Goal: Information Seeking & Learning: Compare options

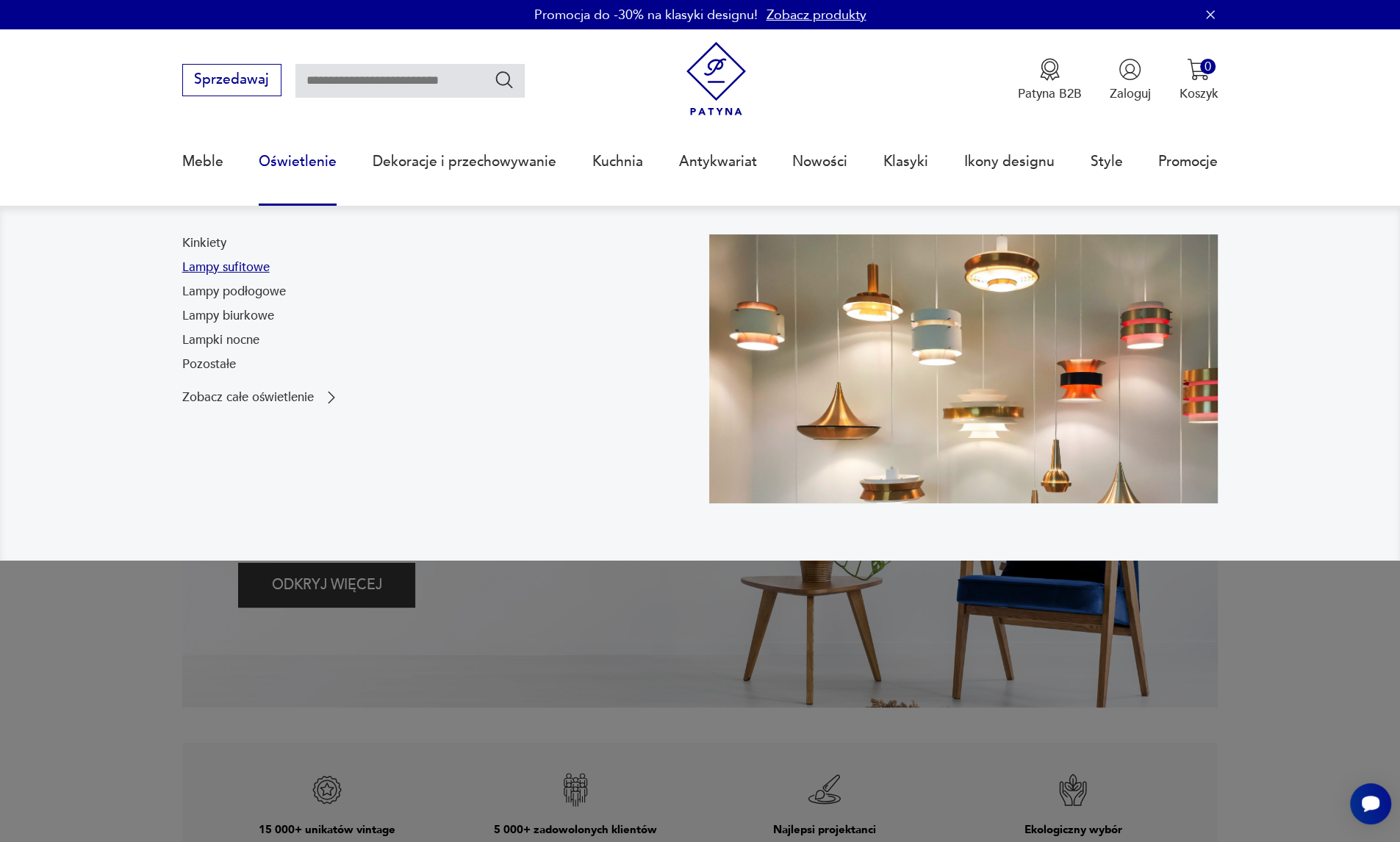
click at [247, 268] on link "Lampy sufitowe" at bounding box center [226, 267] width 88 height 17
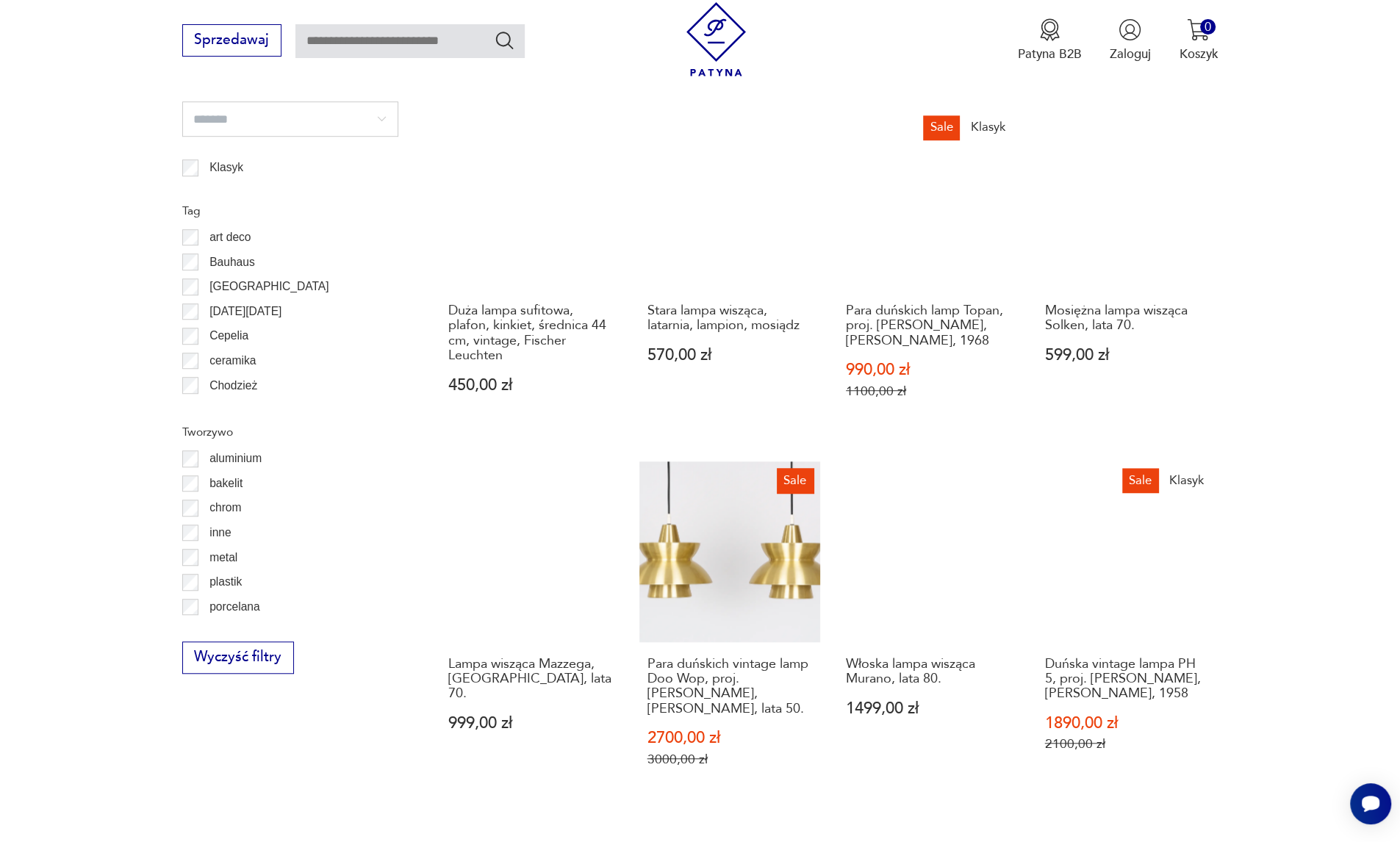
scroll to position [1419, 0]
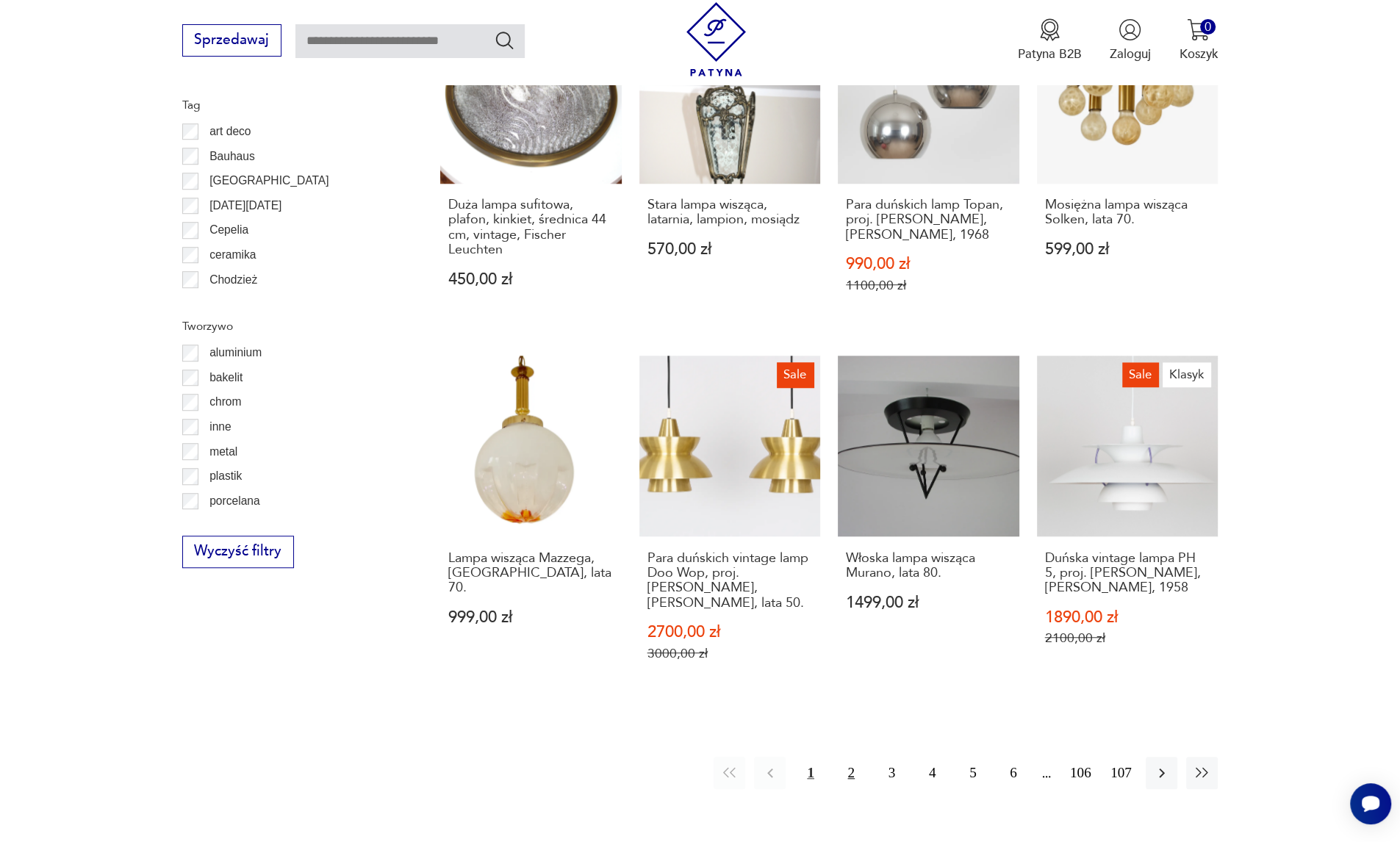
click at [849, 757] on button "2" at bounding box center [851, 773] width 32 height 32
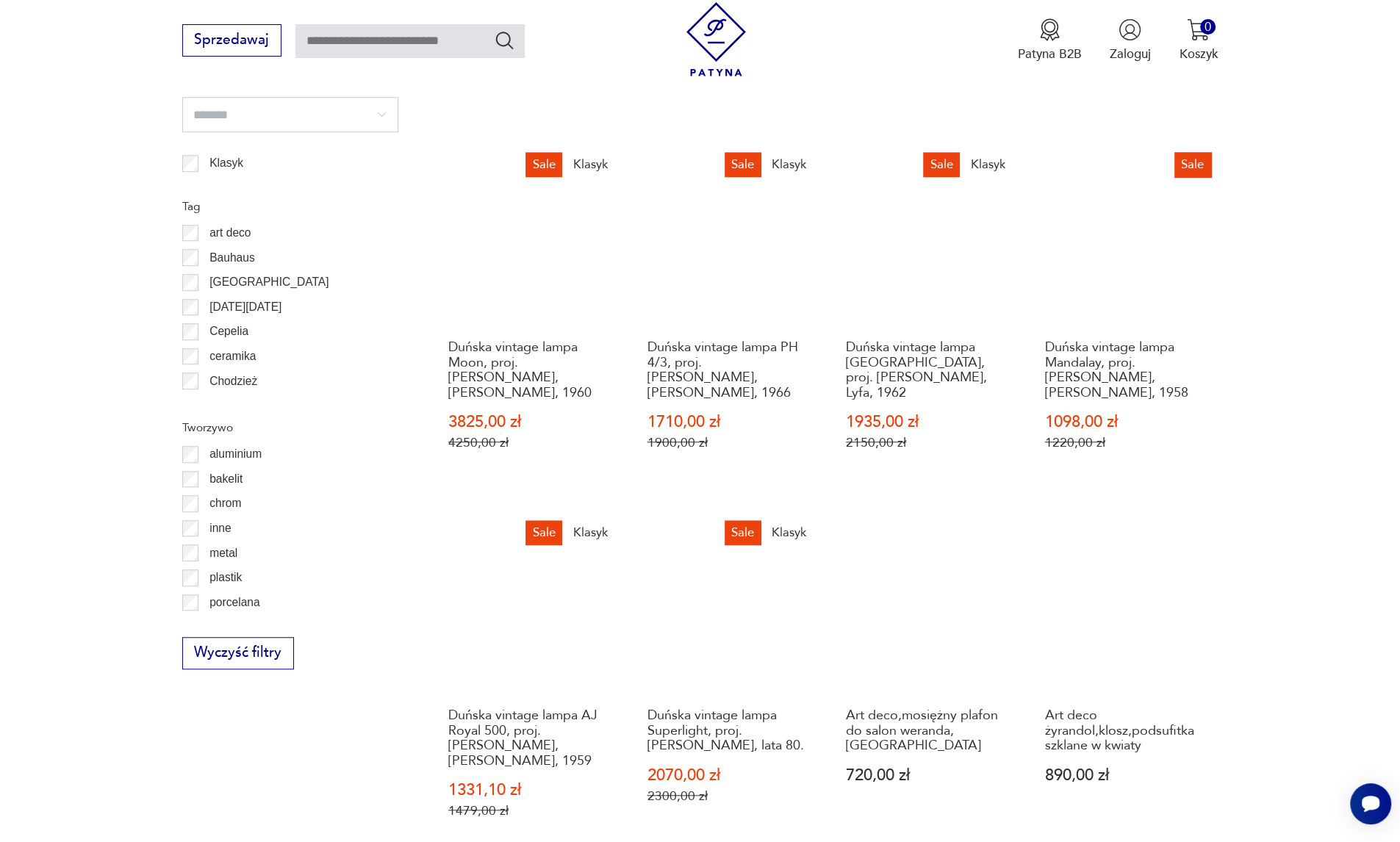
scroll to position [1513, 0]
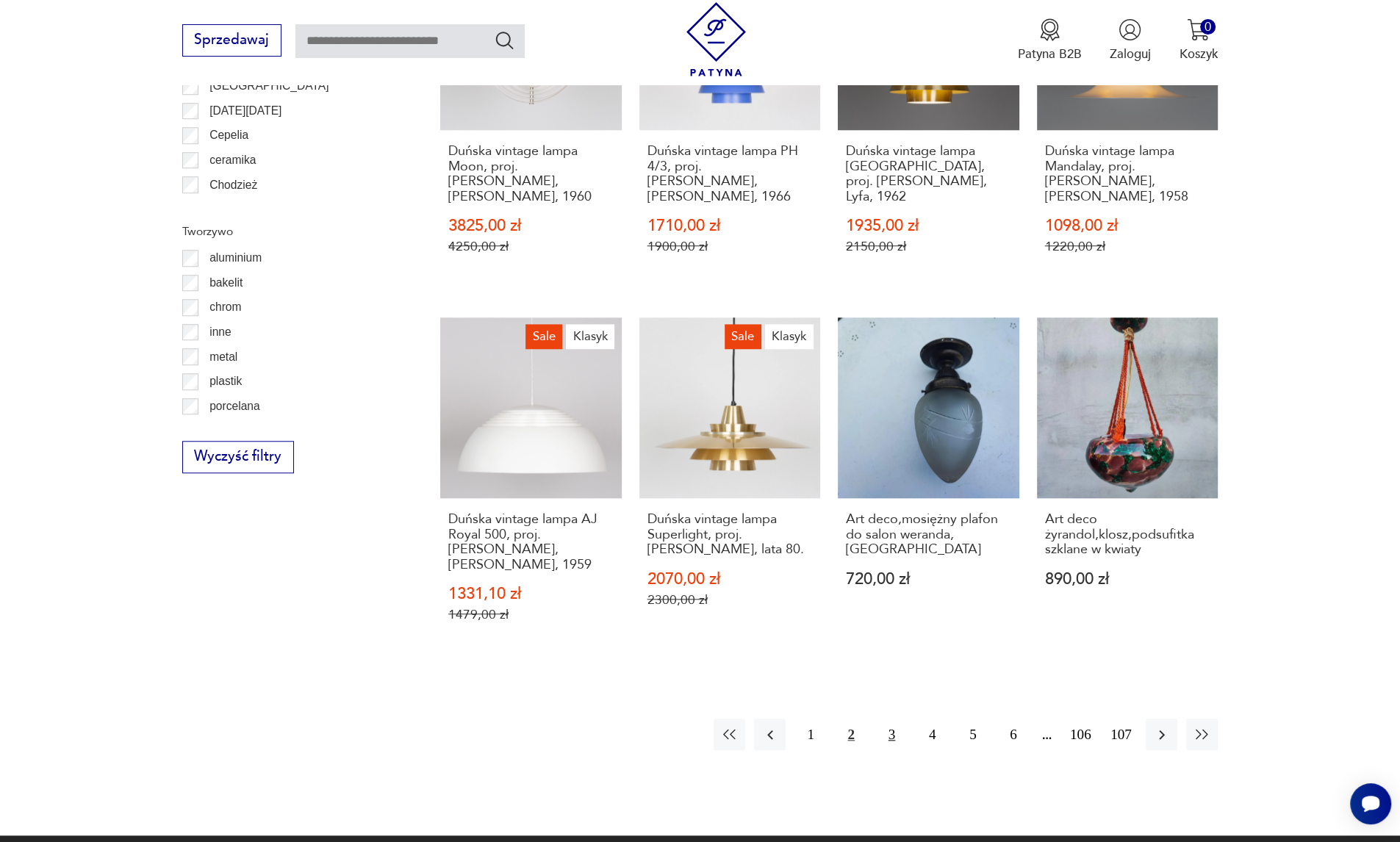
click at [888, 719] on button "3" at bounding box center [892, 735] width 32 height 32
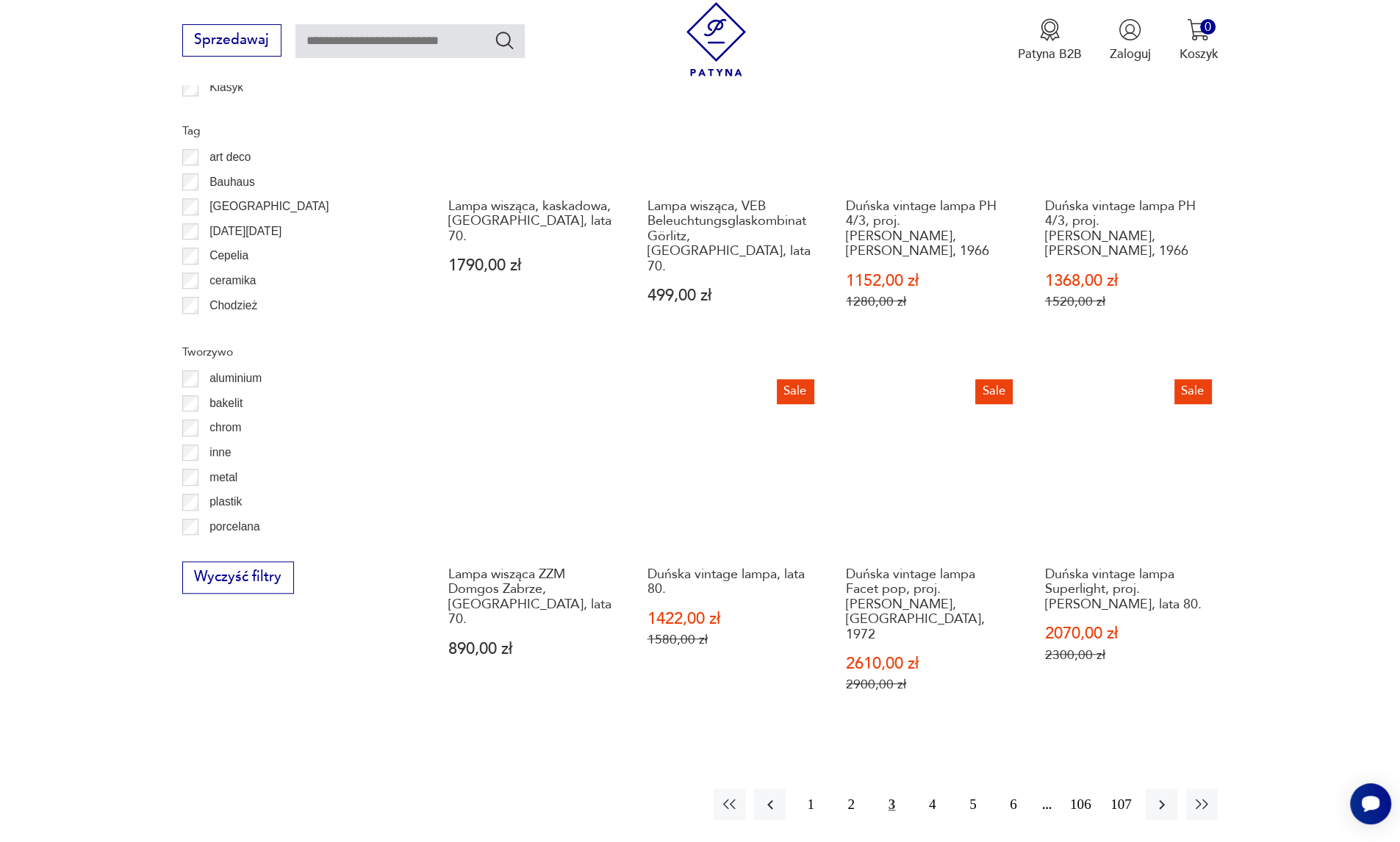
scroll to position [1416, 0]
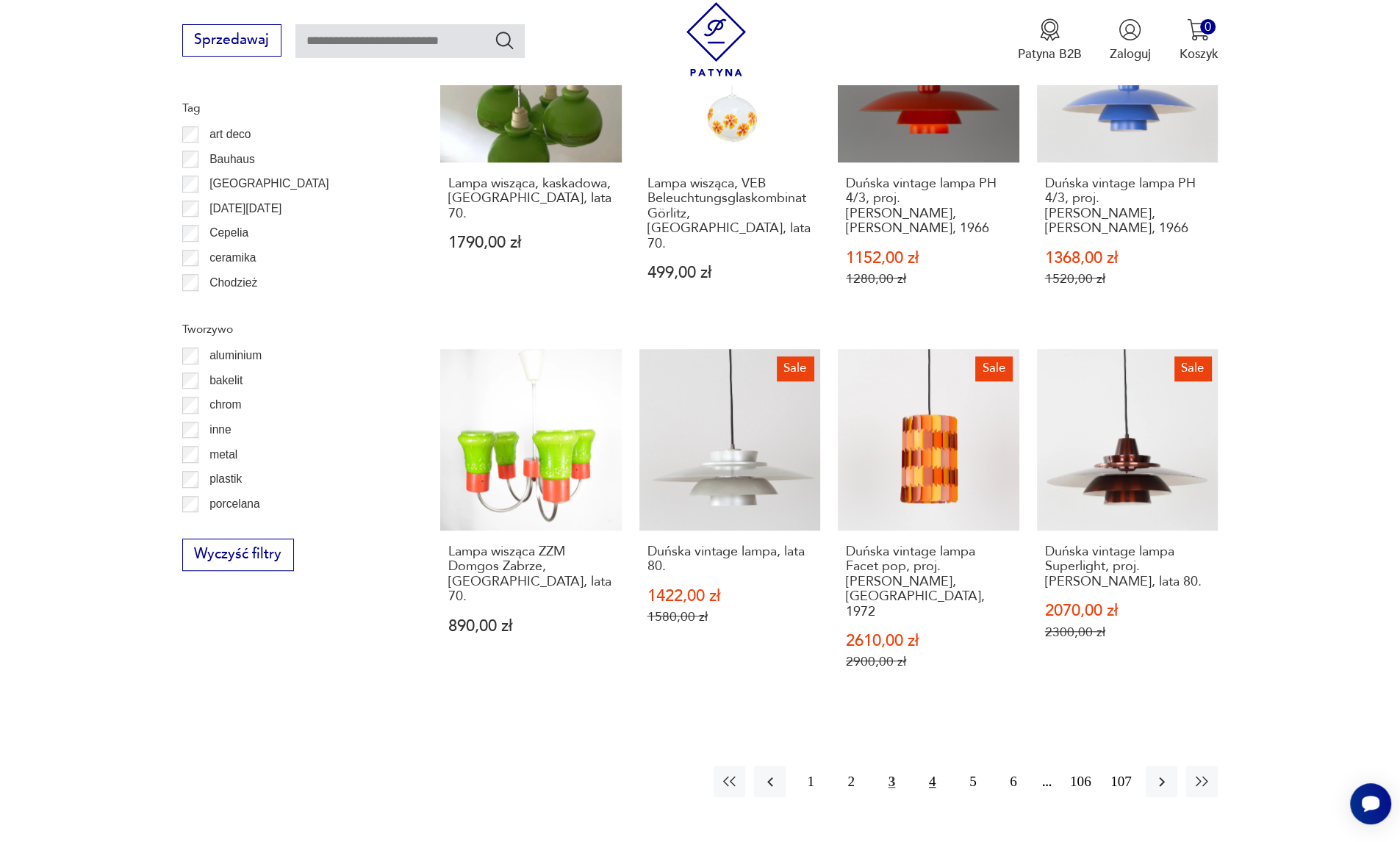
click at [933, 765] on button "4" at bounding box center [932, 781] width 32 height 32
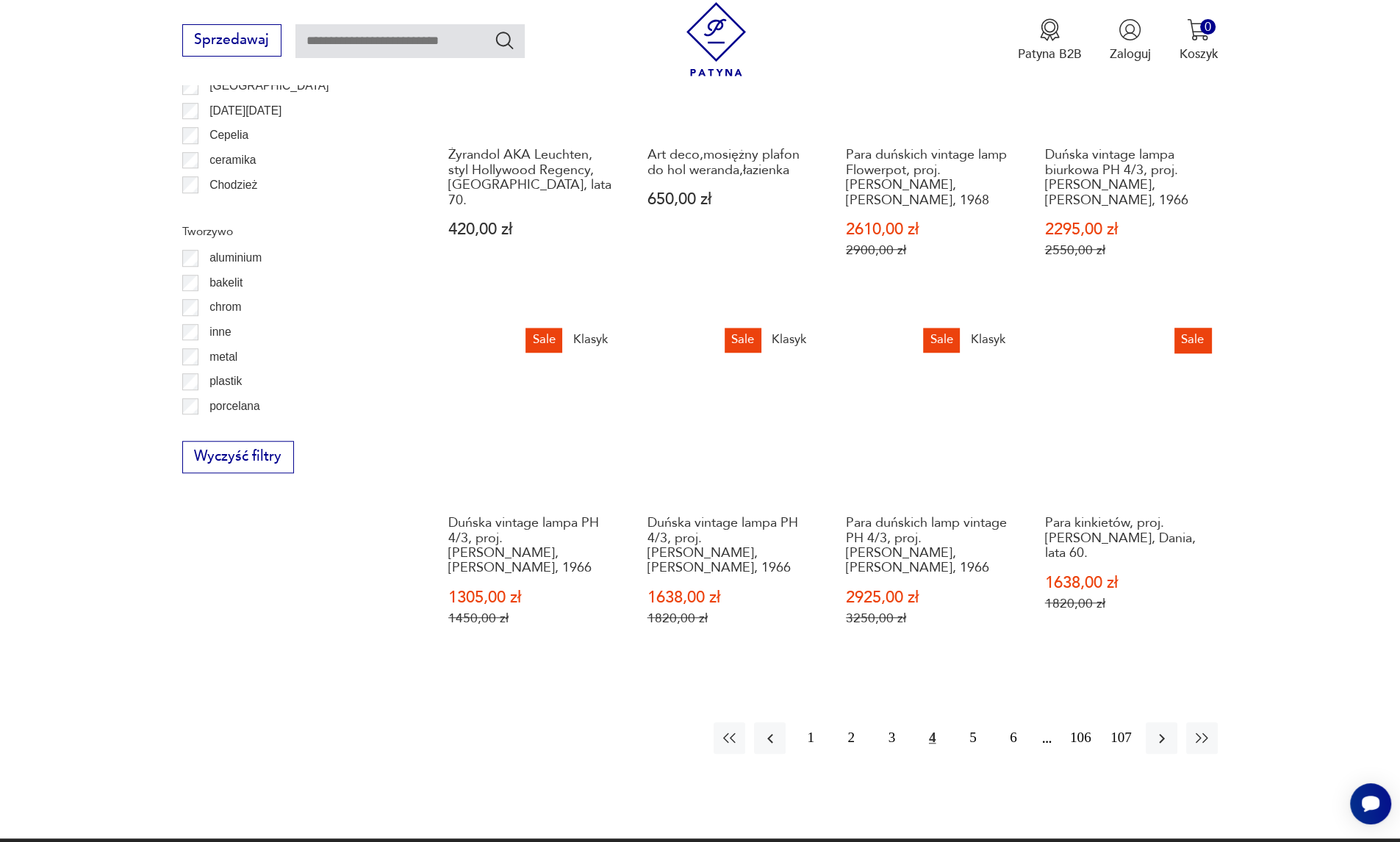
scroll to position [1807, 0]
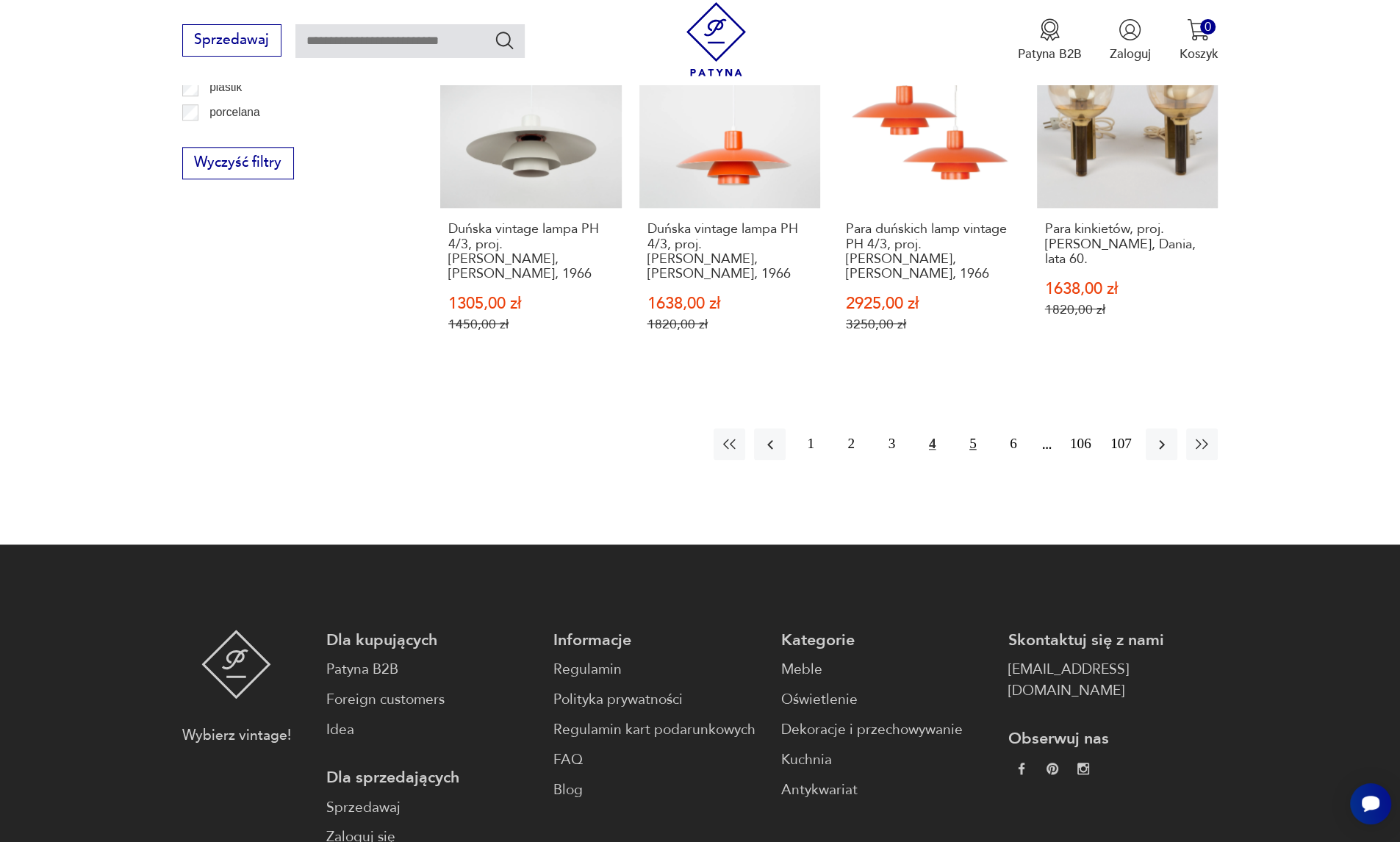
click at [975, 428] on button "5" at bounding box center [972, 444] width 32 height 32
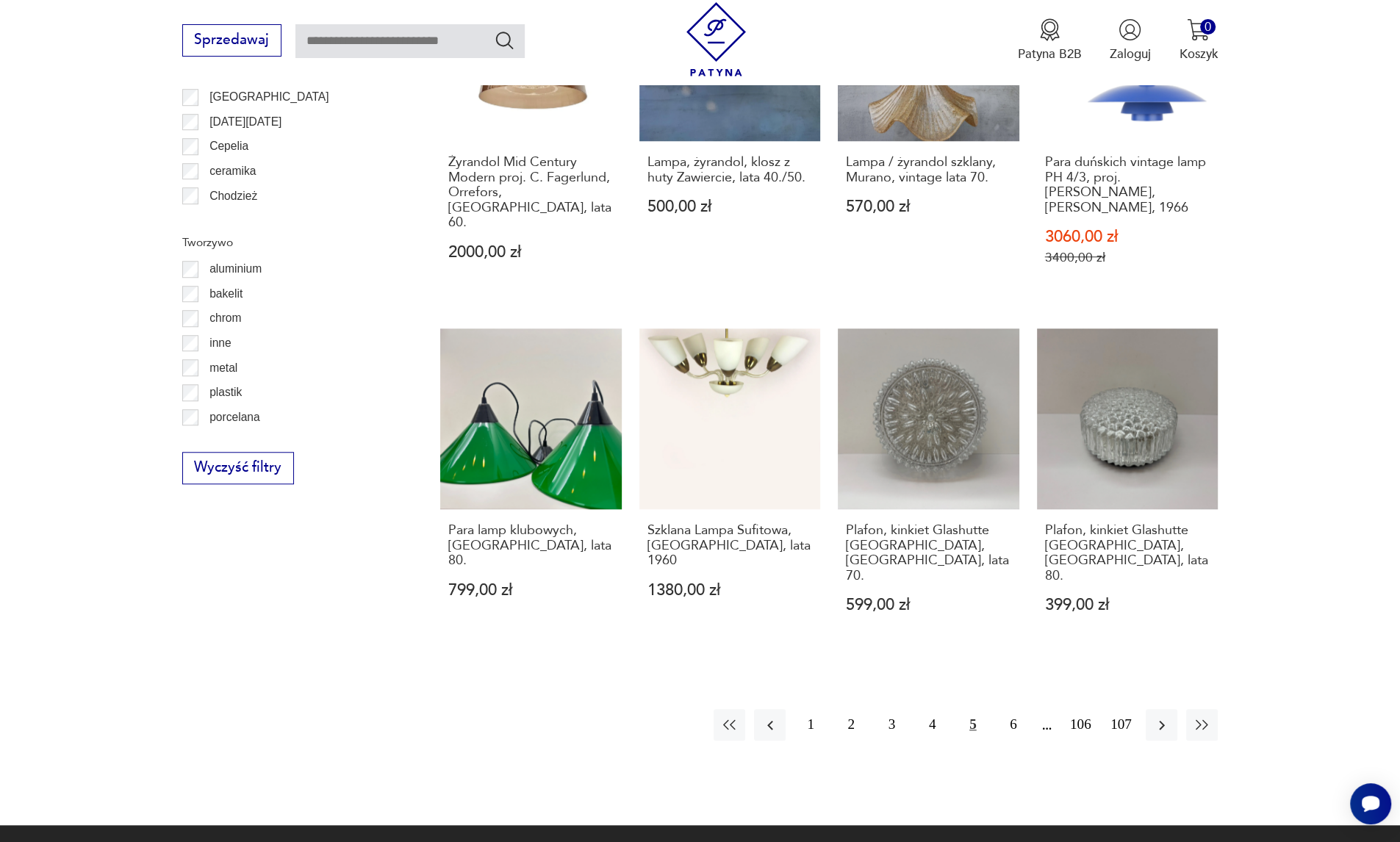
scroll to position [1513, 0]
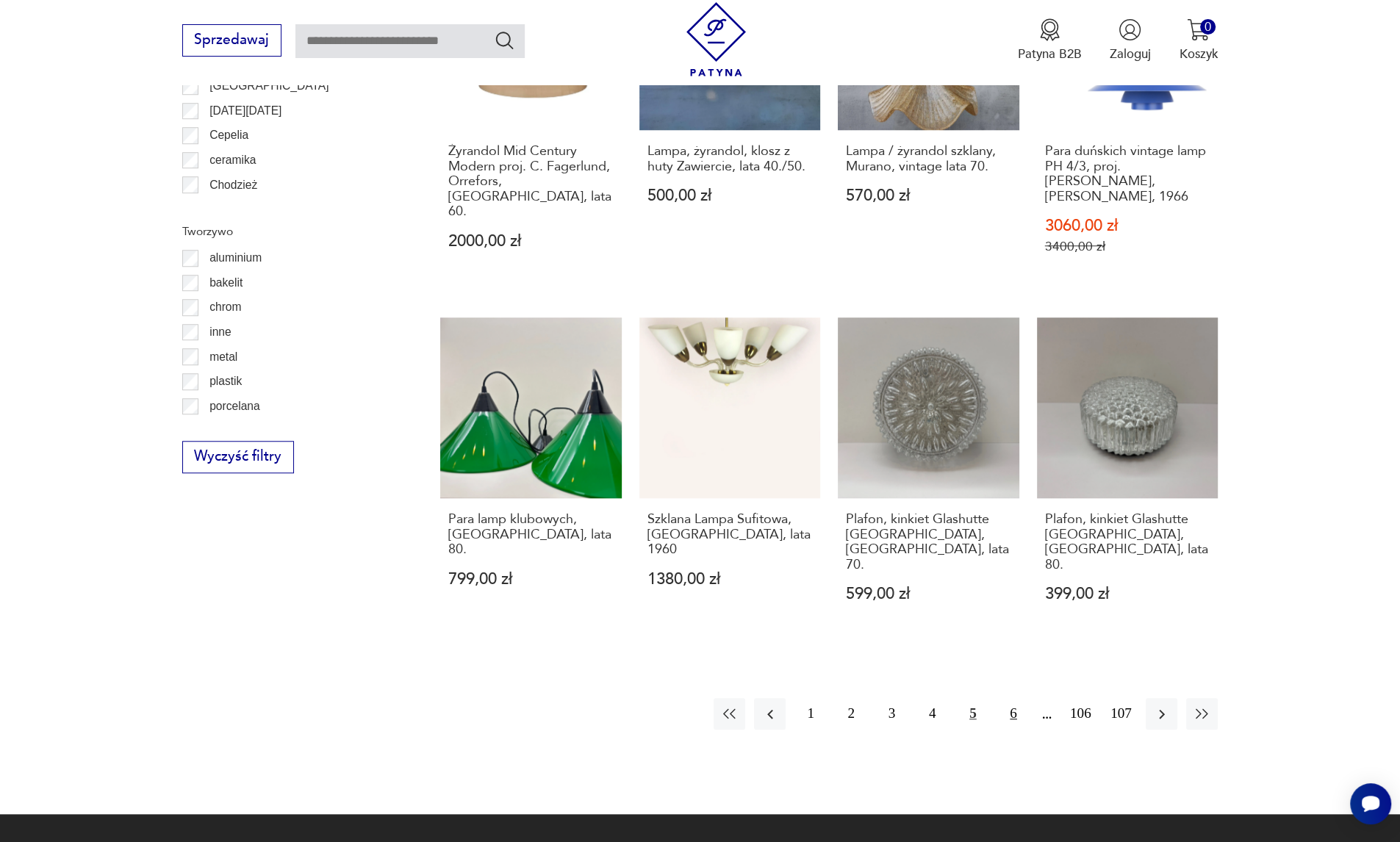
click at [1012, 697] on button "6" at bounding box center [1013, 713] width 32 height 32
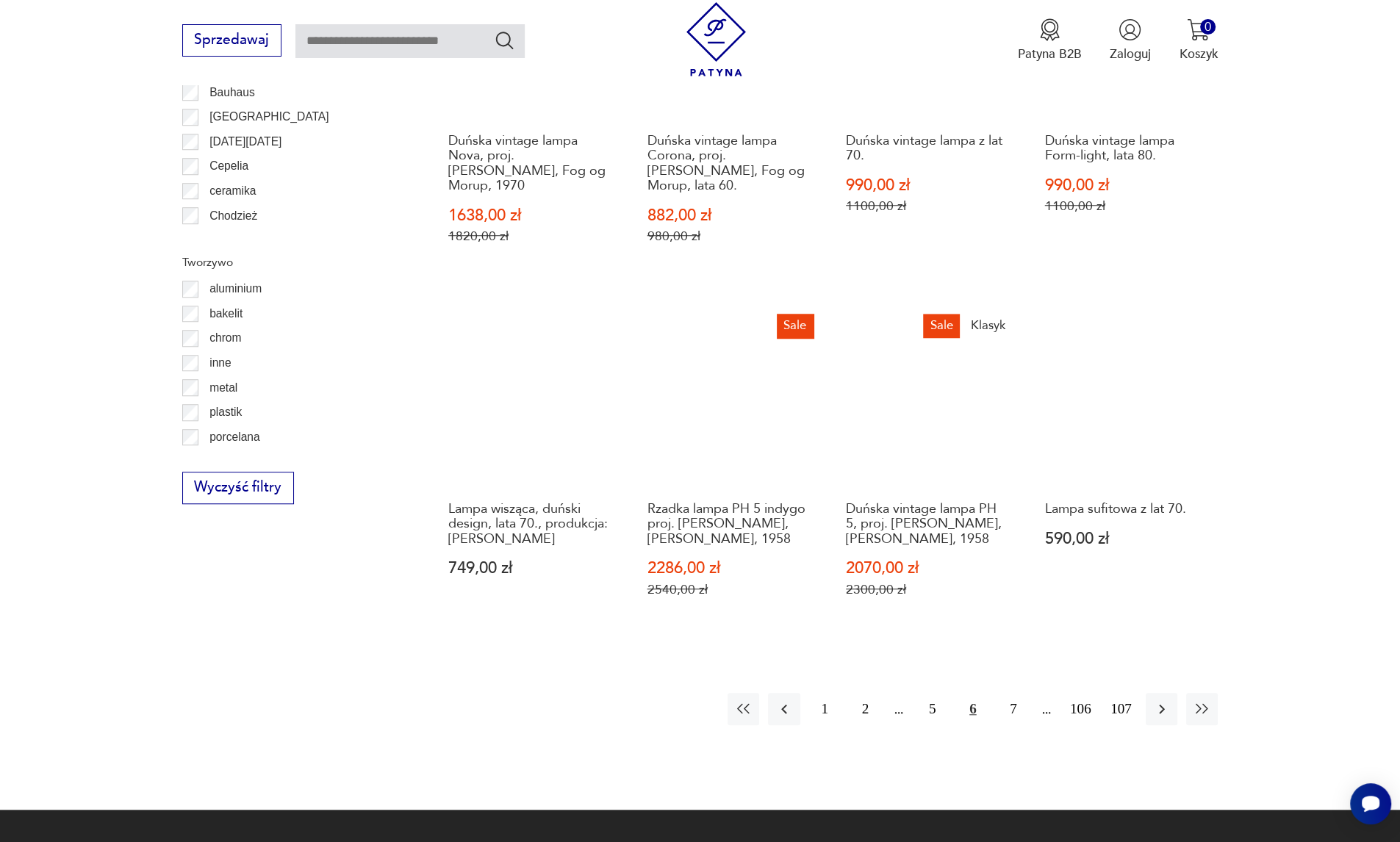
scroll to position [1513, 0]
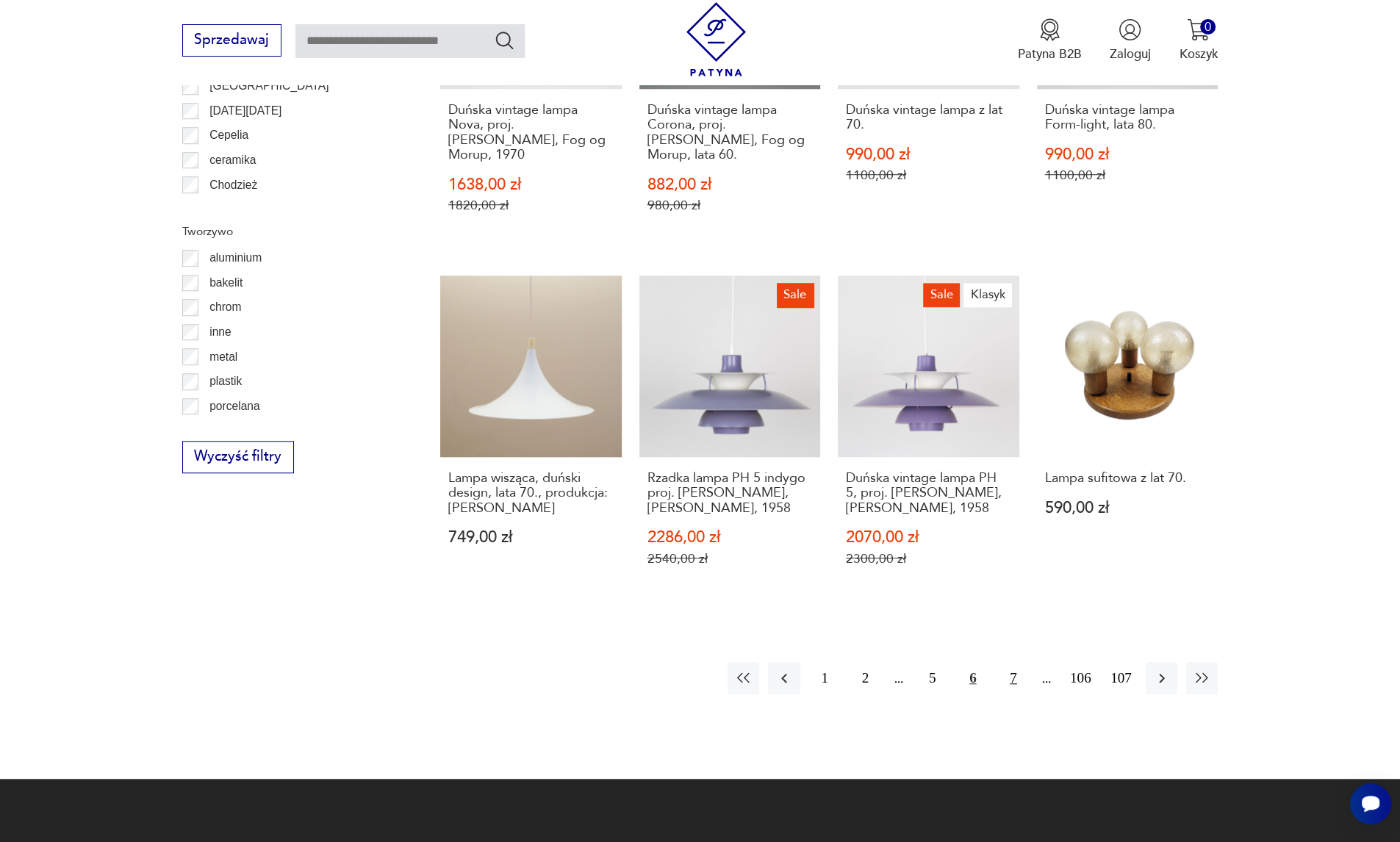
click at [1015, 662] on button "7" at bounding box center [1013, 678] width 32 height 32
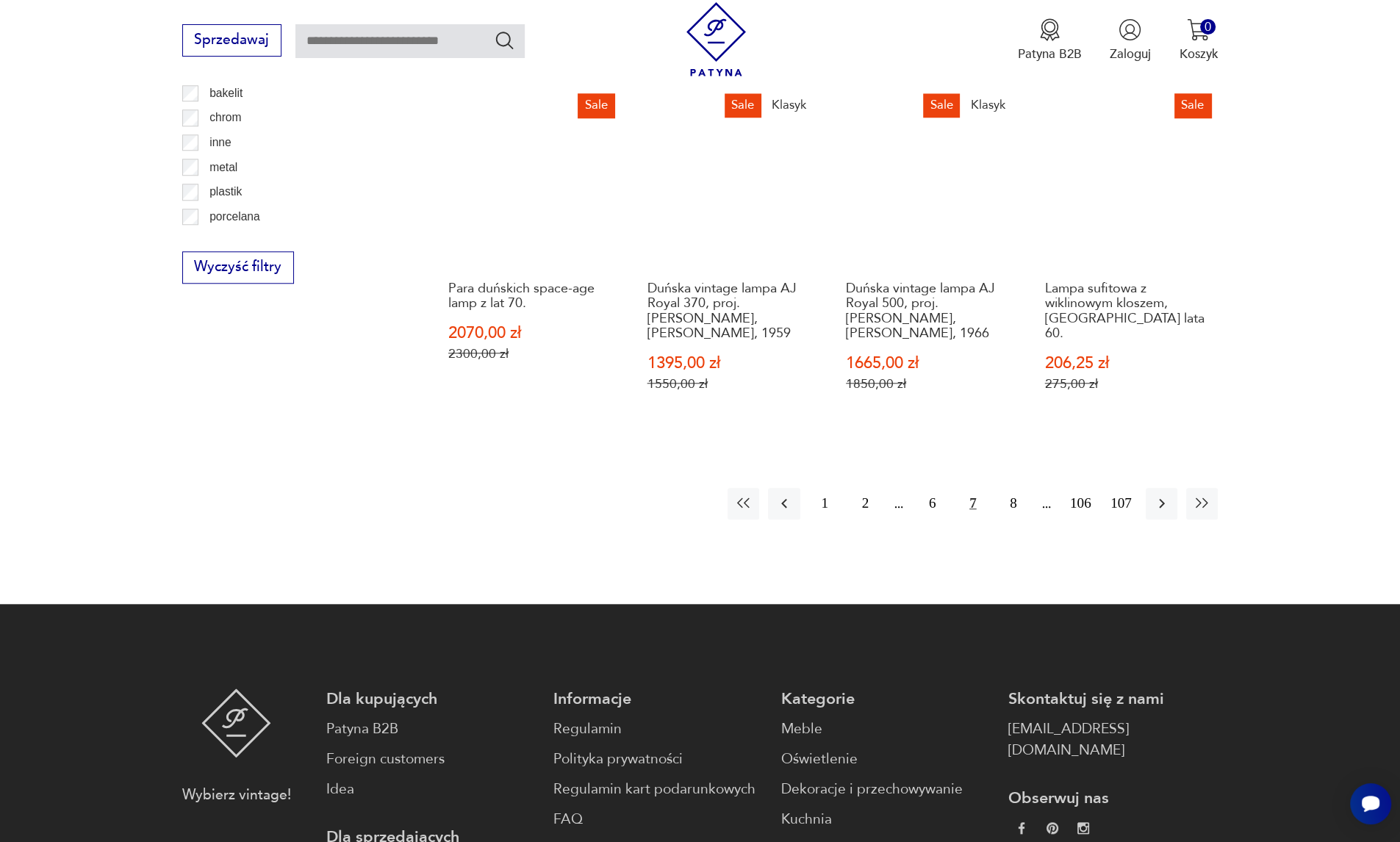
scroll to position [1709, 0]
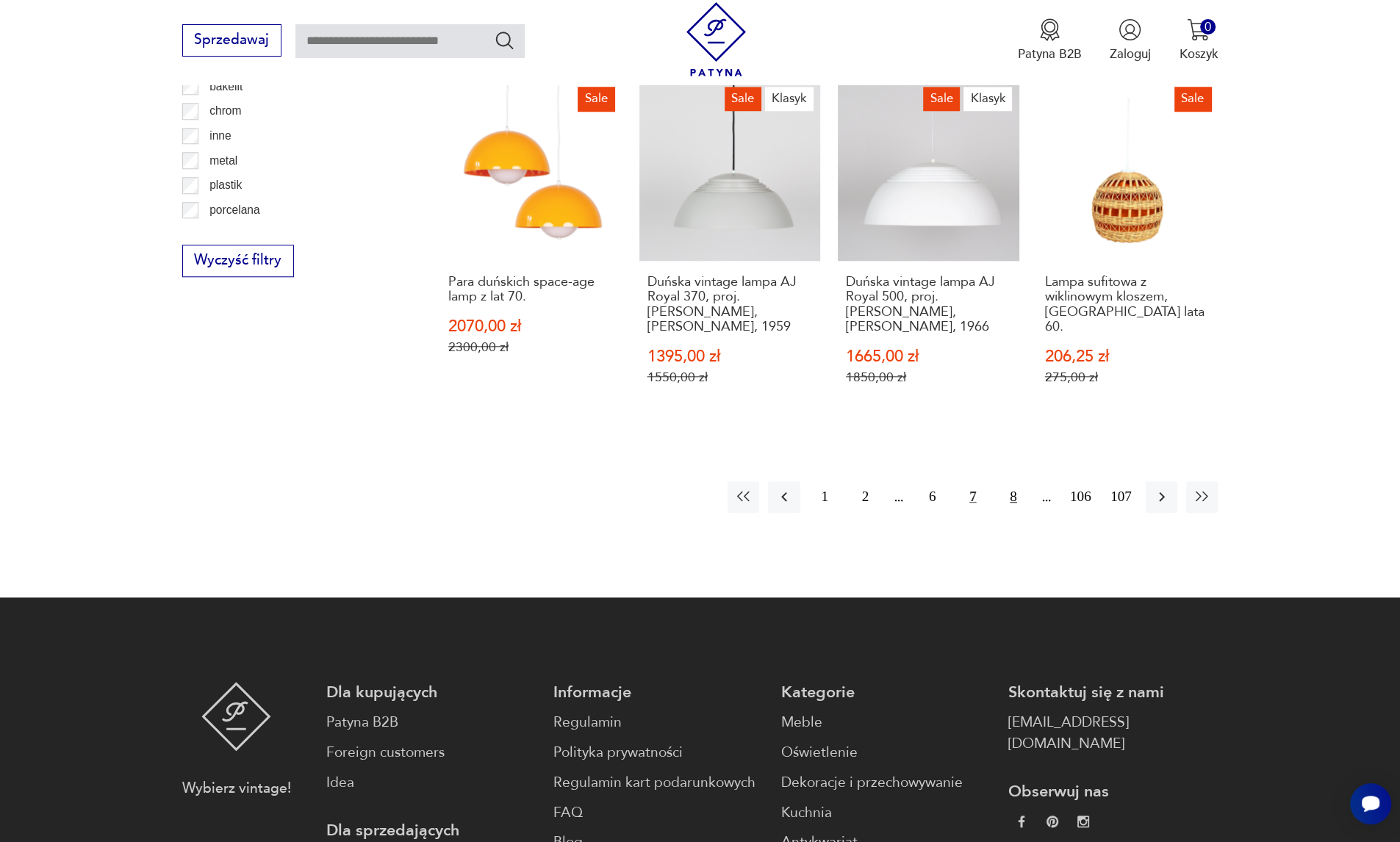
click at [1011, 481] on button "8" at bounding box center [1013, 497] width 32 height 32
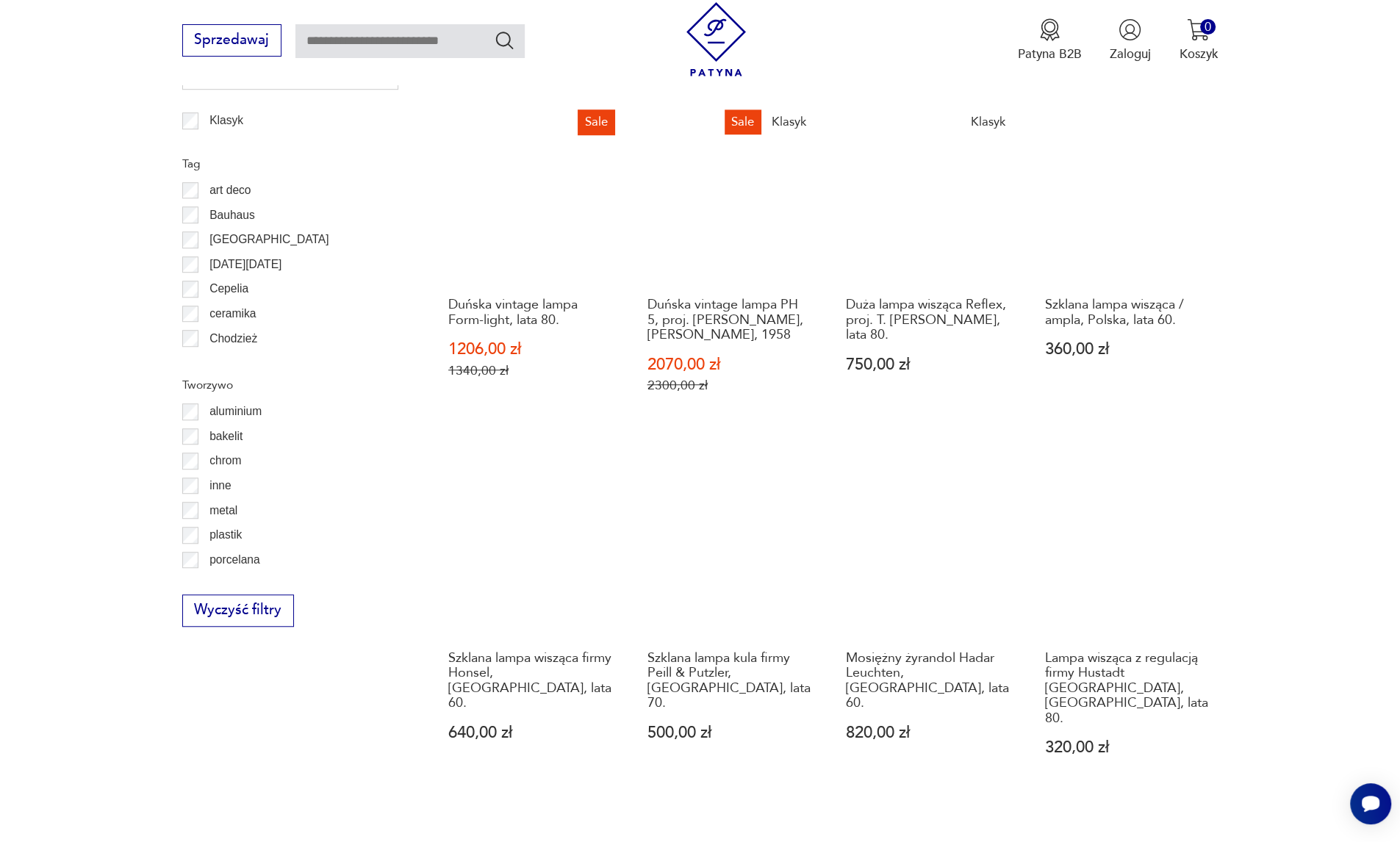
scroll to position [1513, 0]
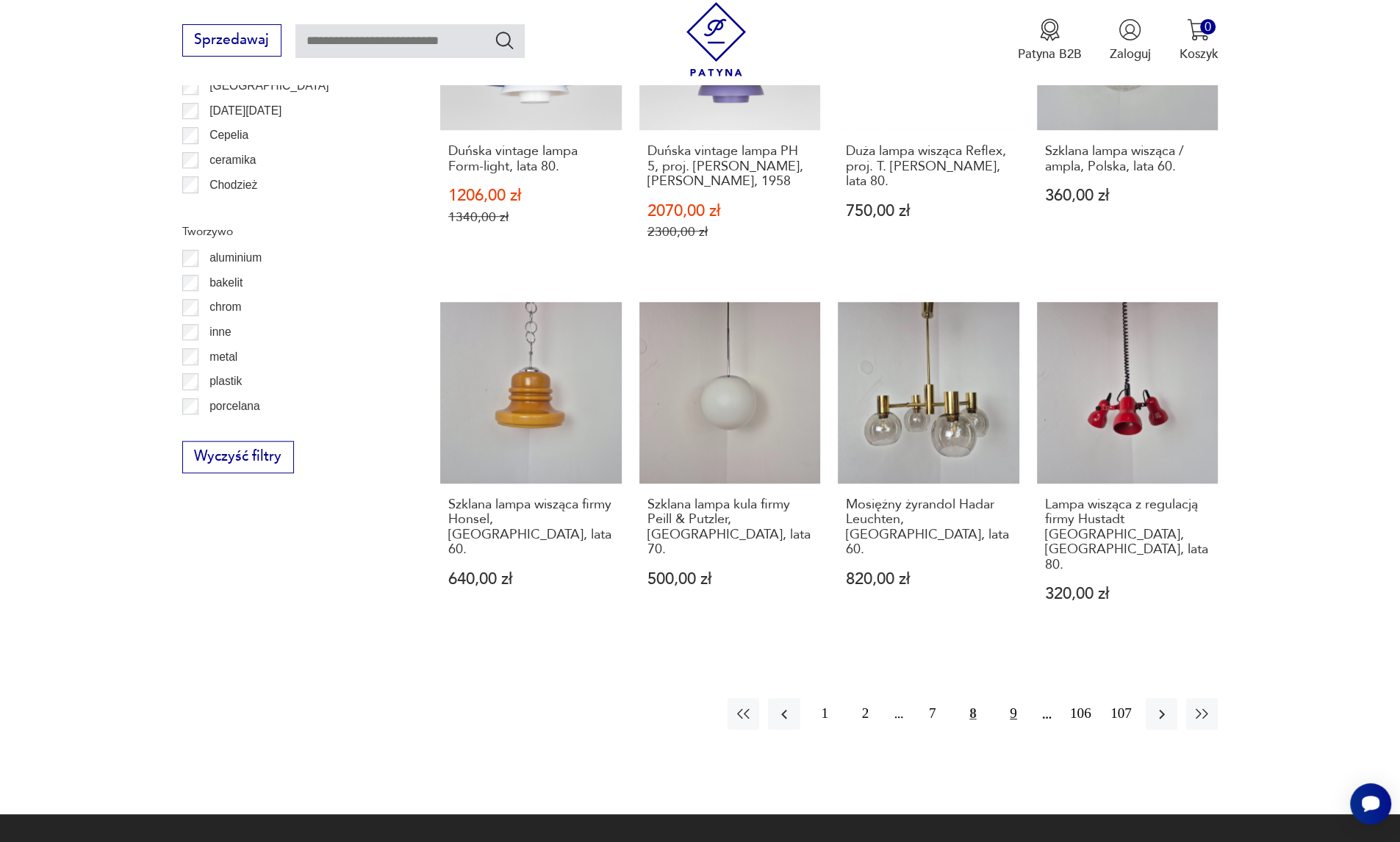
click at [1011, 697] on button "9" at bounding box center [1013, 713] width 32 height 32
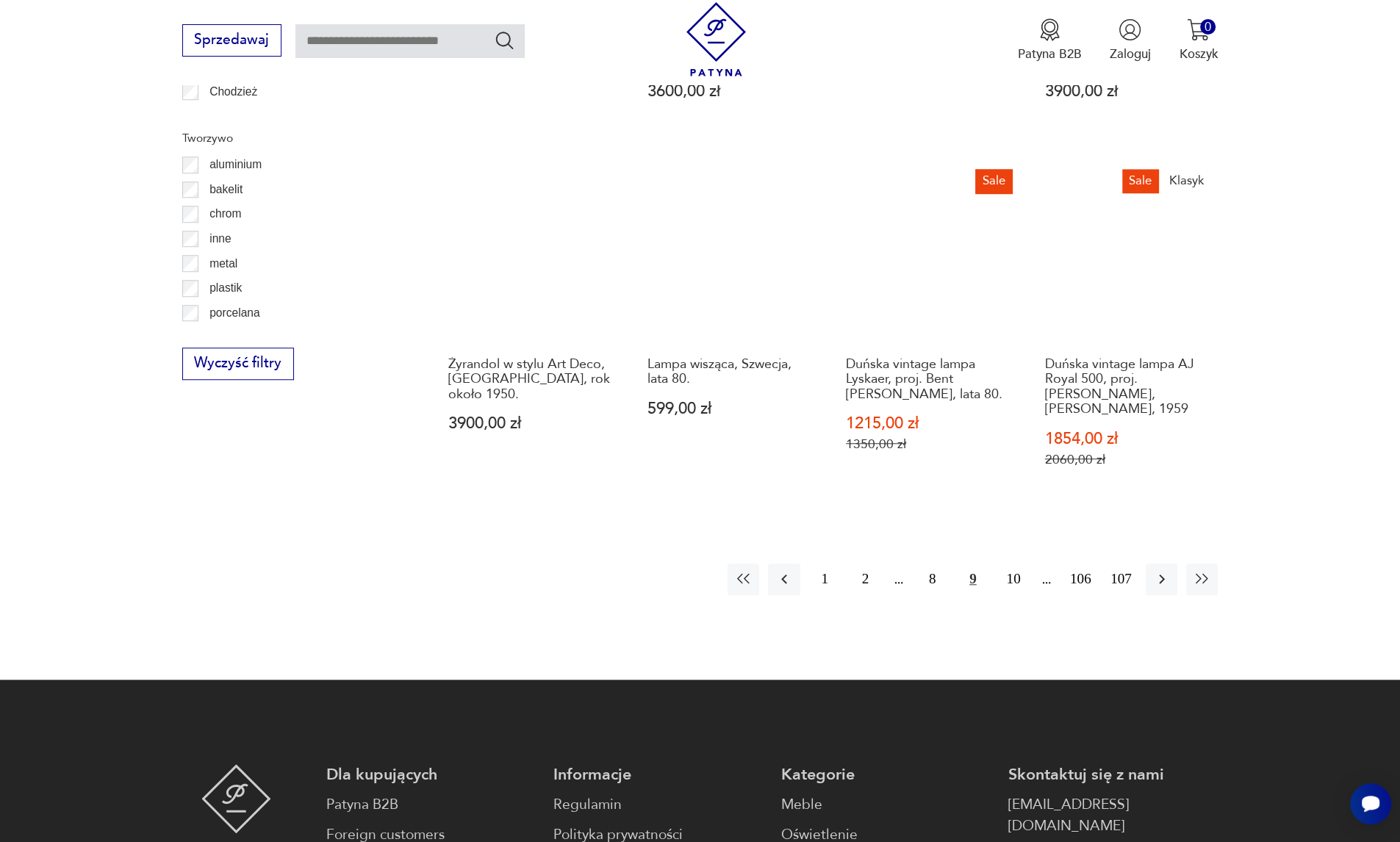
scroll to position [1709, 0]
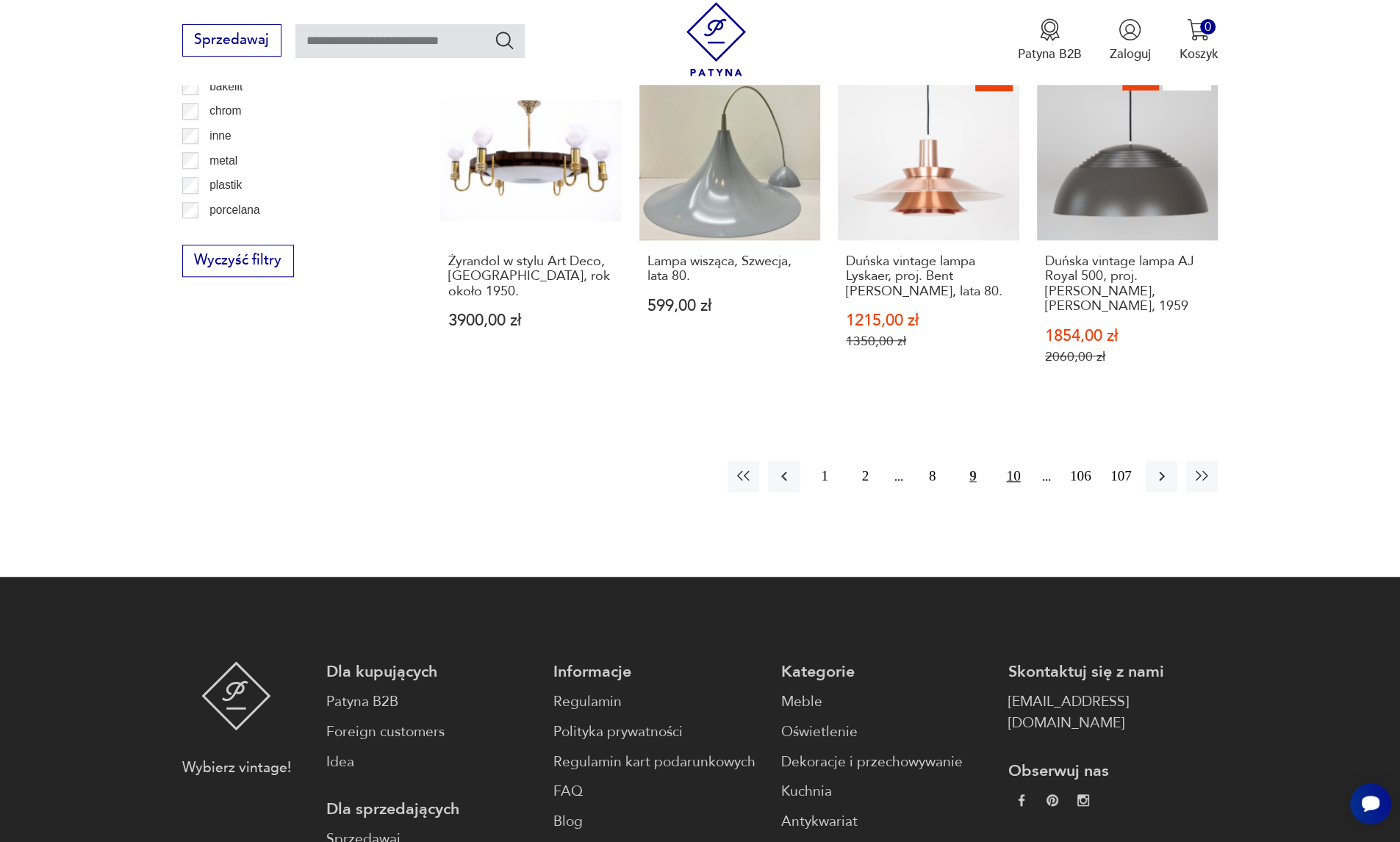
click at [1007, 461] on button "10" at bounding box center [1013, 477] width 32 height 32
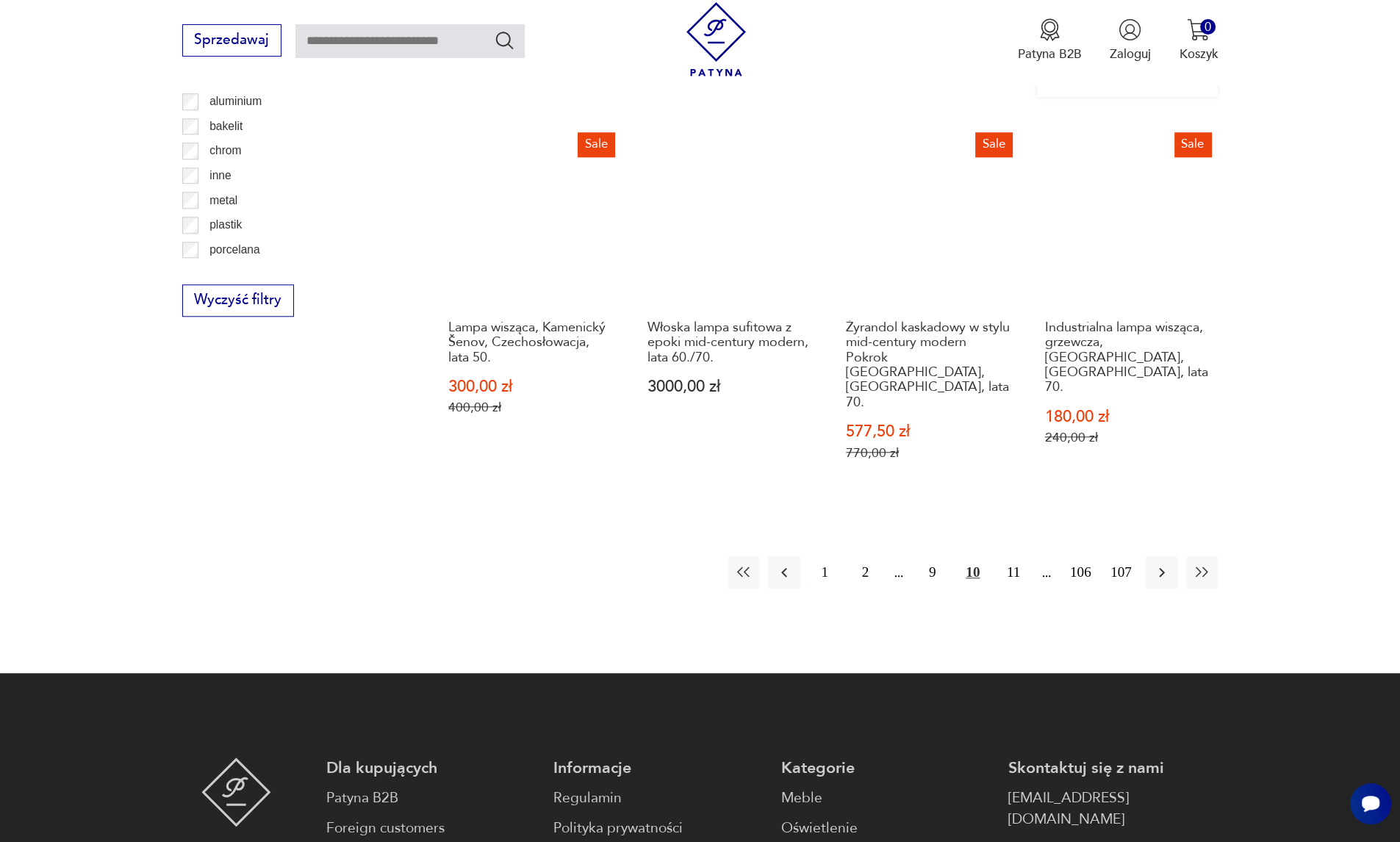
scroll to position [1709, 0]
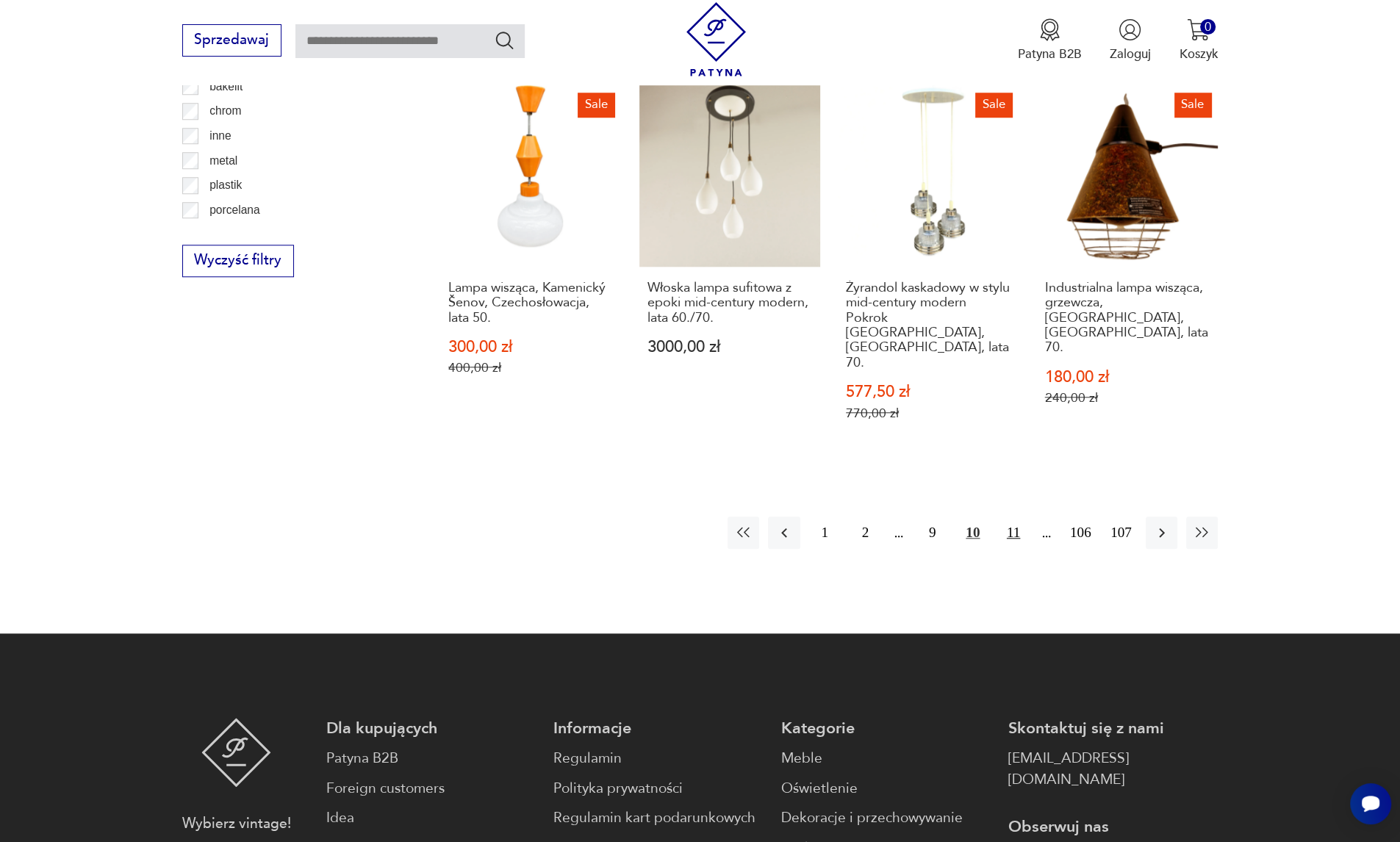
click at [1004, 516] on button "11" at bounding box center [1013, 532] width 32 height 32
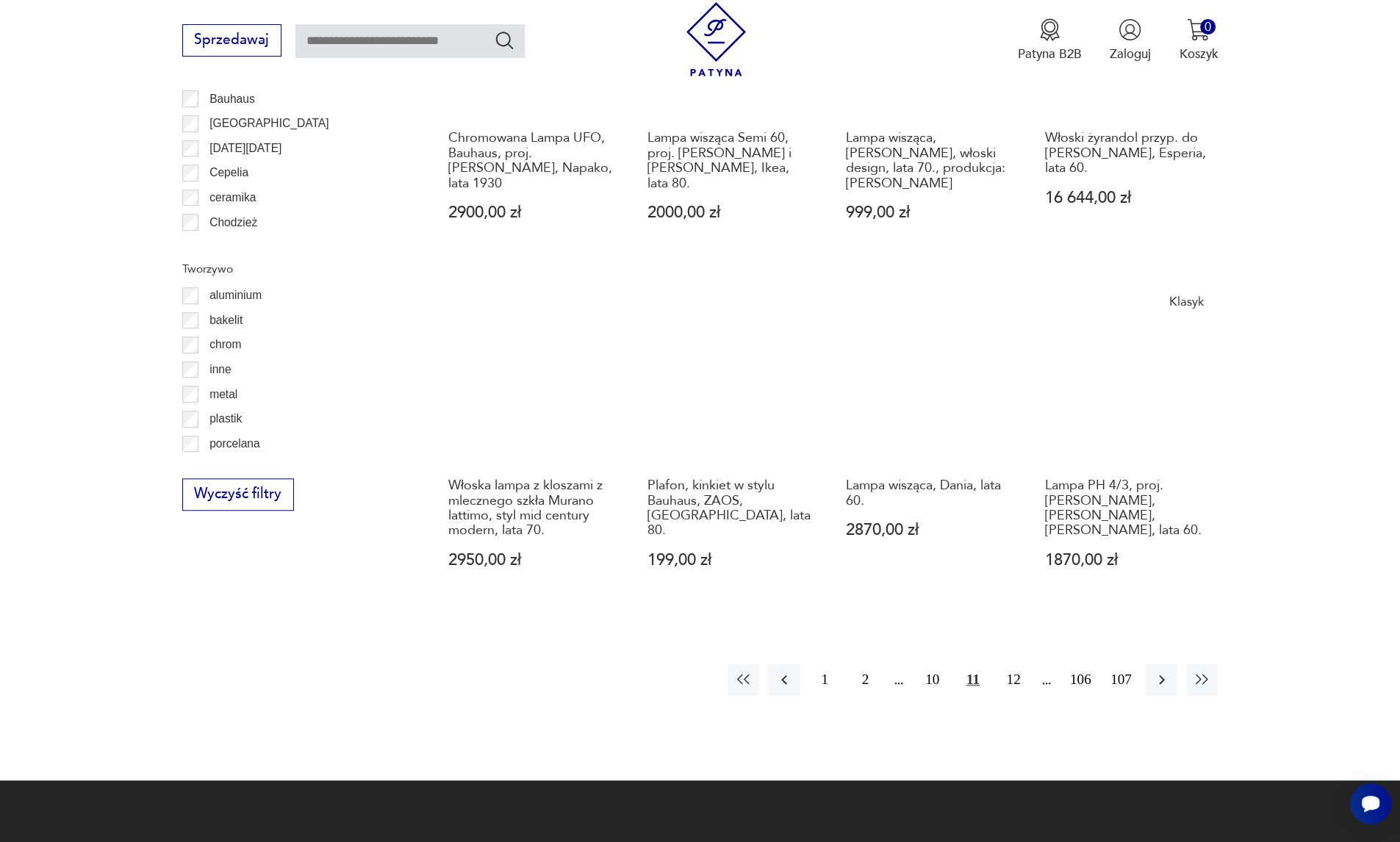
scroll to position [1513, 0]
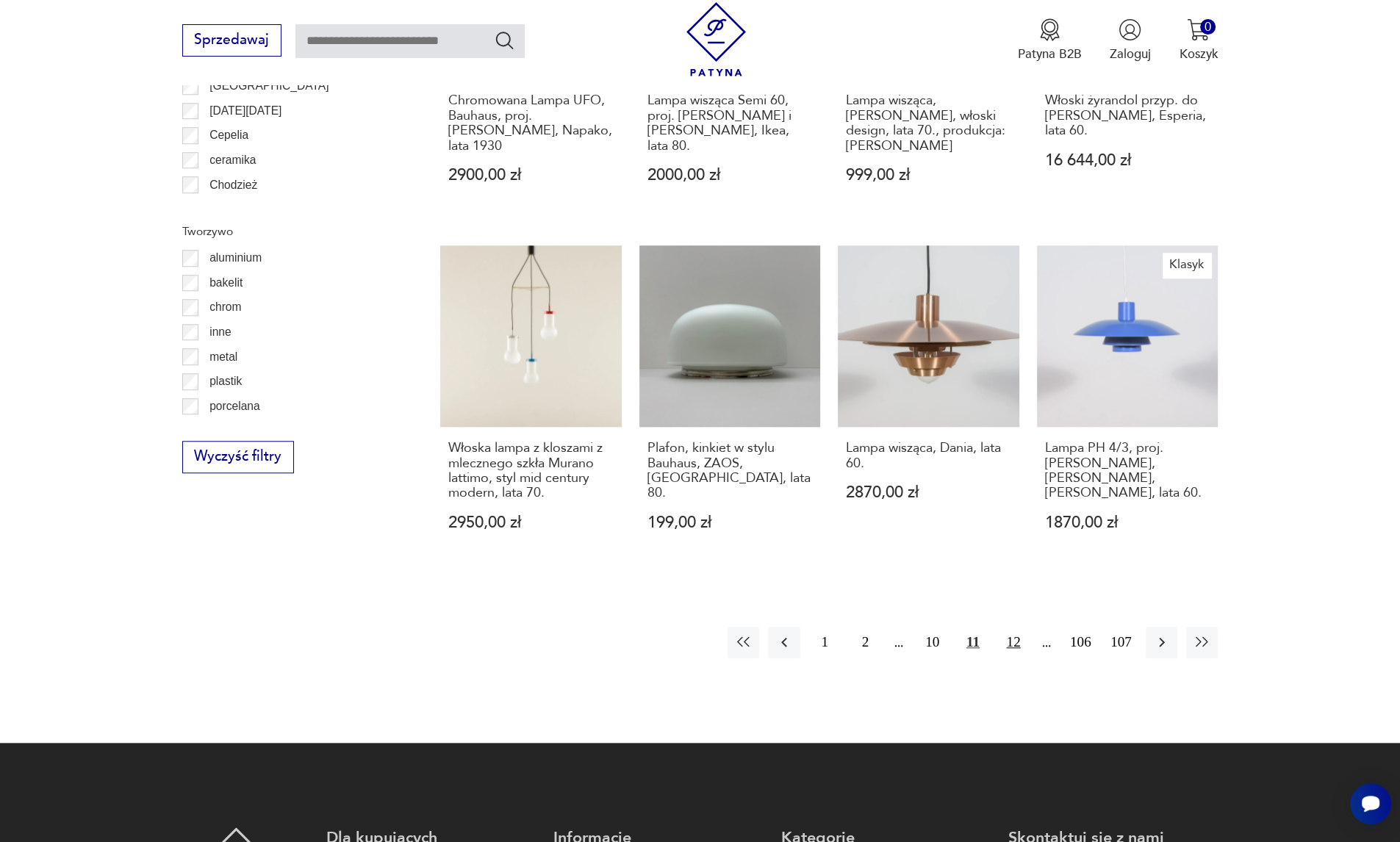
click at [1017, 648] on button "12" at bounding box center [1013, 643] width 32 height 32
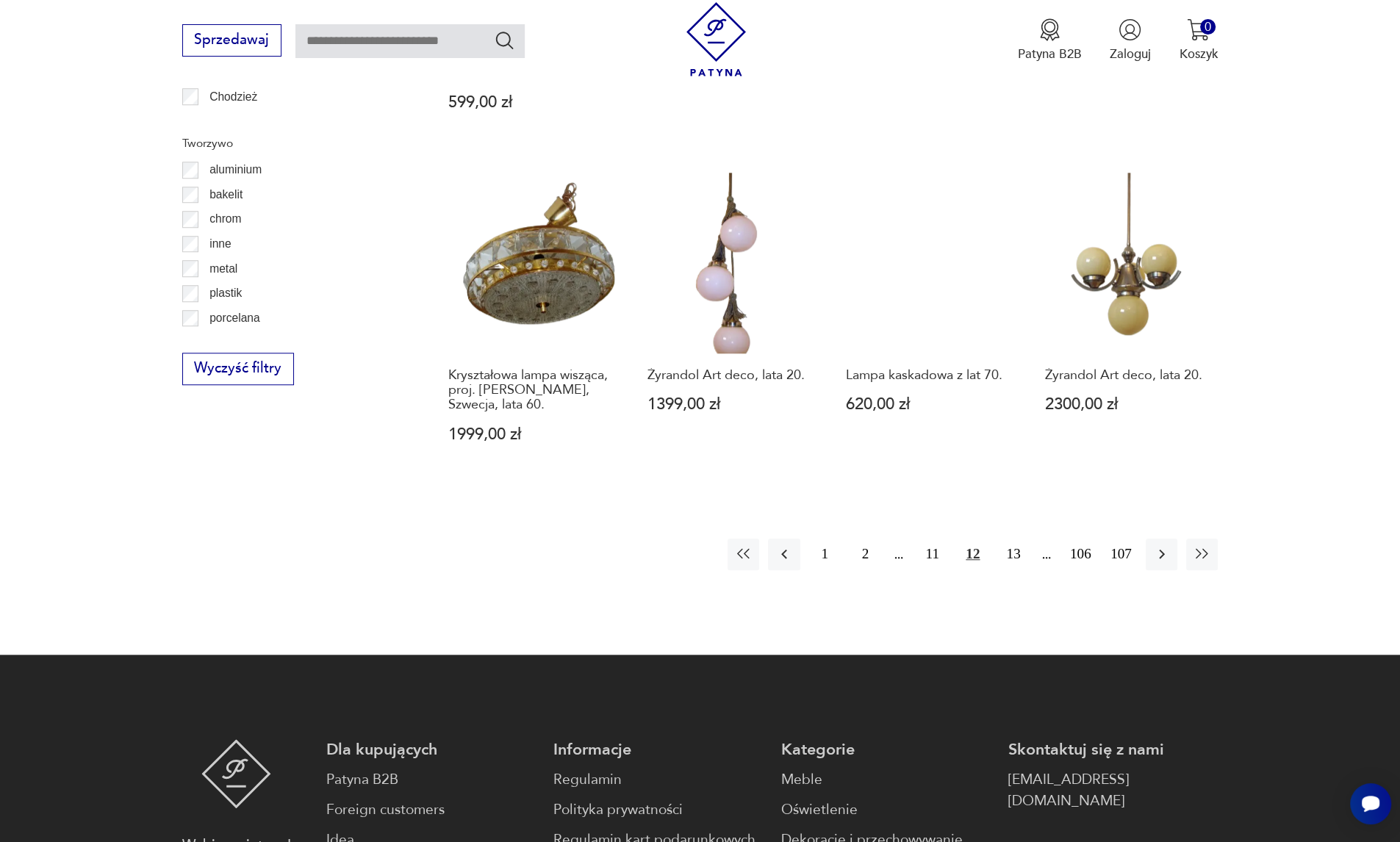
scroll to position [1611, 0]
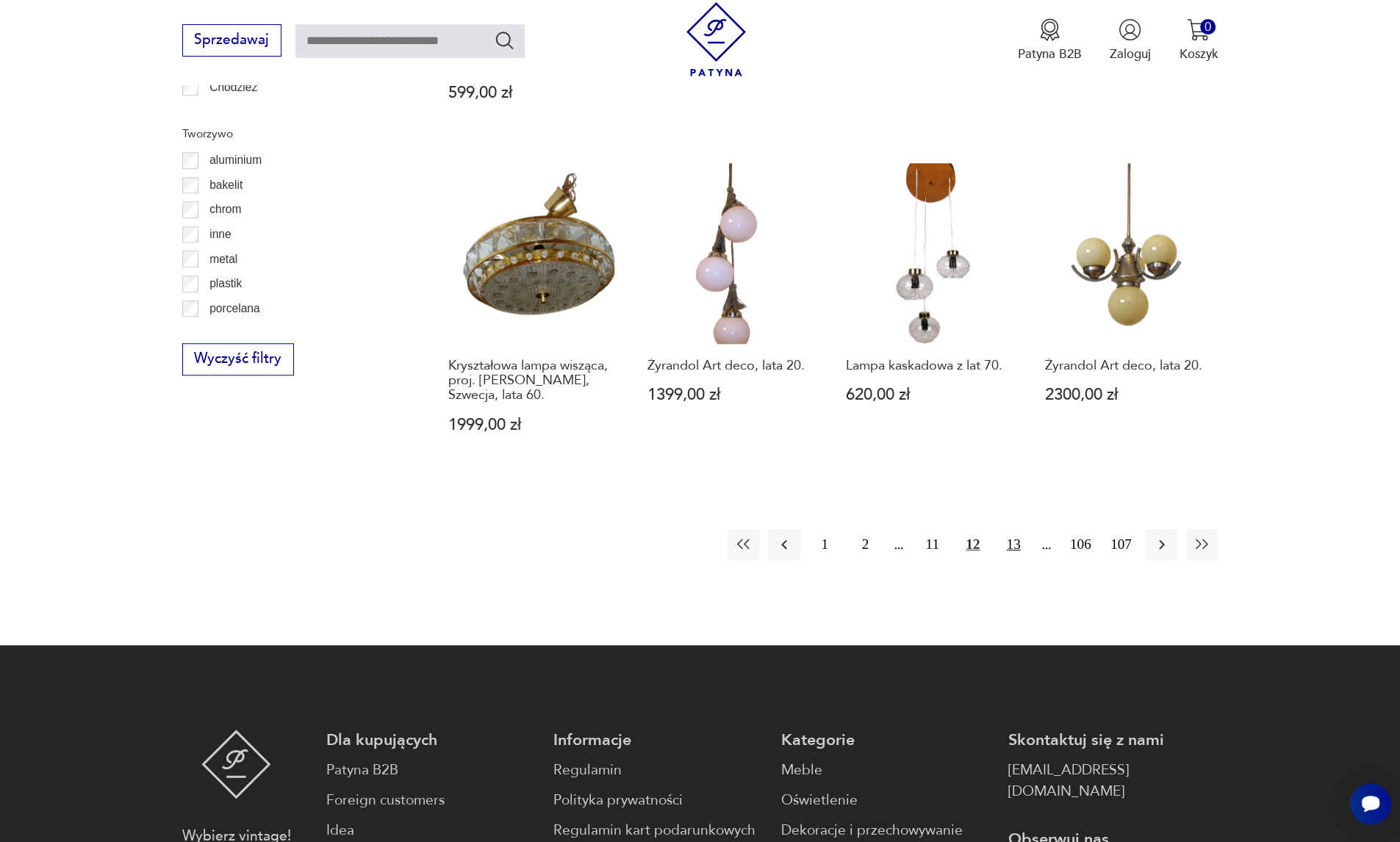
click at [1010, 529] on button "13" at bounding box center [1013, 545] width 32 height 32
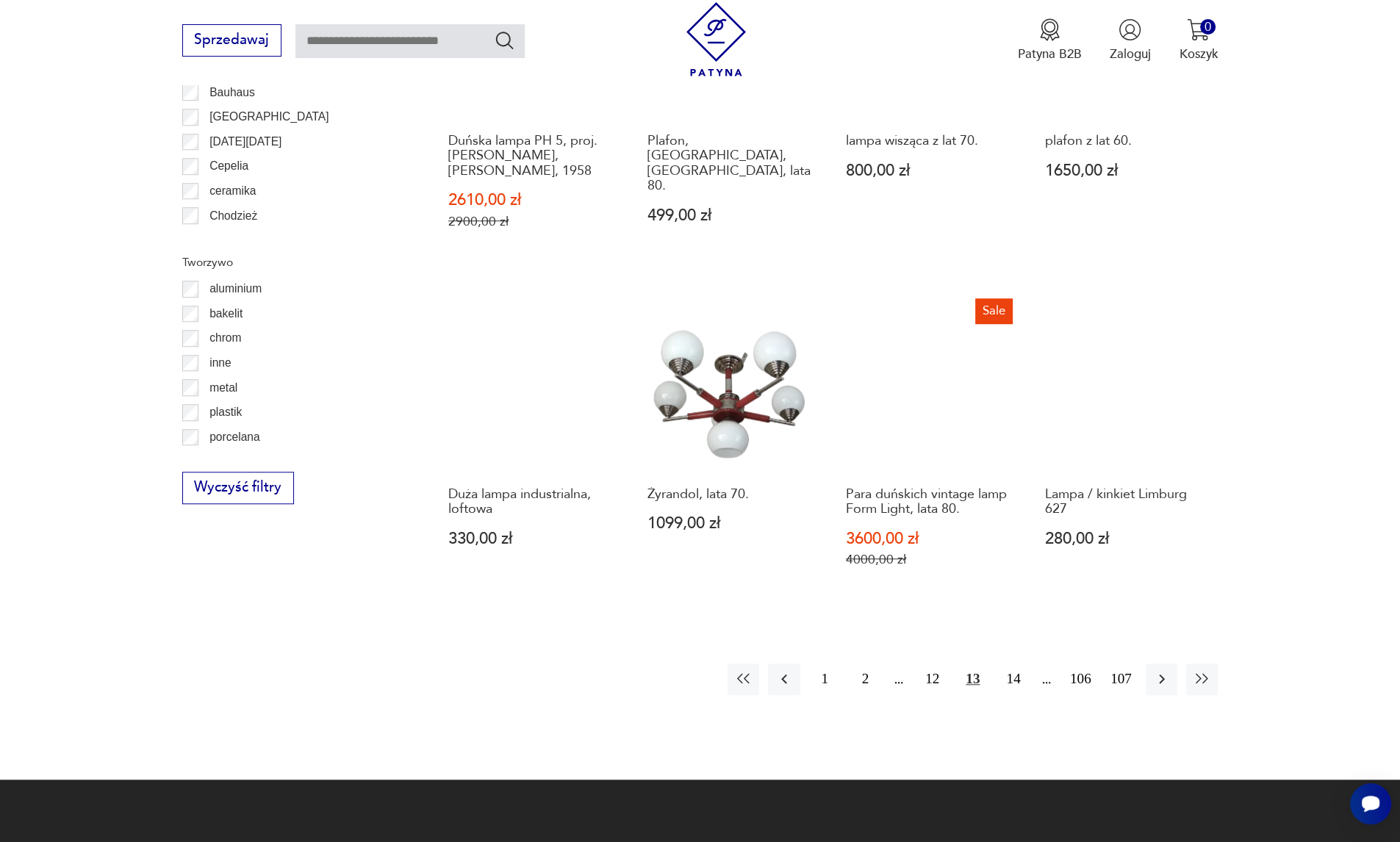
scroll to position [1513, 0]
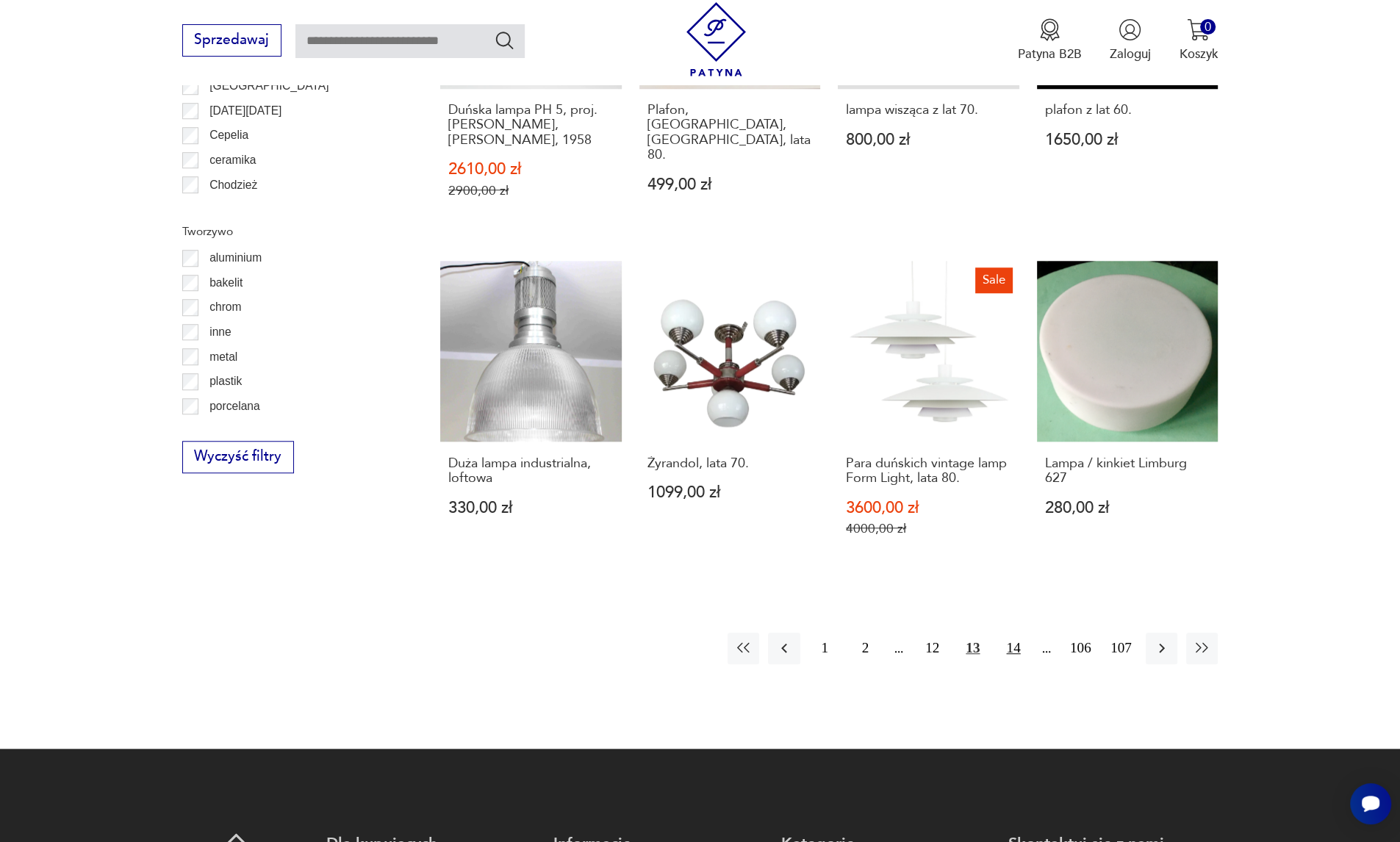
click at [1008, 633] on button "14" at bounding box center [1013, 649] width 32 height 32
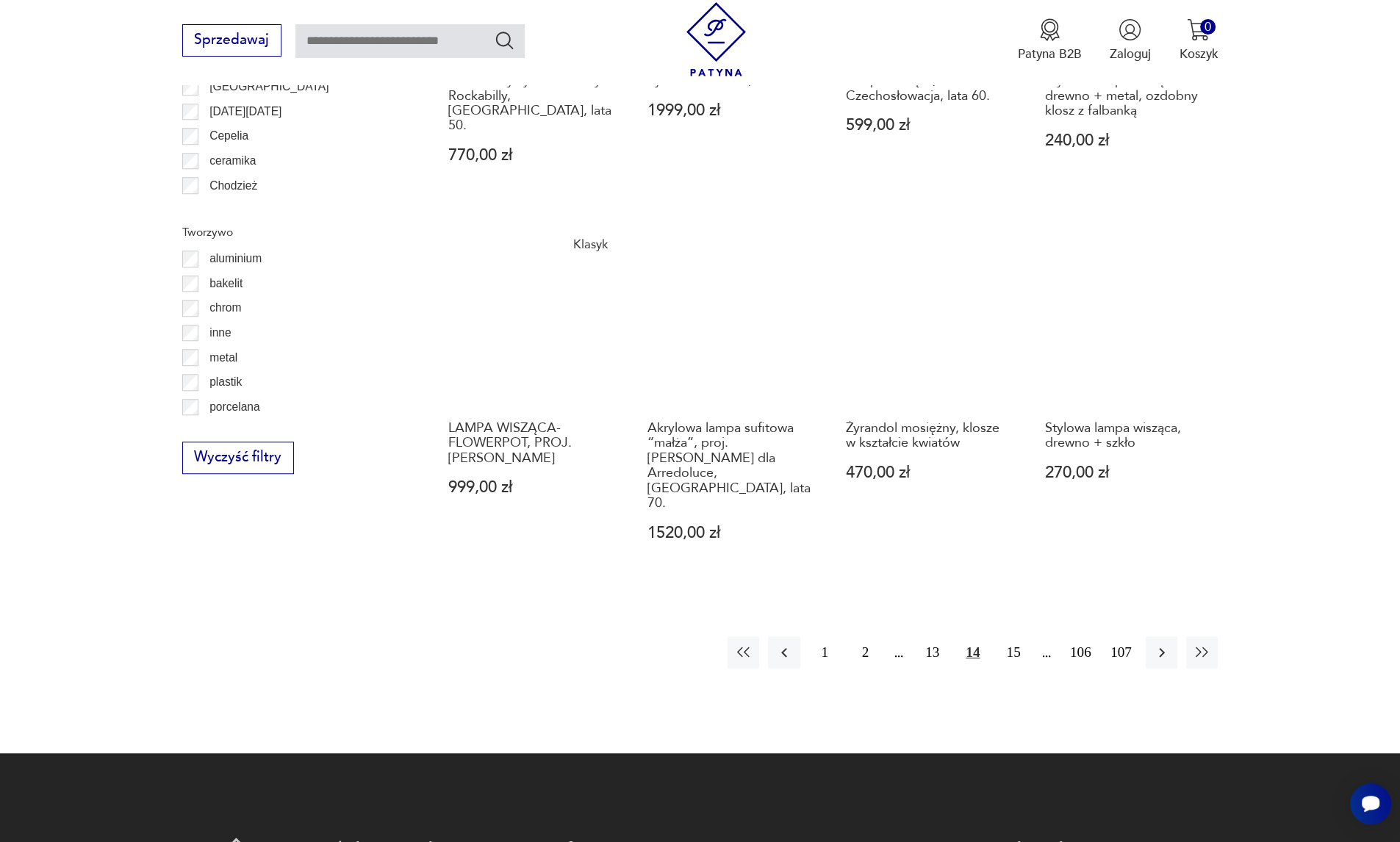
scroll to position [1513, 0]
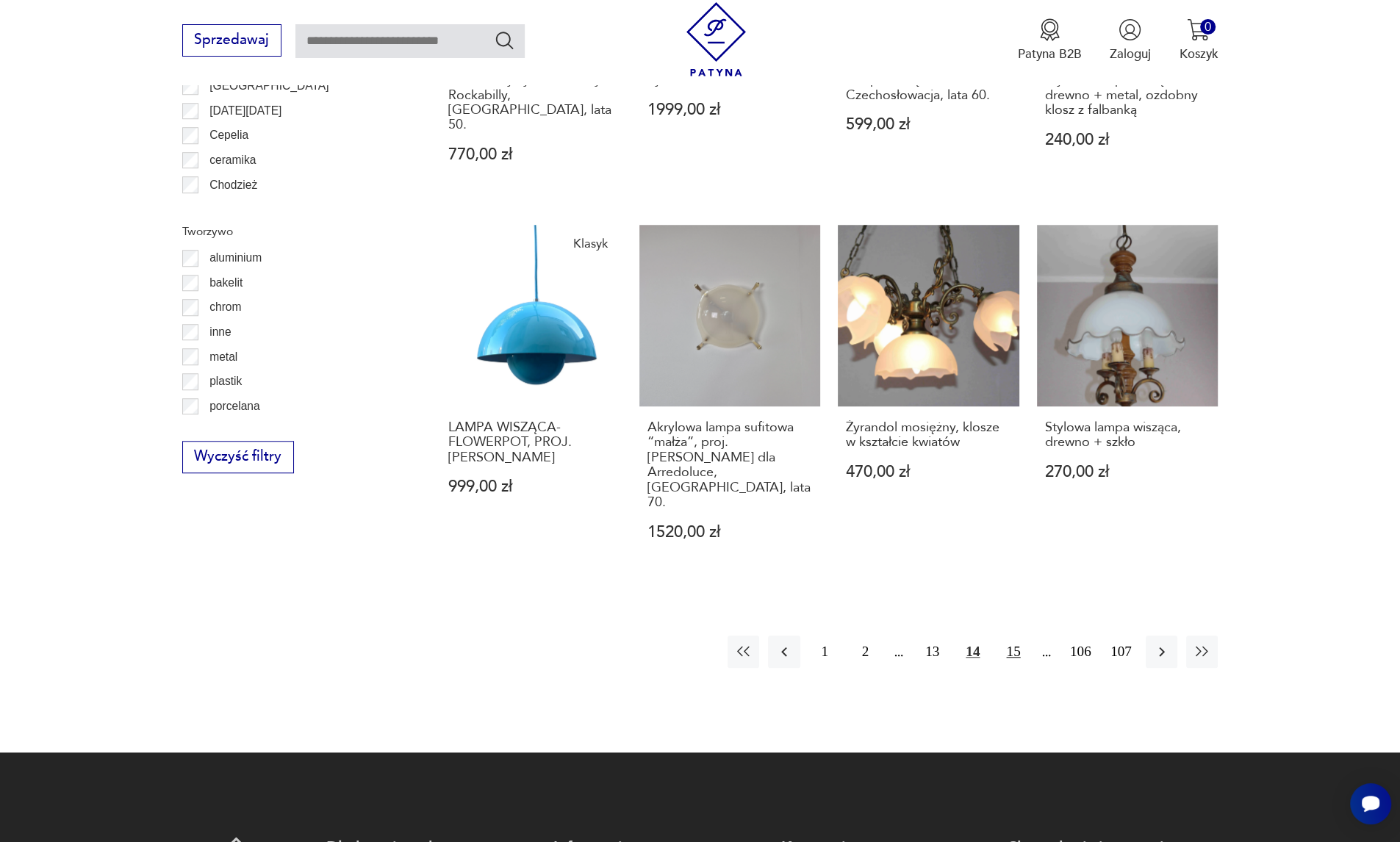
click at [1010, 635] on button "15" at bounding box center [1013, 651] width 32 height 32
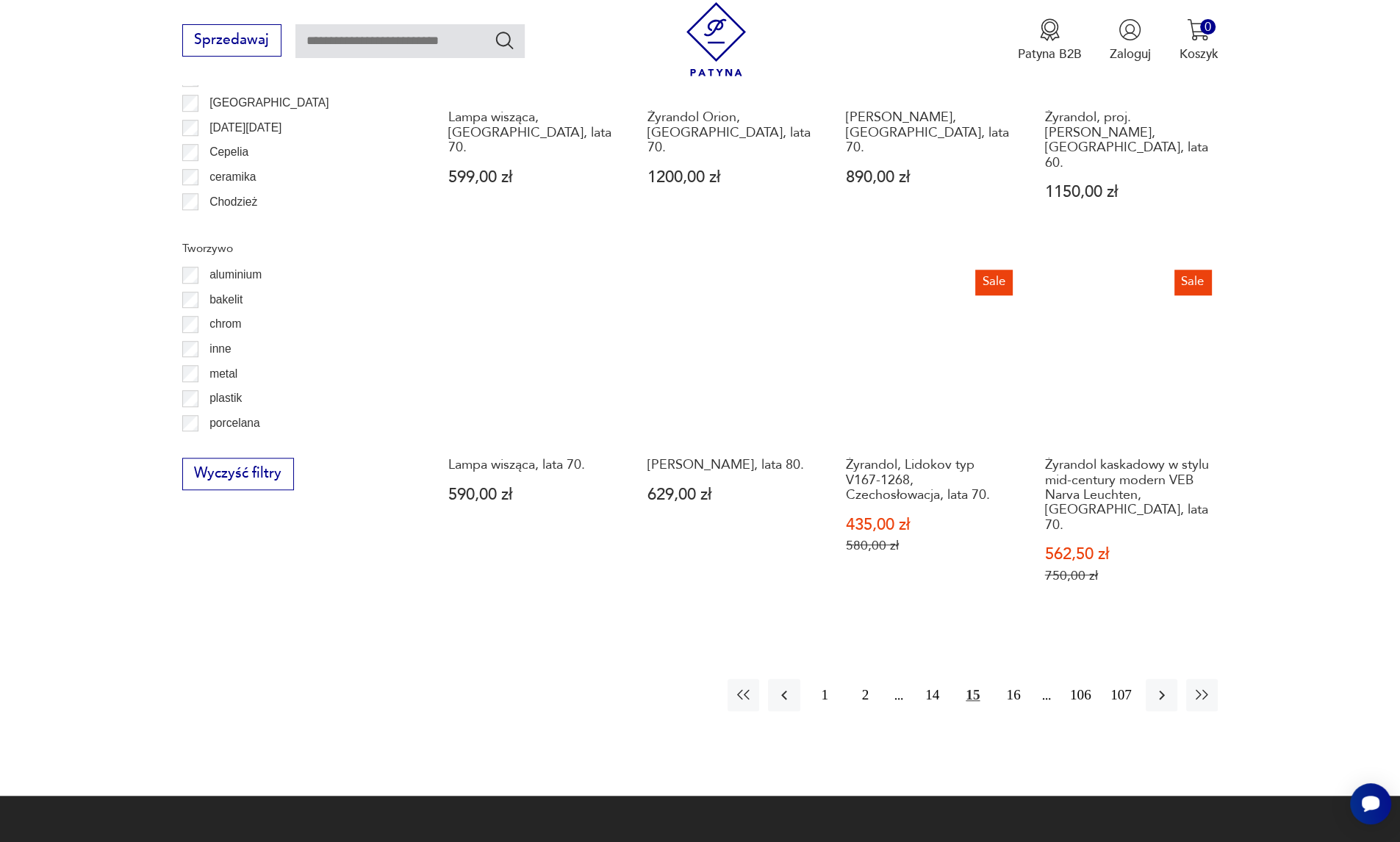
scroll to position [1513, 0]
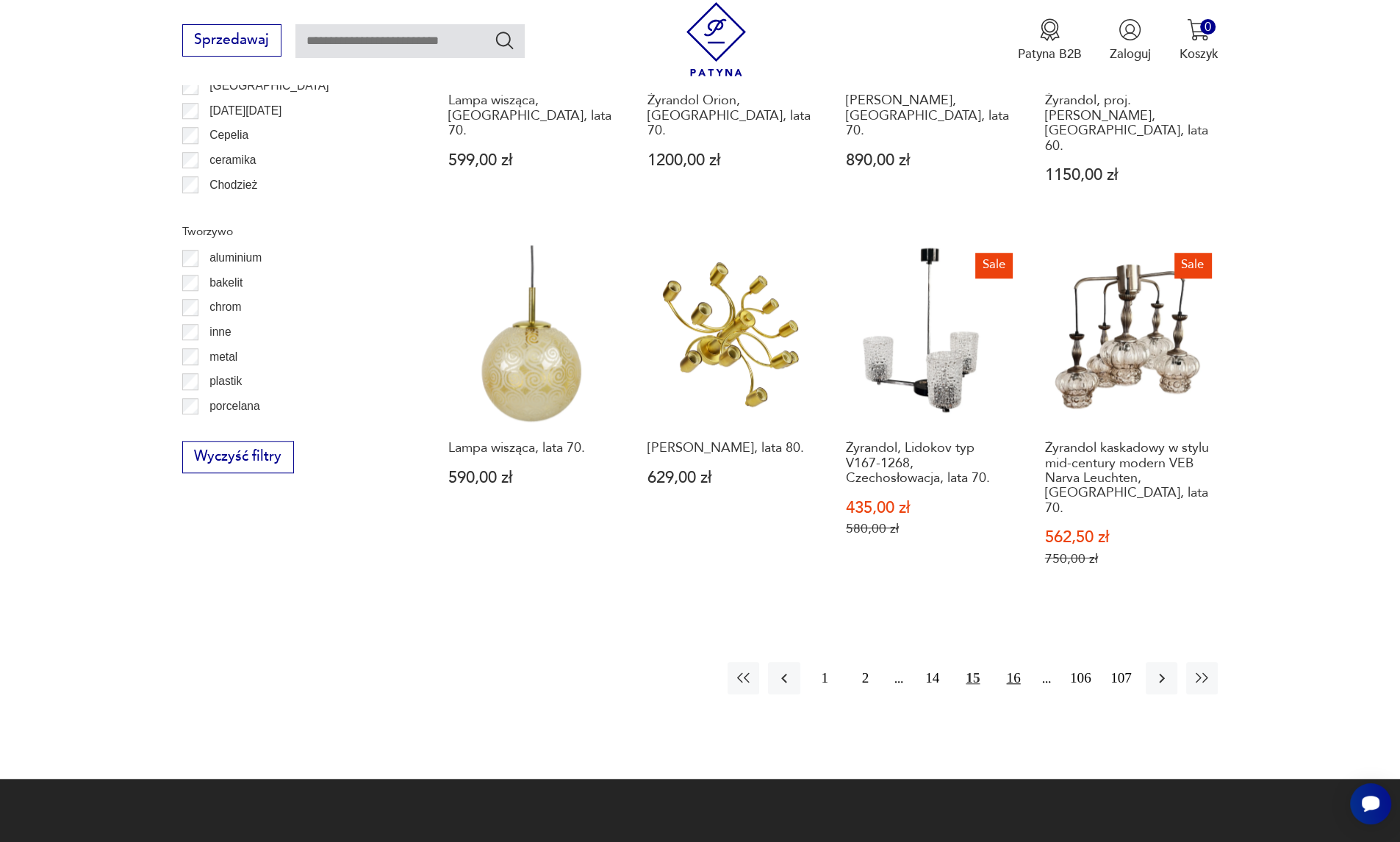
click at [1016, 662] on button "16" at bounding box center [1013, 678] width 32 height 32
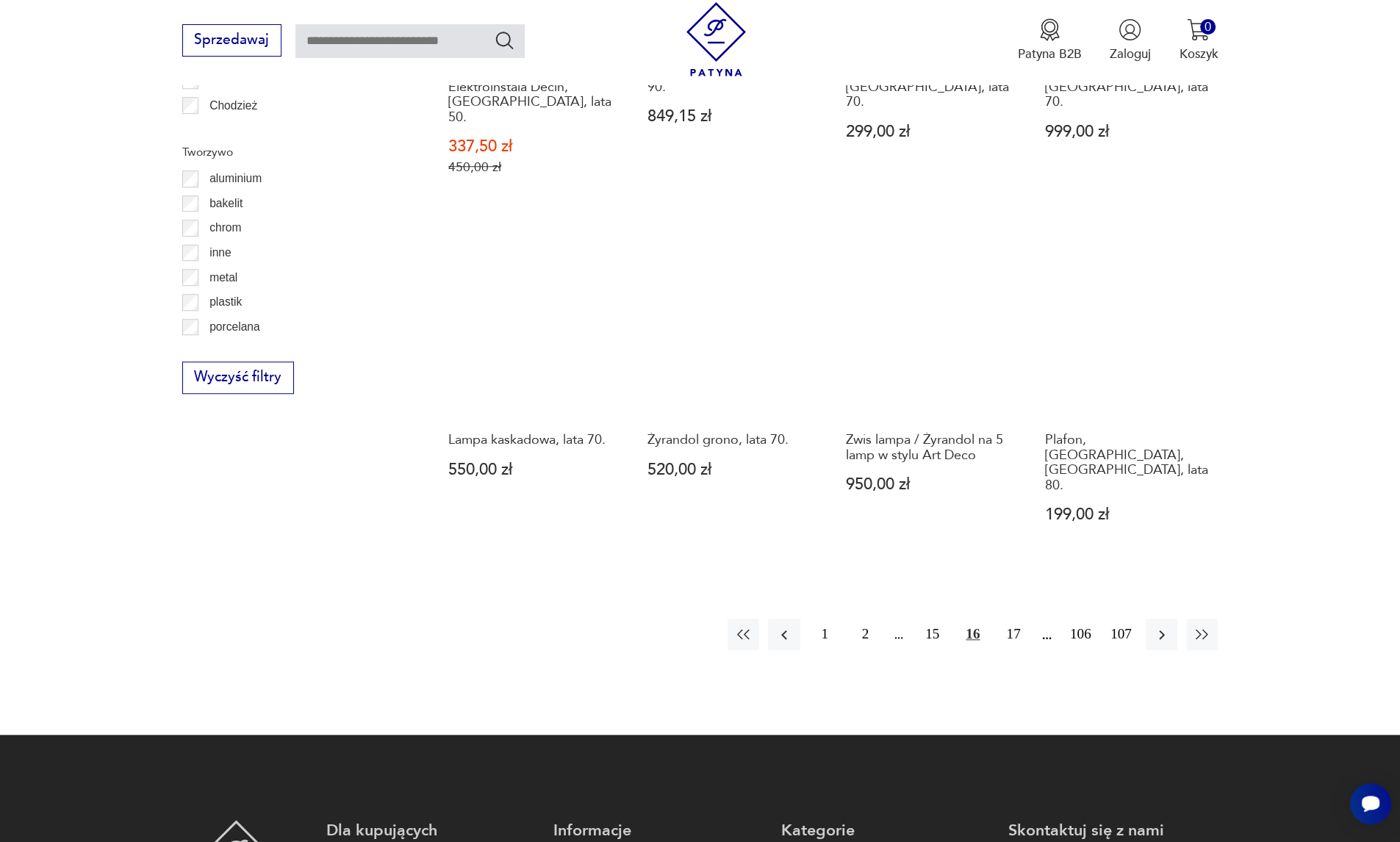
scroll to position [1611, 0]
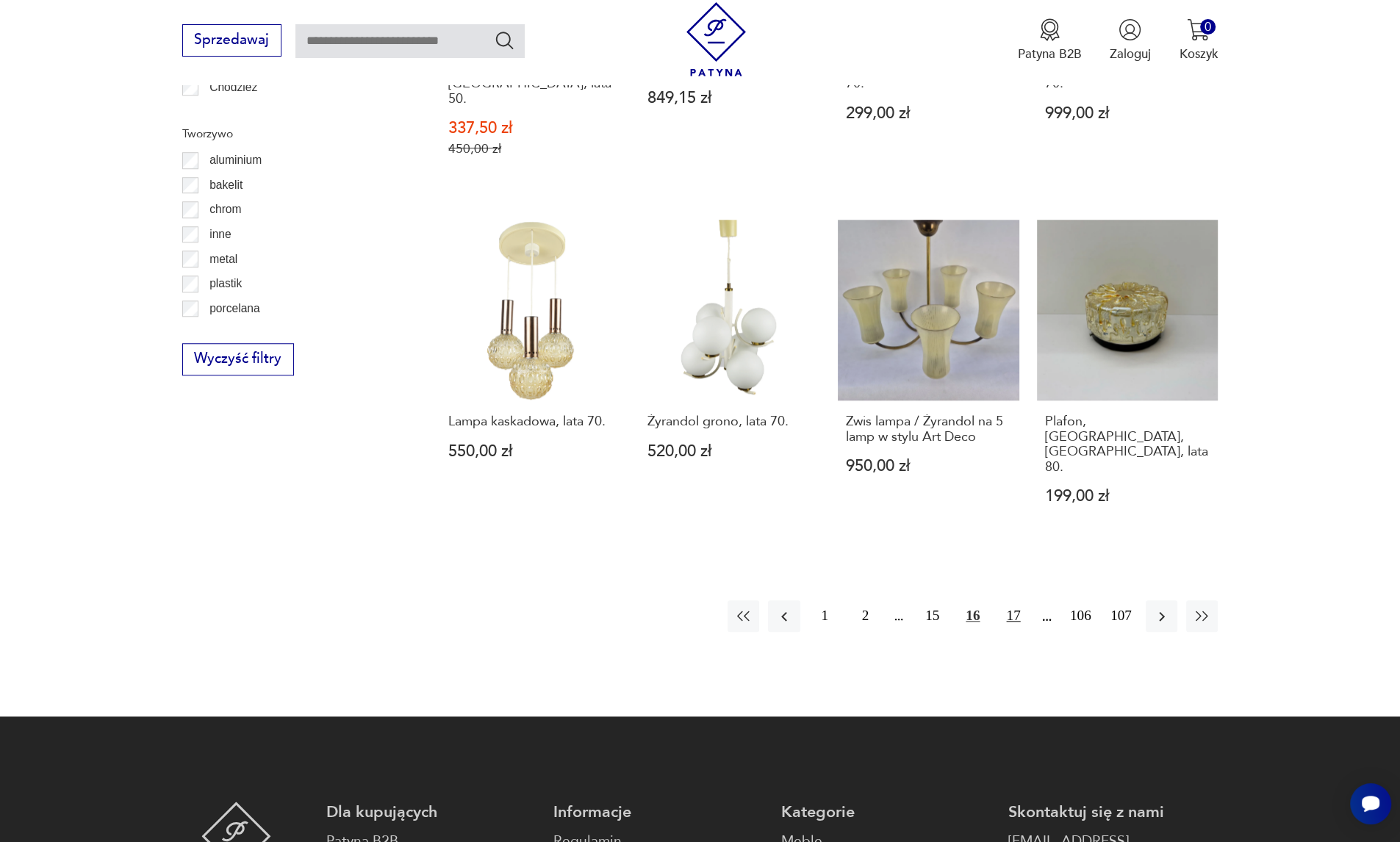
click at [1014, 600] on button "17" at bounding box center [1013, 616] width 32 height 32
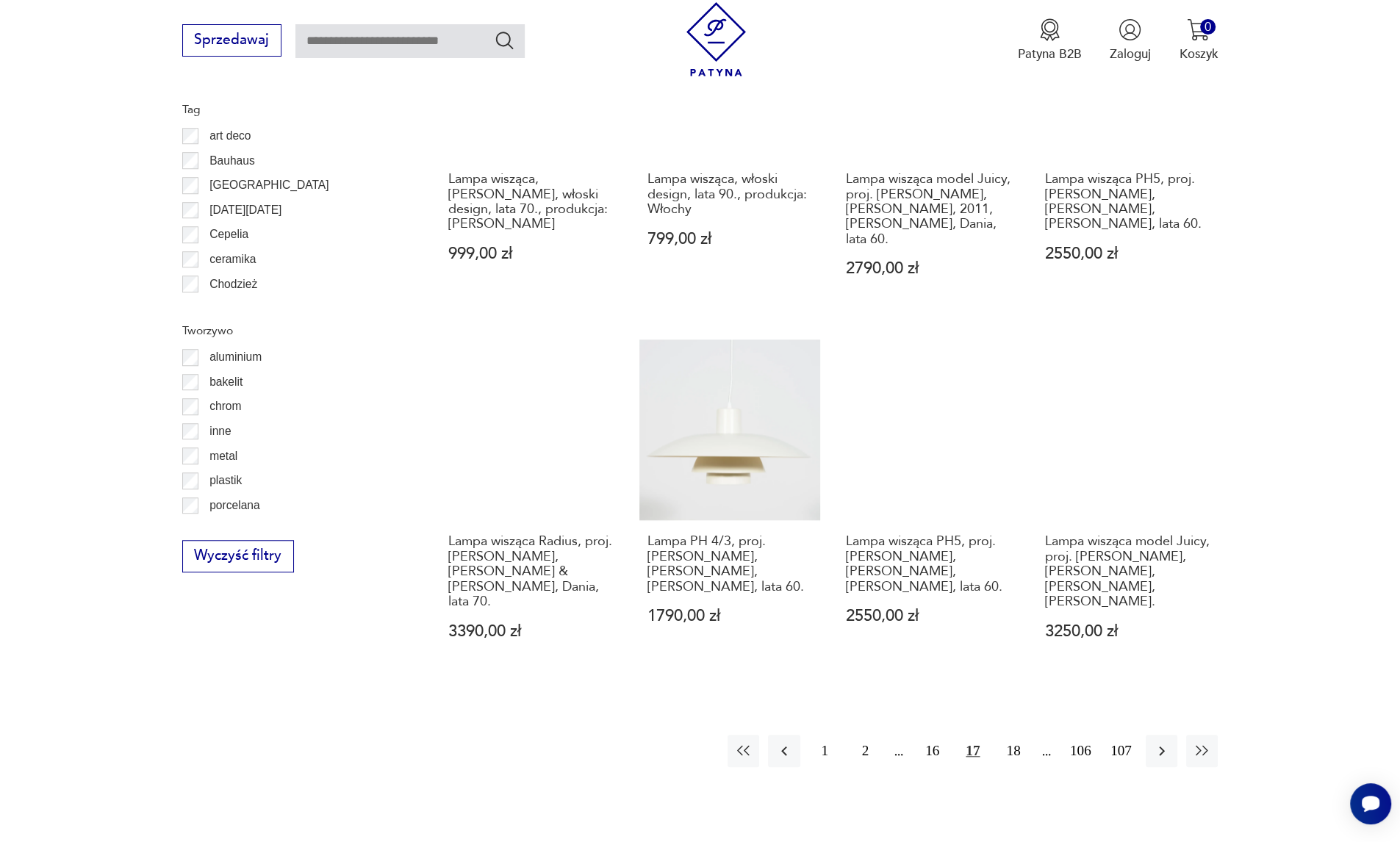
scroll to position [1416, 0]
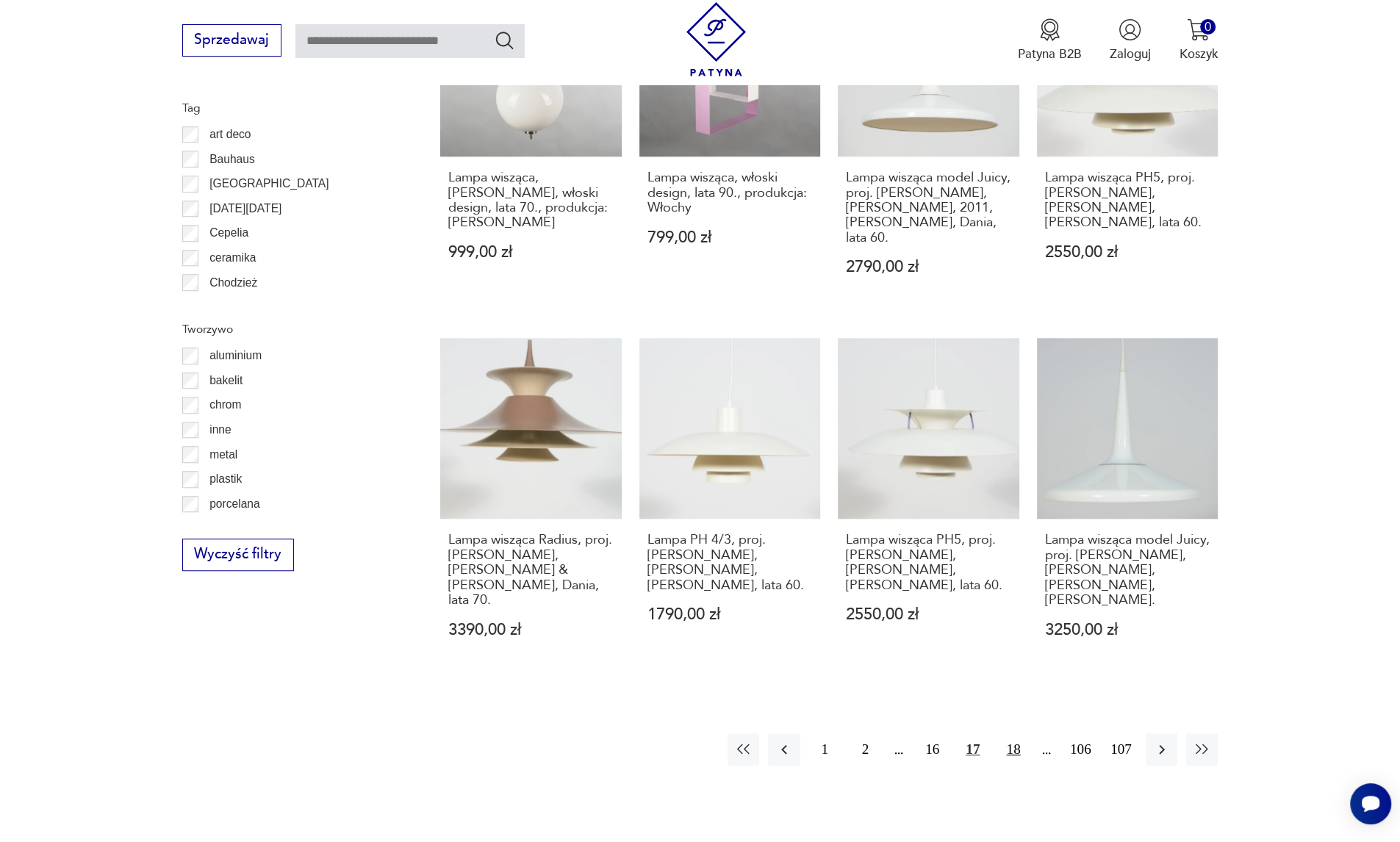
click at [1013, 733] on button "18" at bounding box center [1013, 749] width 32 height 32
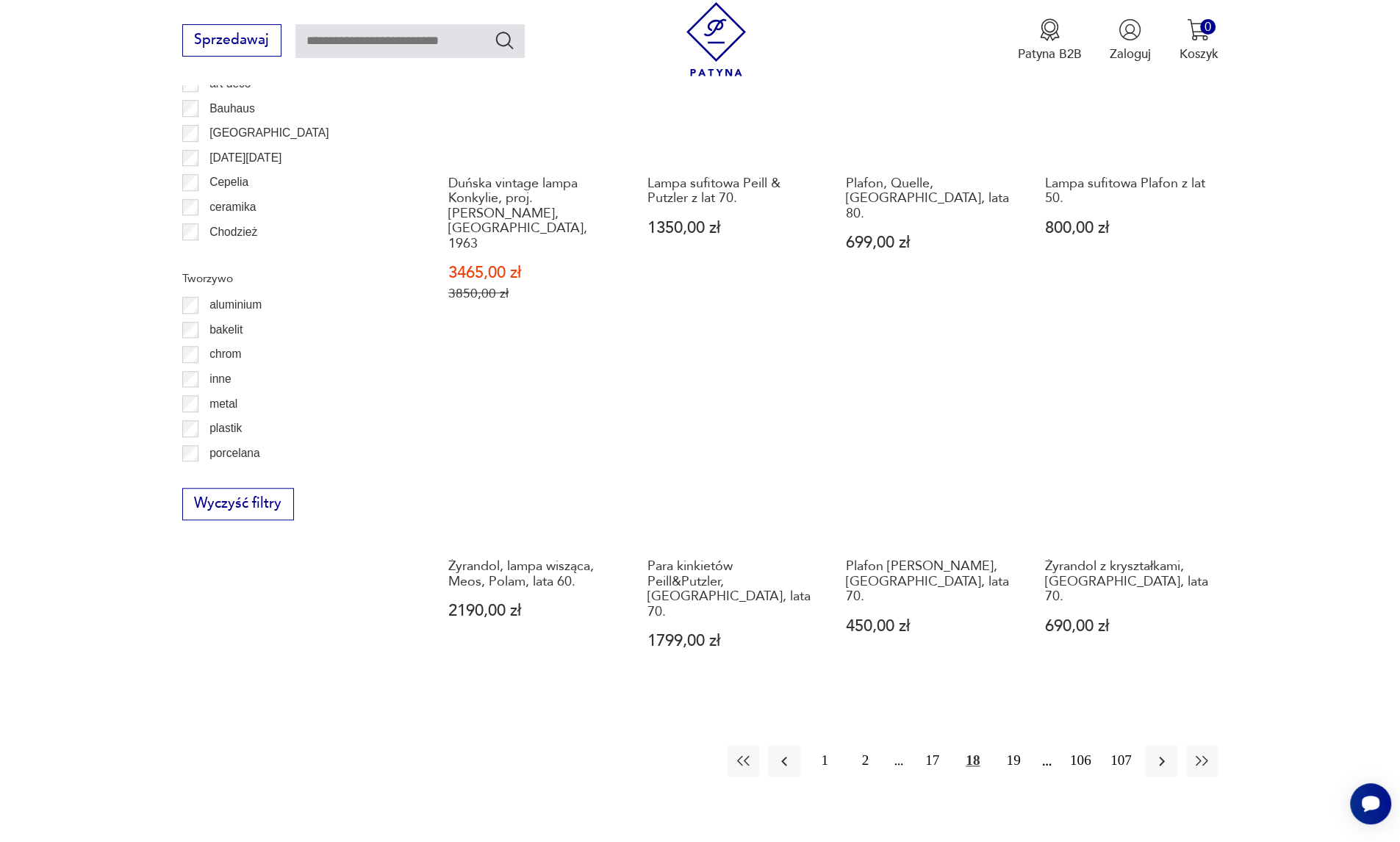
scroll to position [1513, 0]
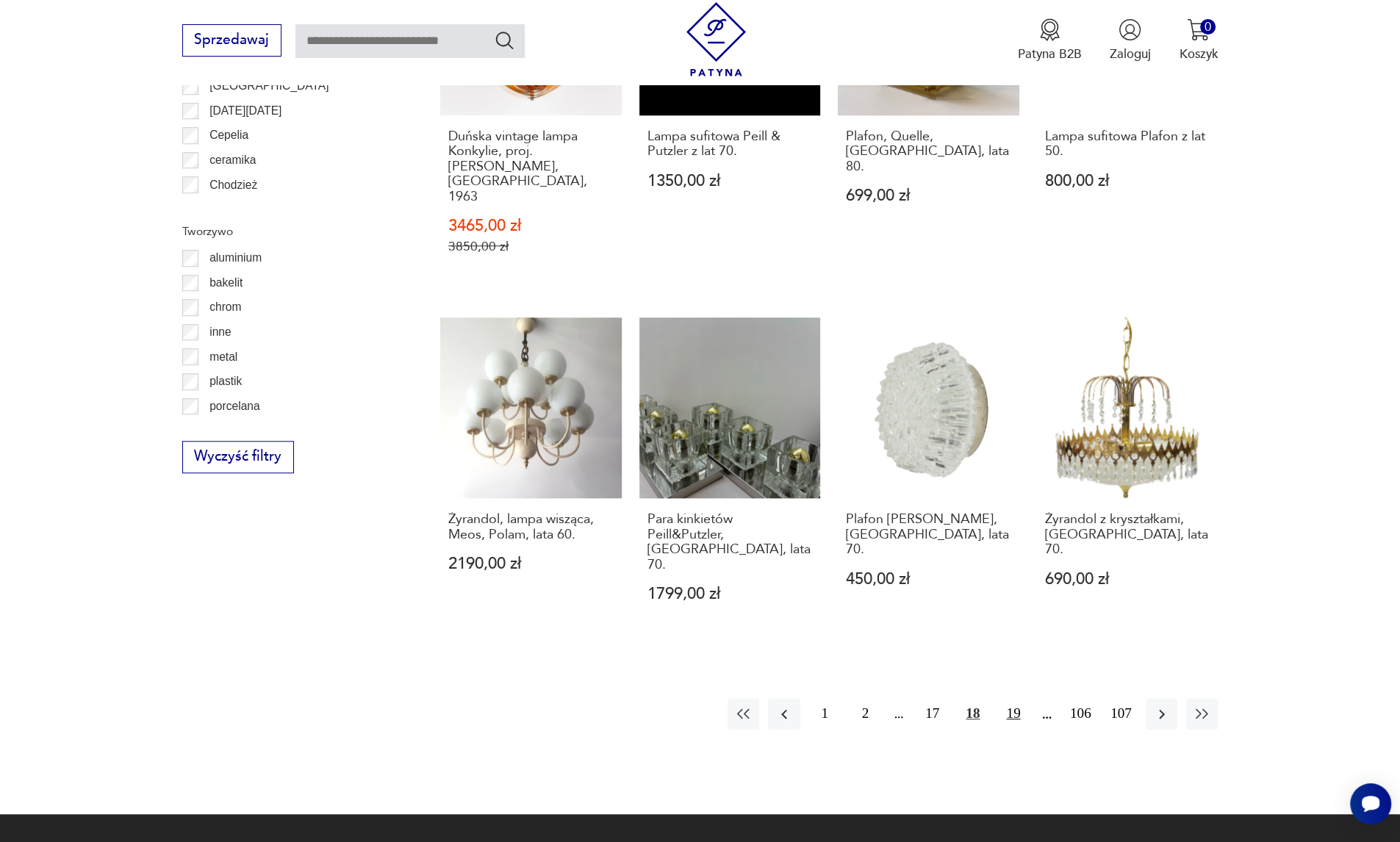
click at [1012, 697] on button "19" at bounding box center [1013, 713] width 32 height 32
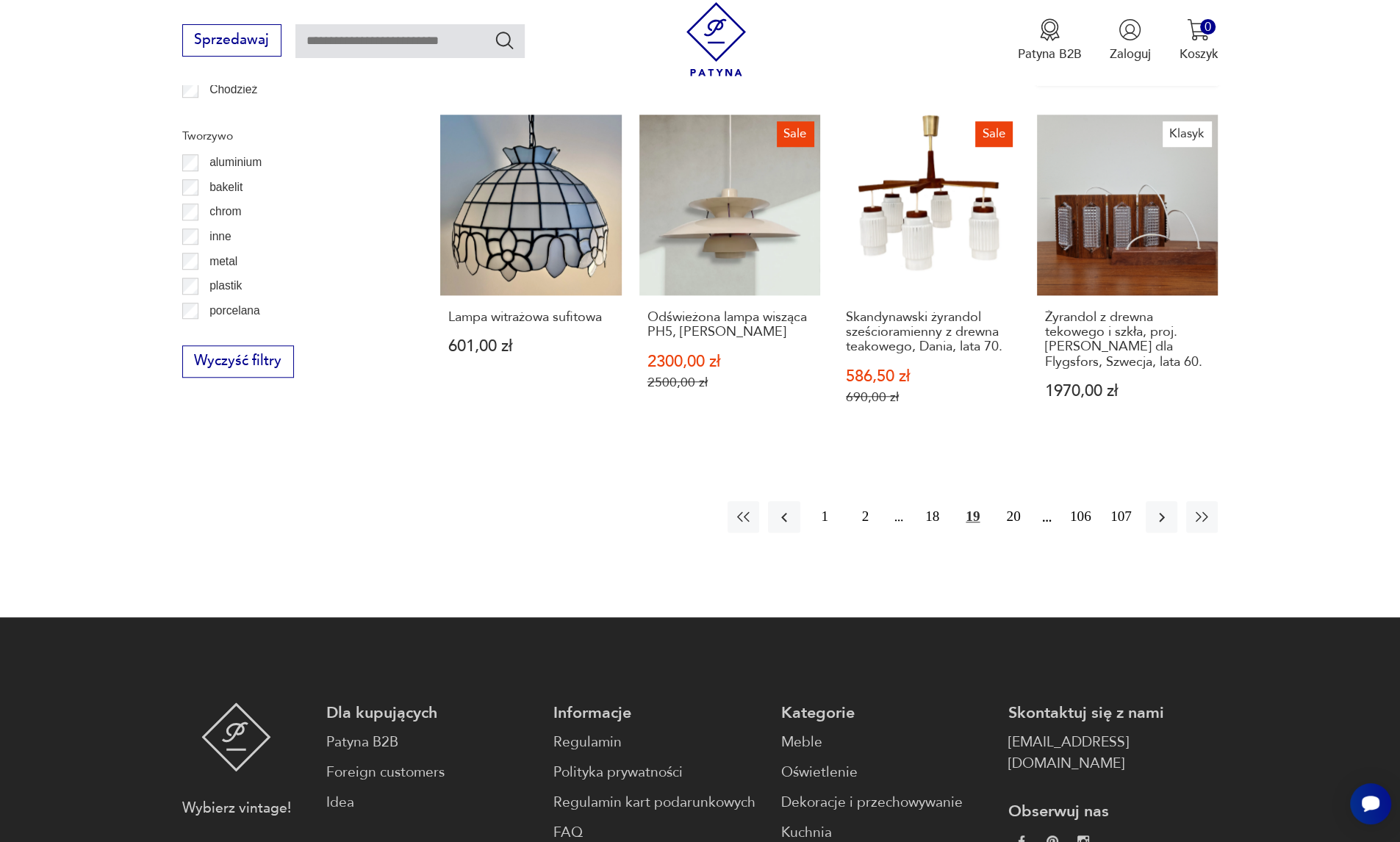
scroll to position [1611, 0]
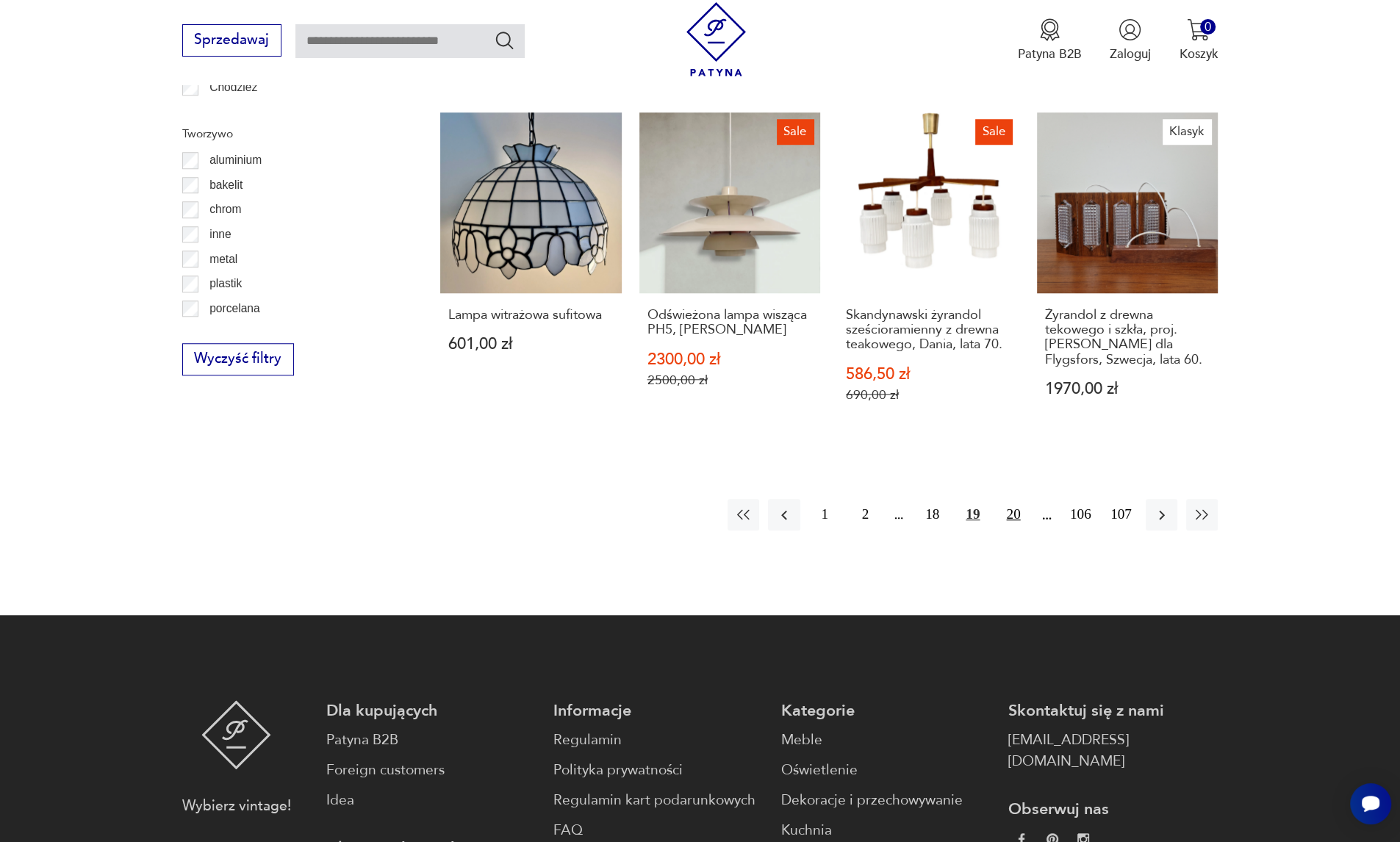
click at [1006, 499] on button "20" at bounding box center [1013, 515] width 32 height 32
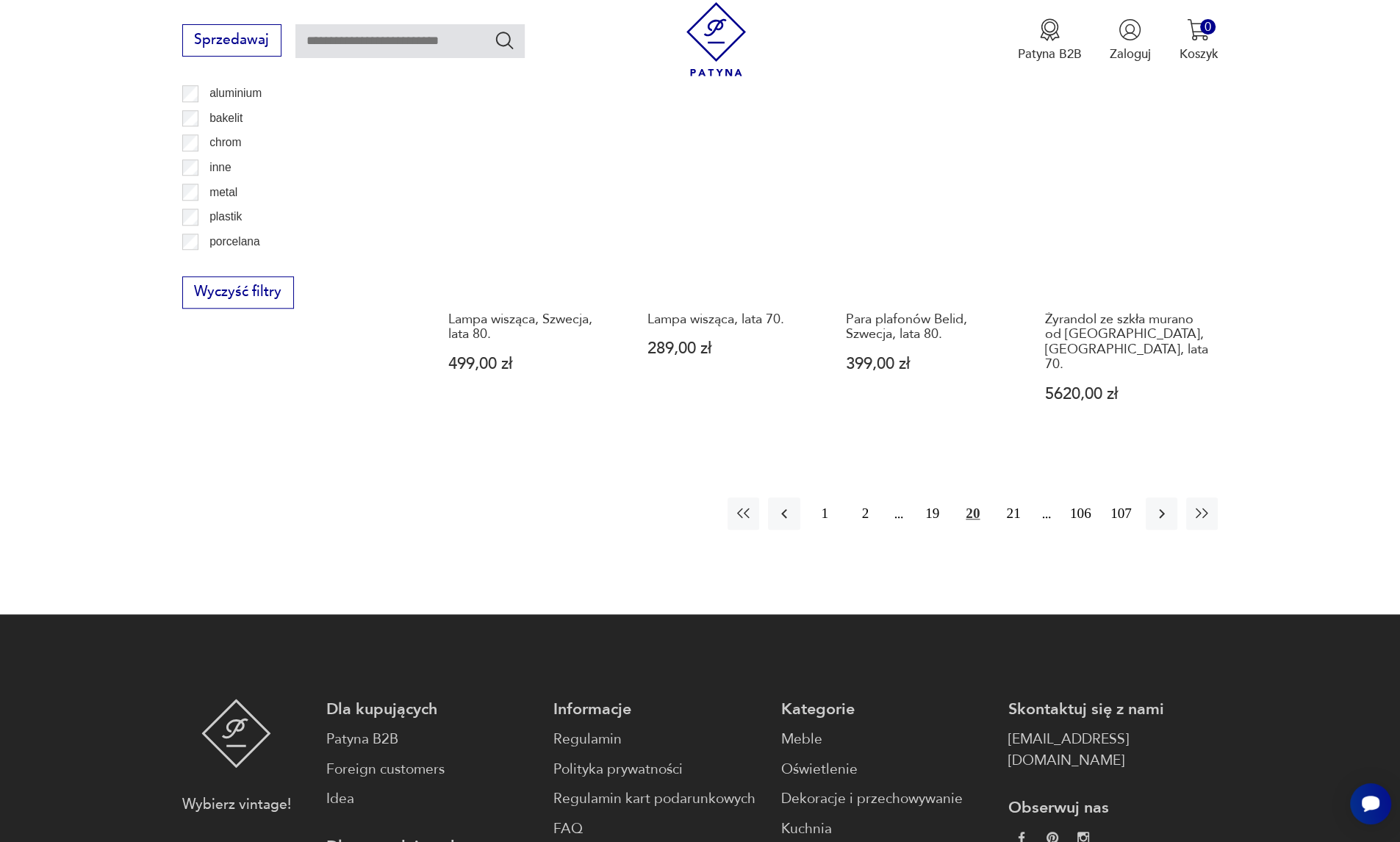
scroll to position [1709, 0]
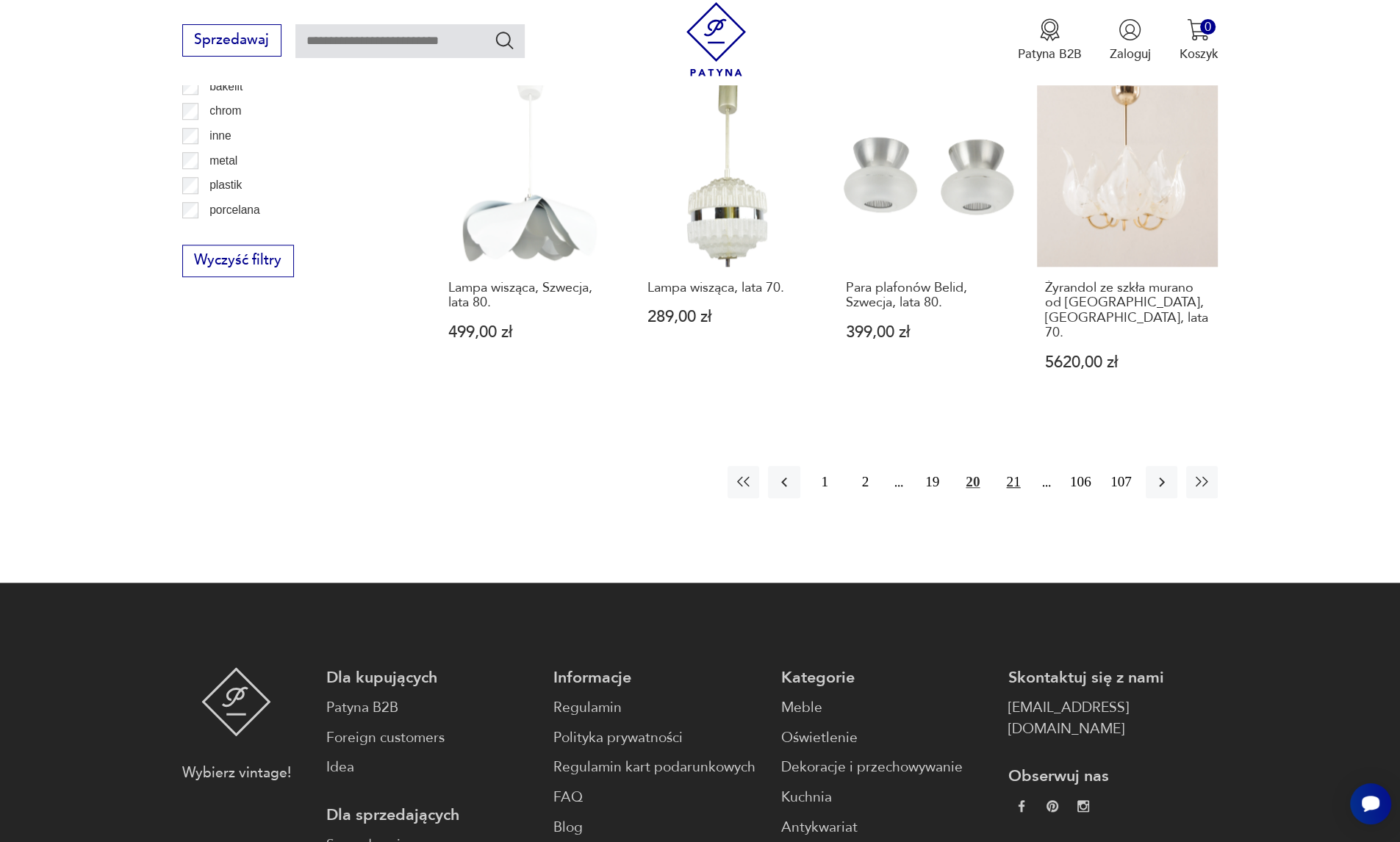
click at [1008, 465] on button "21" at bounding box center [1013, 481] width 32 height 32
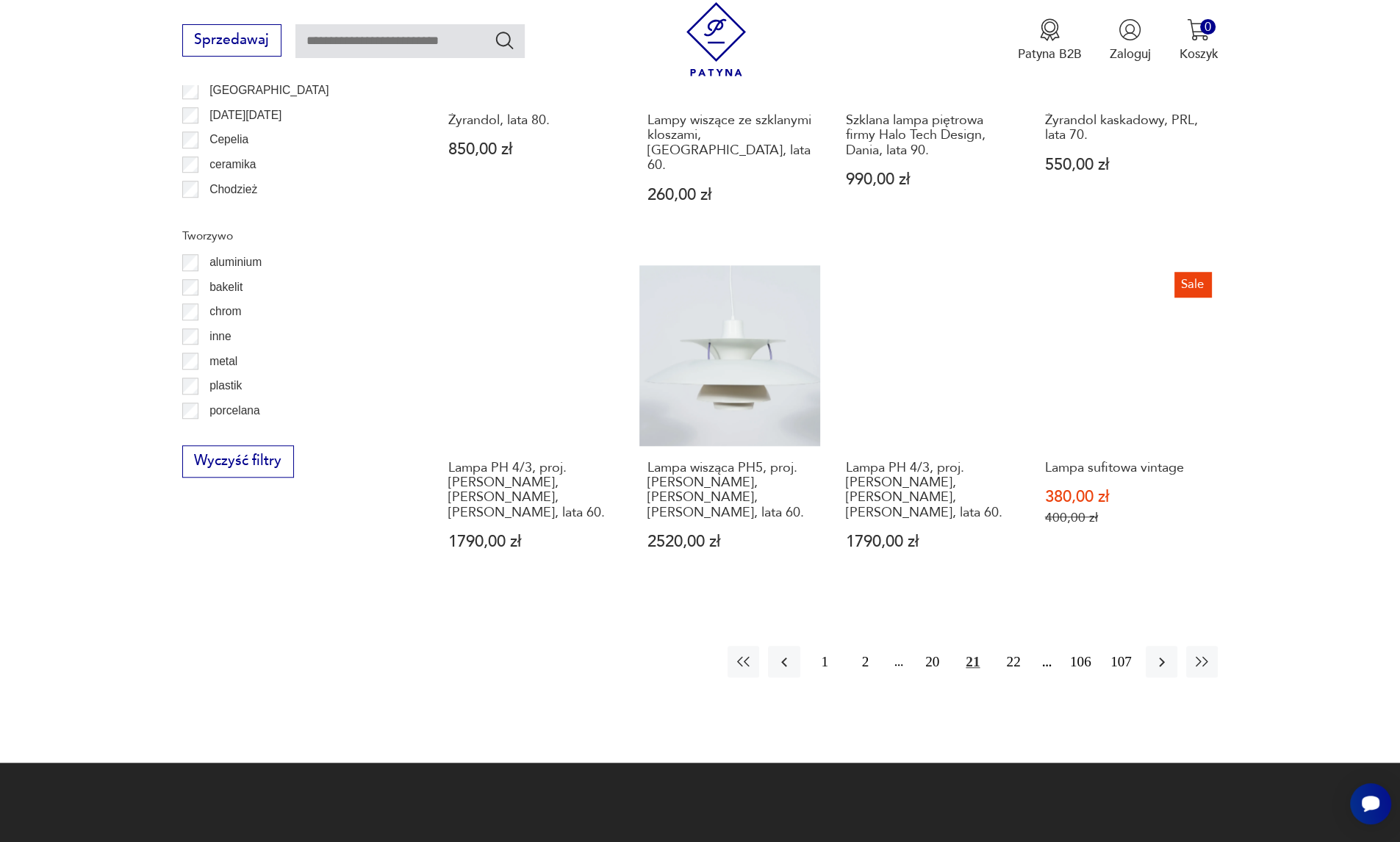
scroll to position [1709, 0]
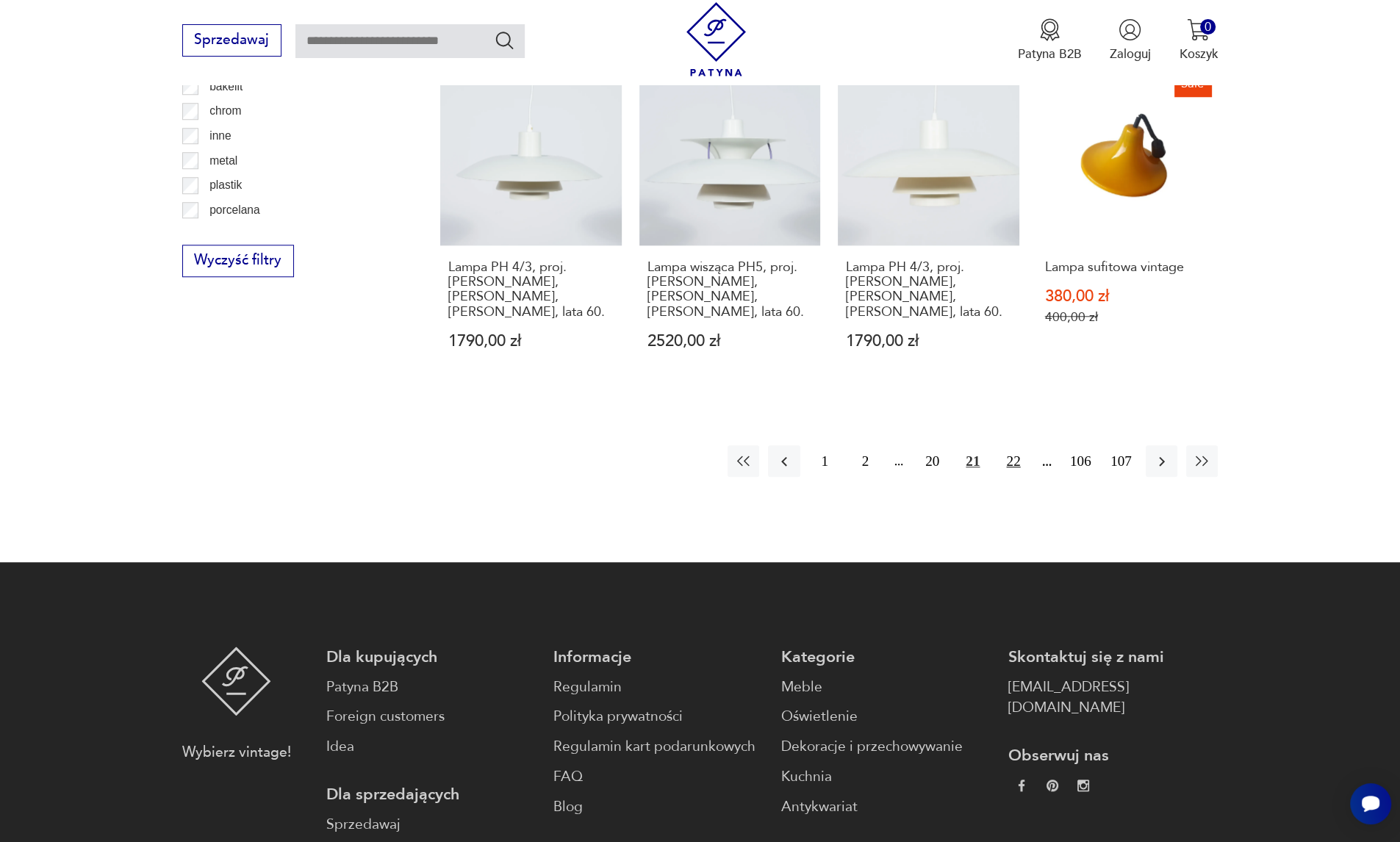
click at [1014, 445] on button "22" at bounding box center [1013, 461] width 32 height 32
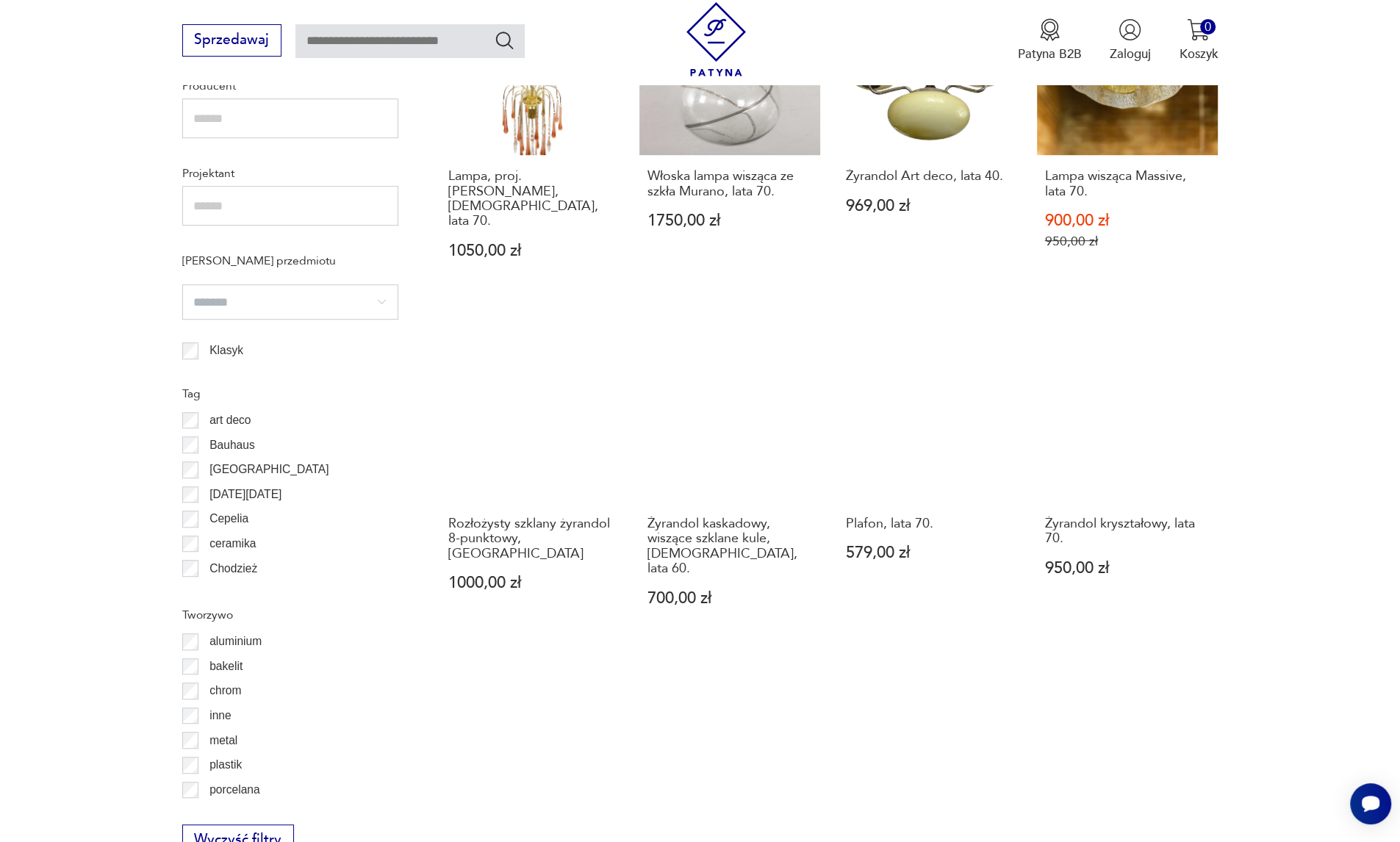
scroll to position [1416, 0]
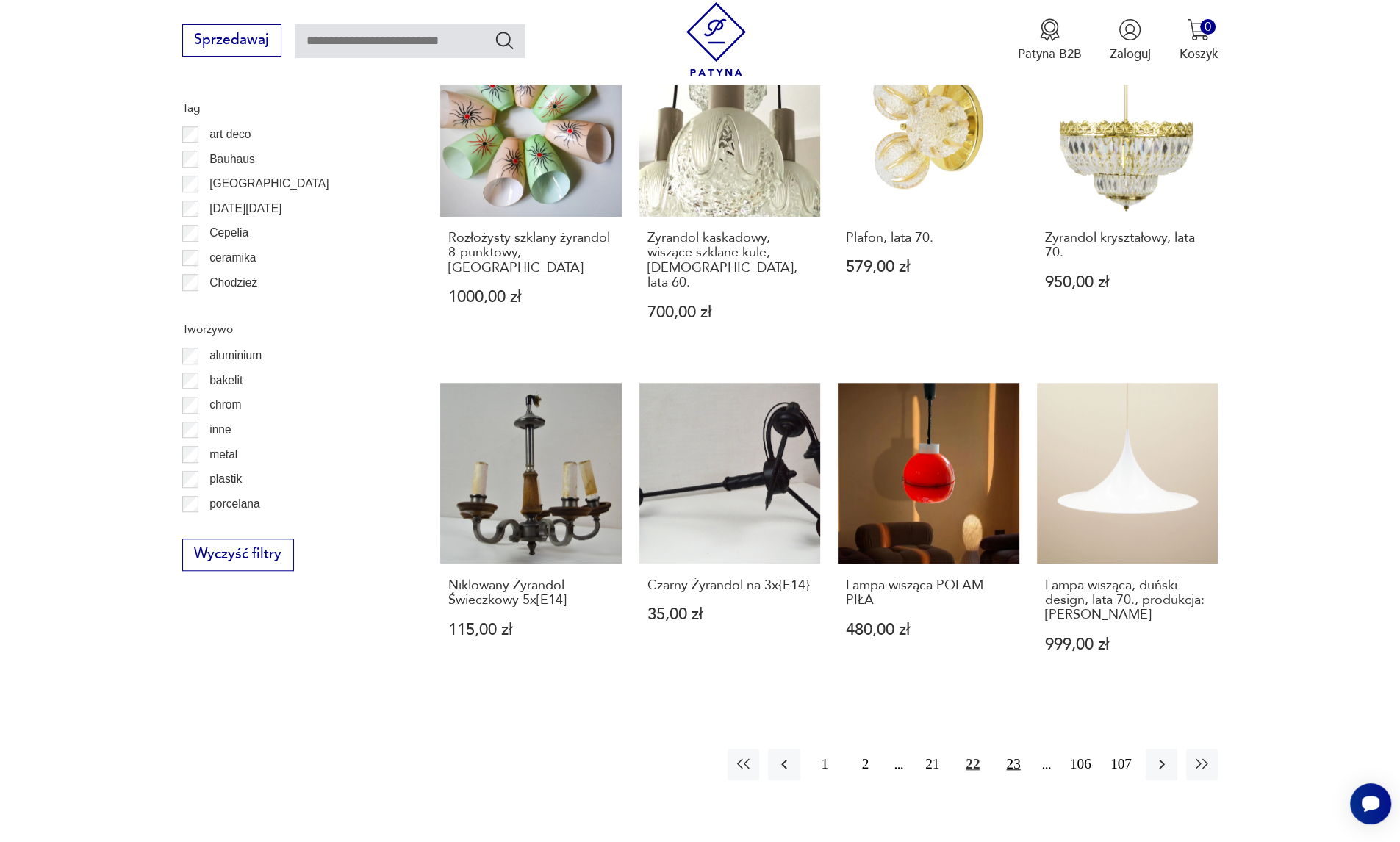
click at [1012, 748] on button "23" at bounding box center [1013, 764] width 32 height 32
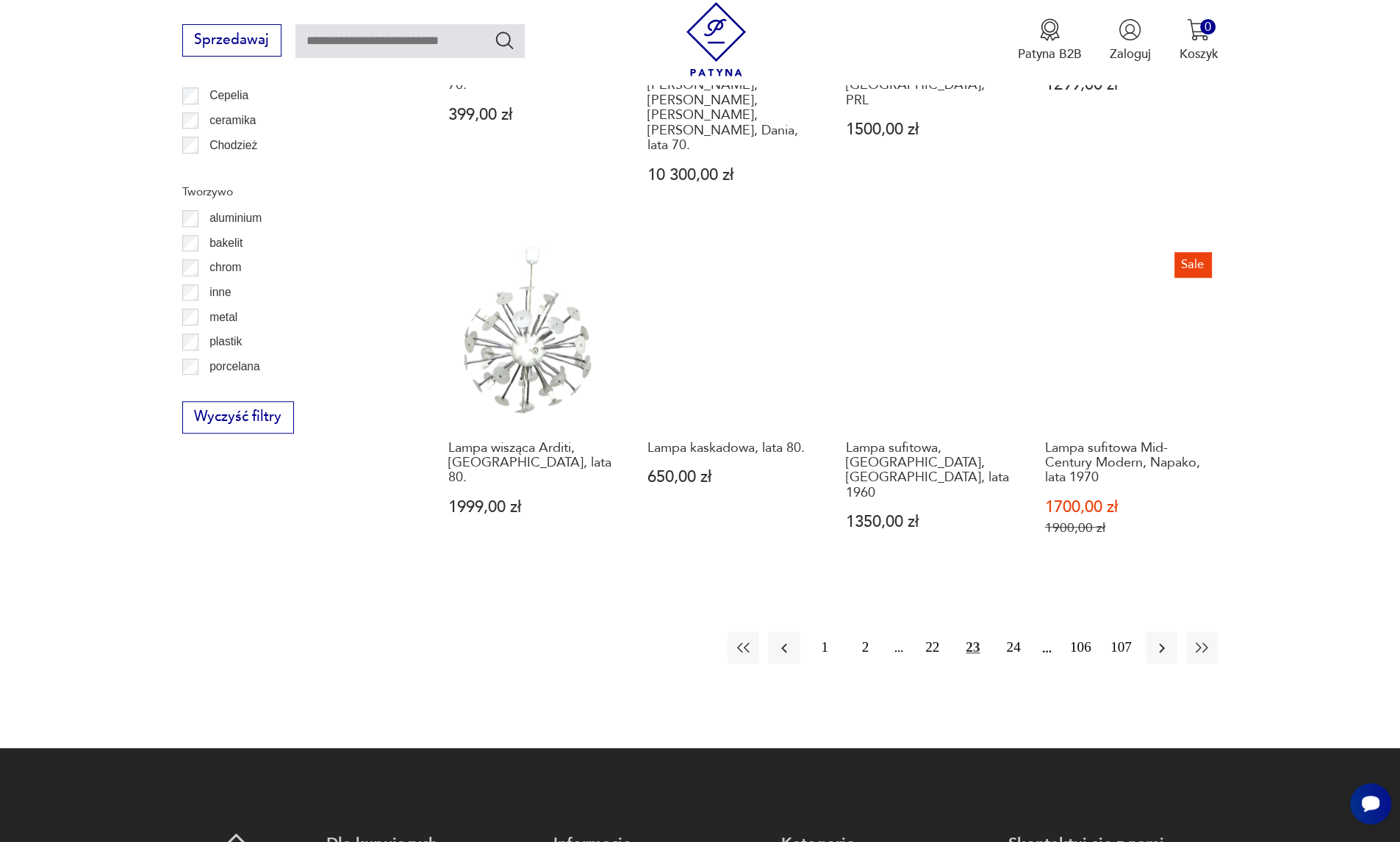
scroll to position [1513, 0]
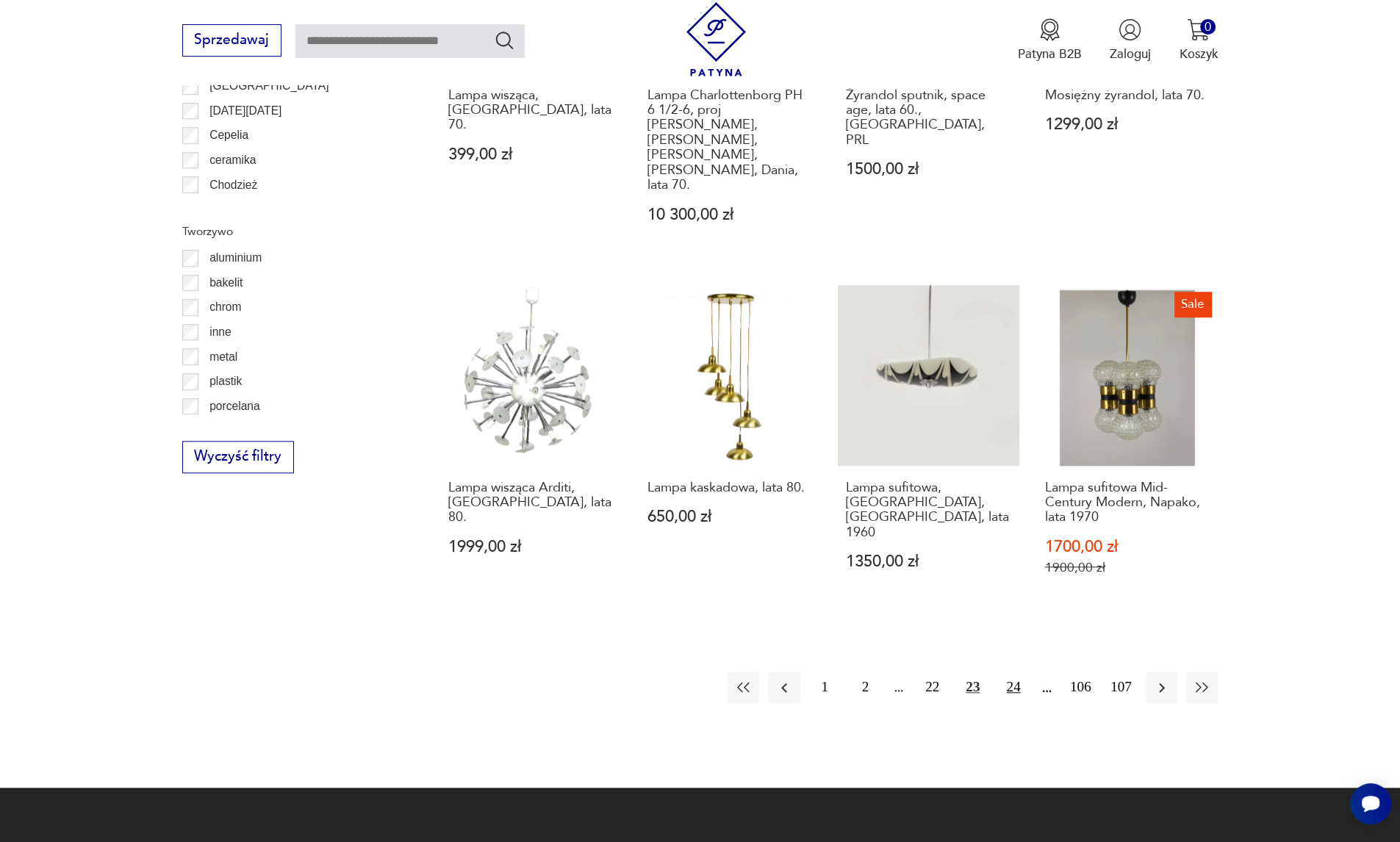
click at [1014, 672] on button "24" at bounding box center [1013, 688] width 32 height 32
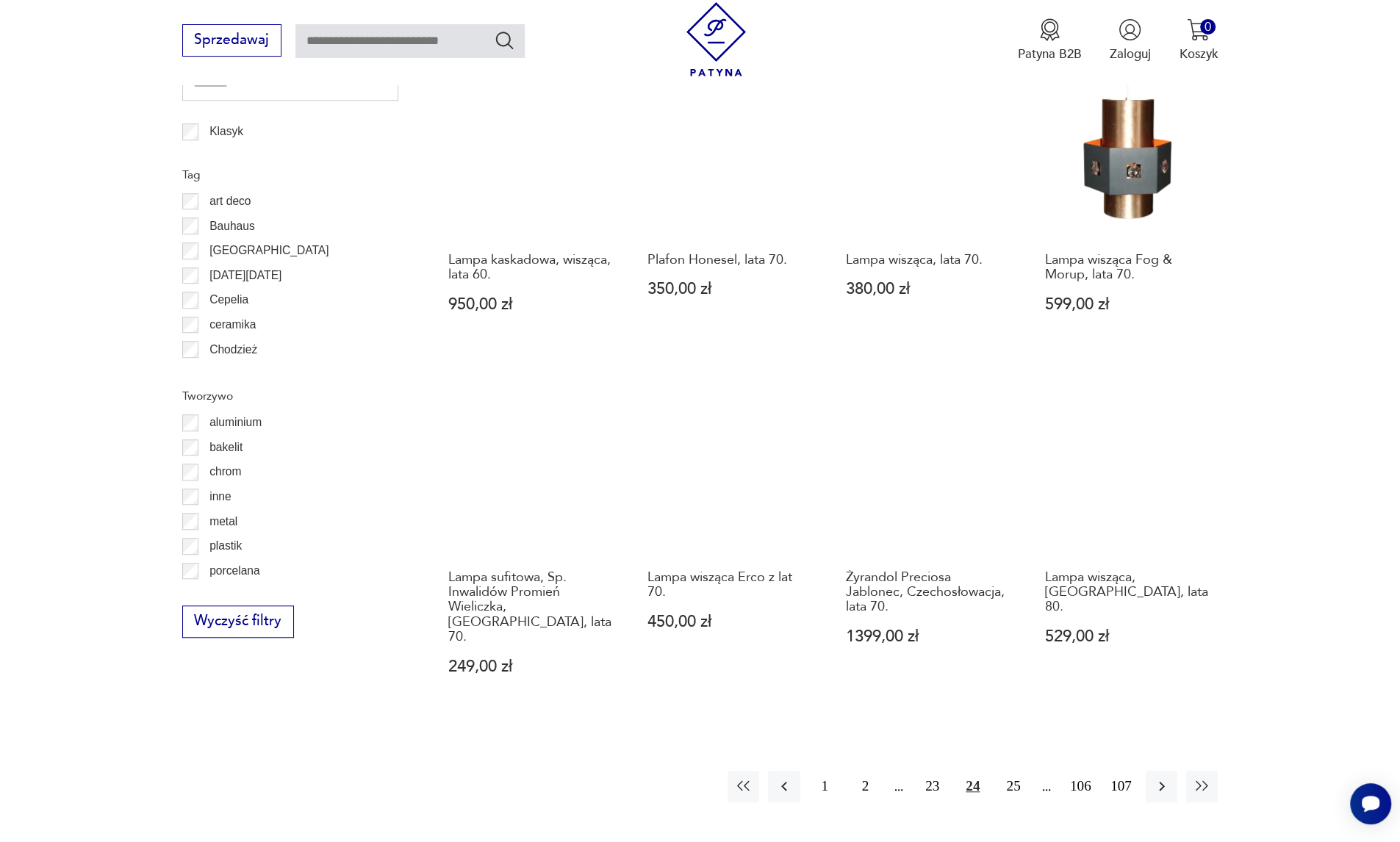
scroll to position [1416, 0]
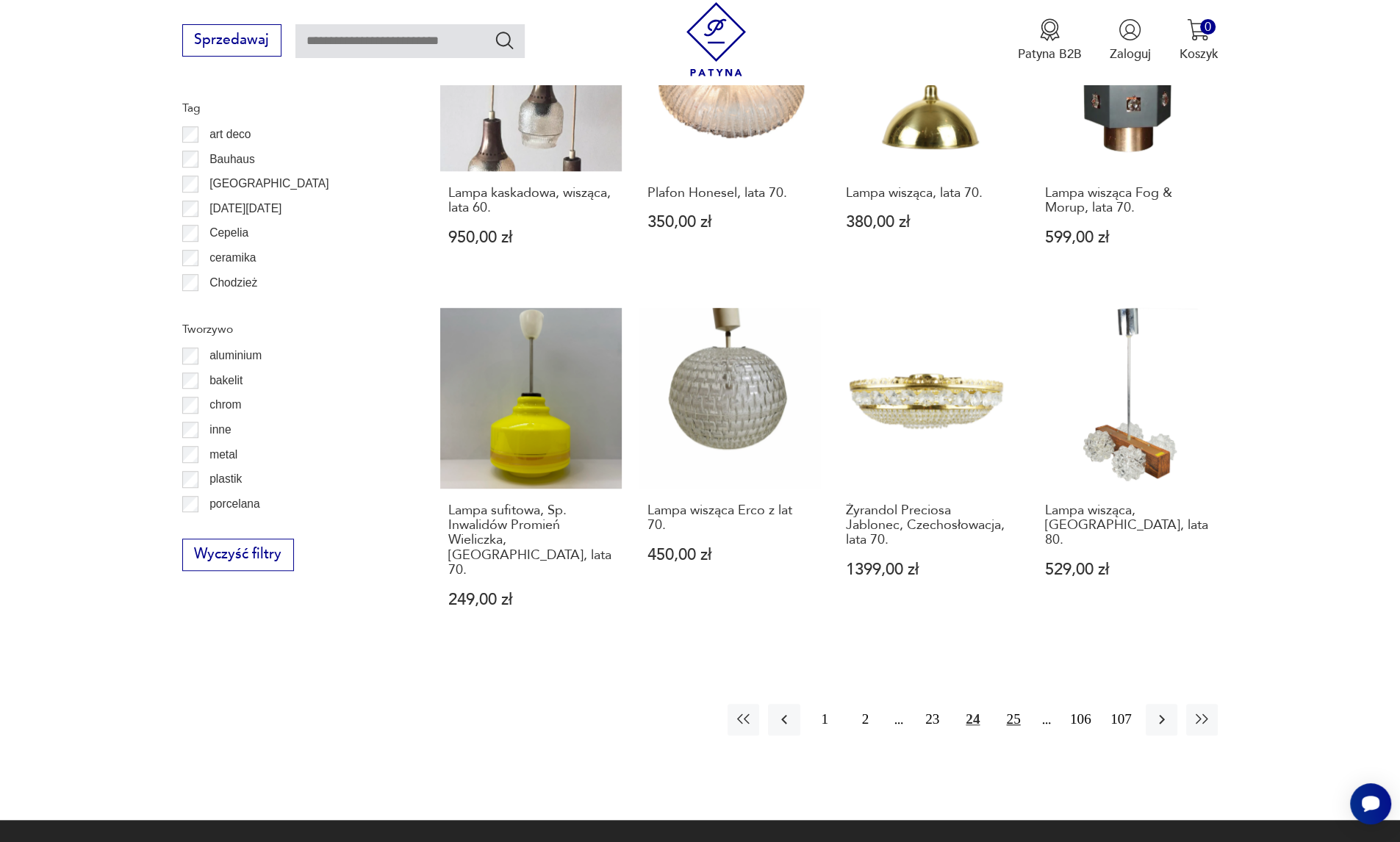
click at [1007, 704] on button "25" at bounding box center [1013, 720] width 32 height 32
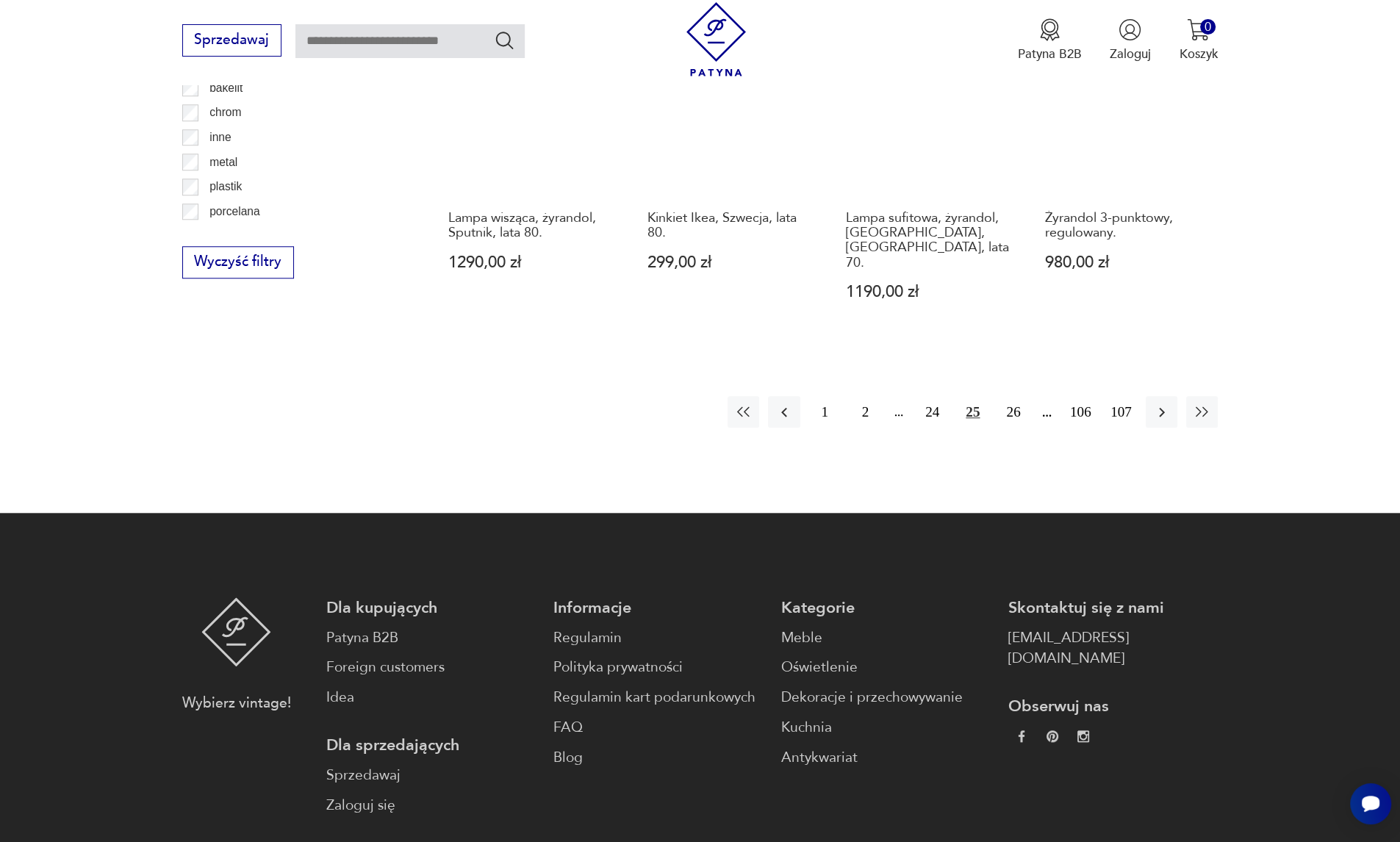
scroll to position [1709, 0]
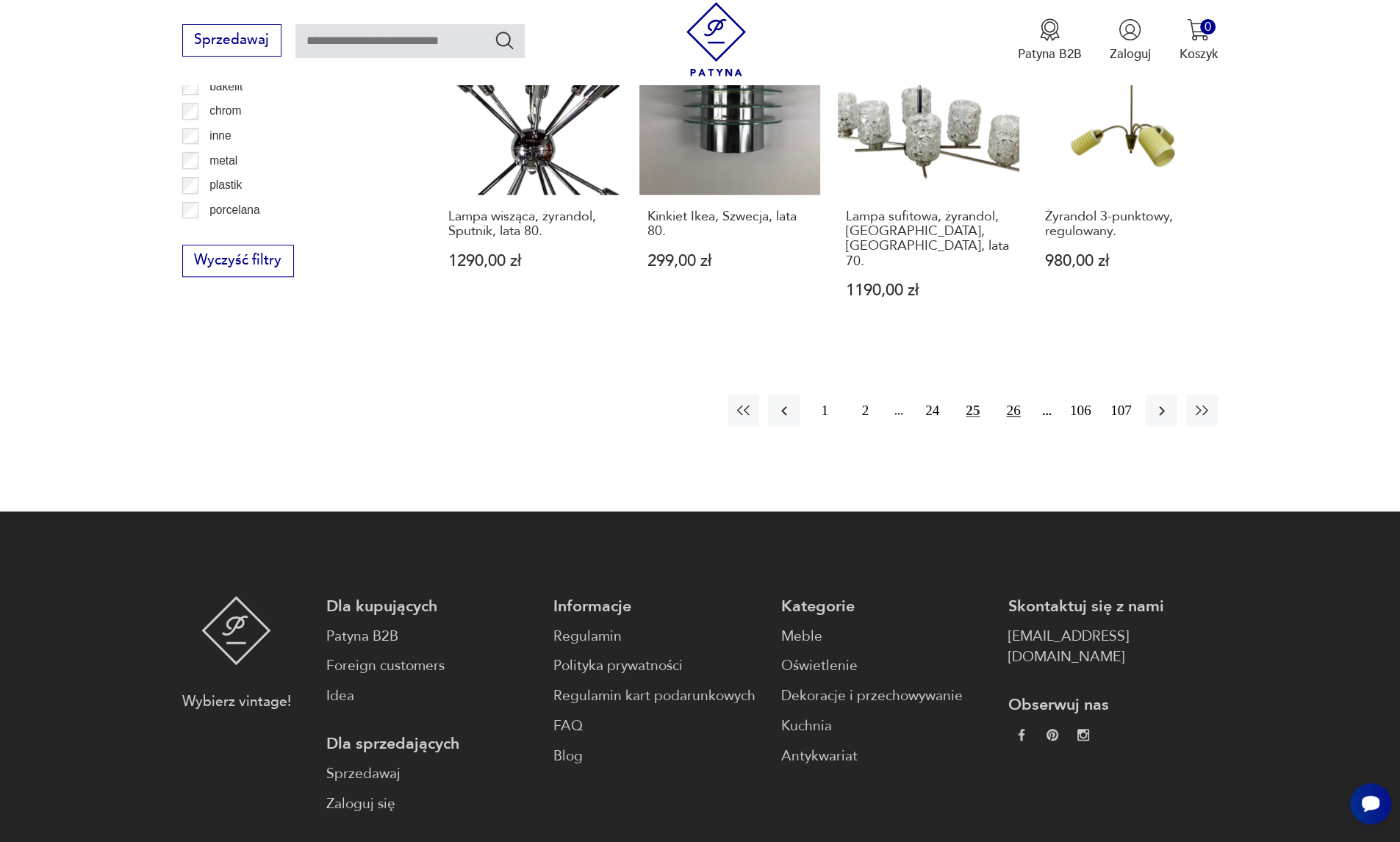
click at [1014, 395] on button "26" at bounding box center [1013, 411] width 32 height 32
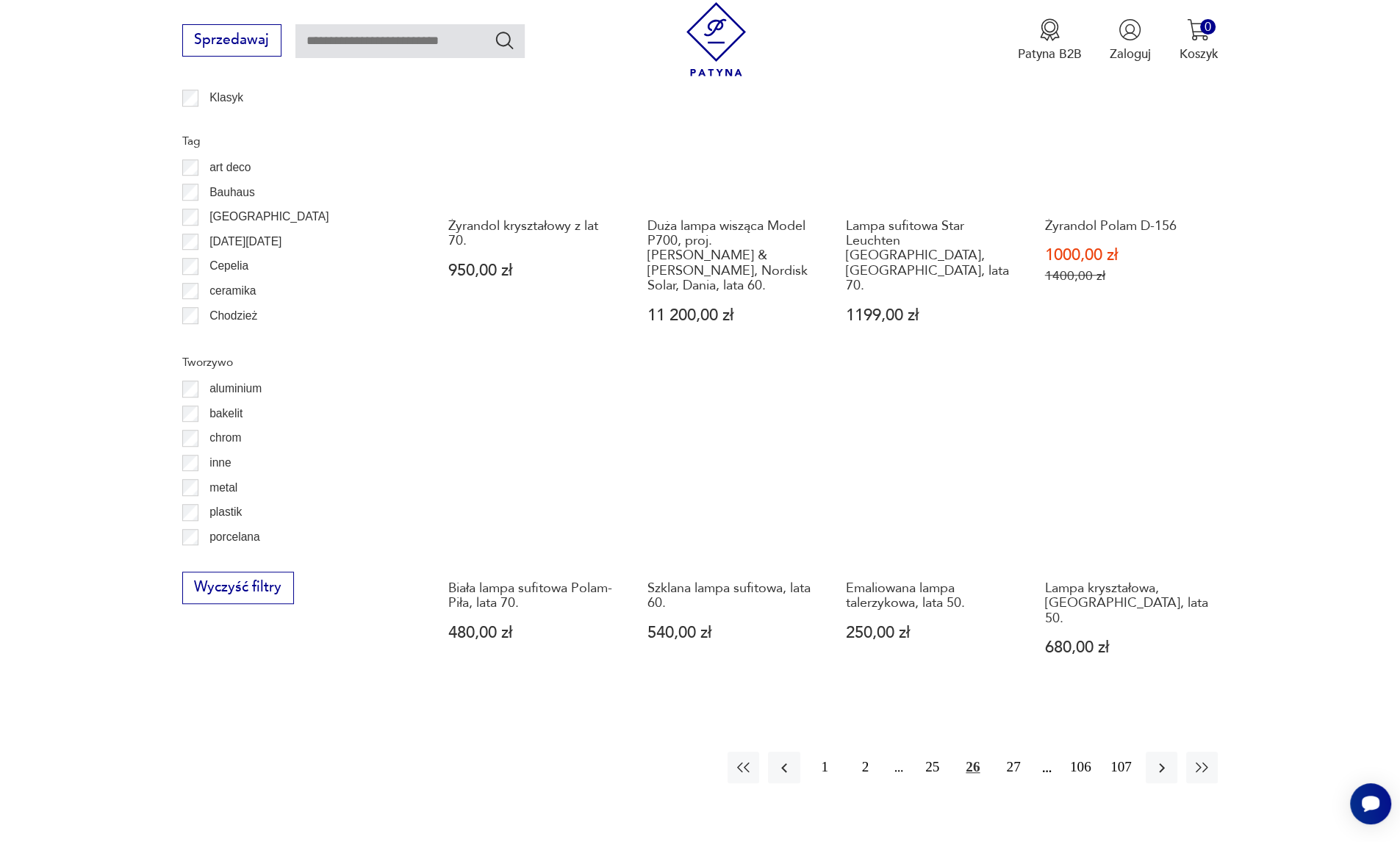
scroll to position [1416, 0]
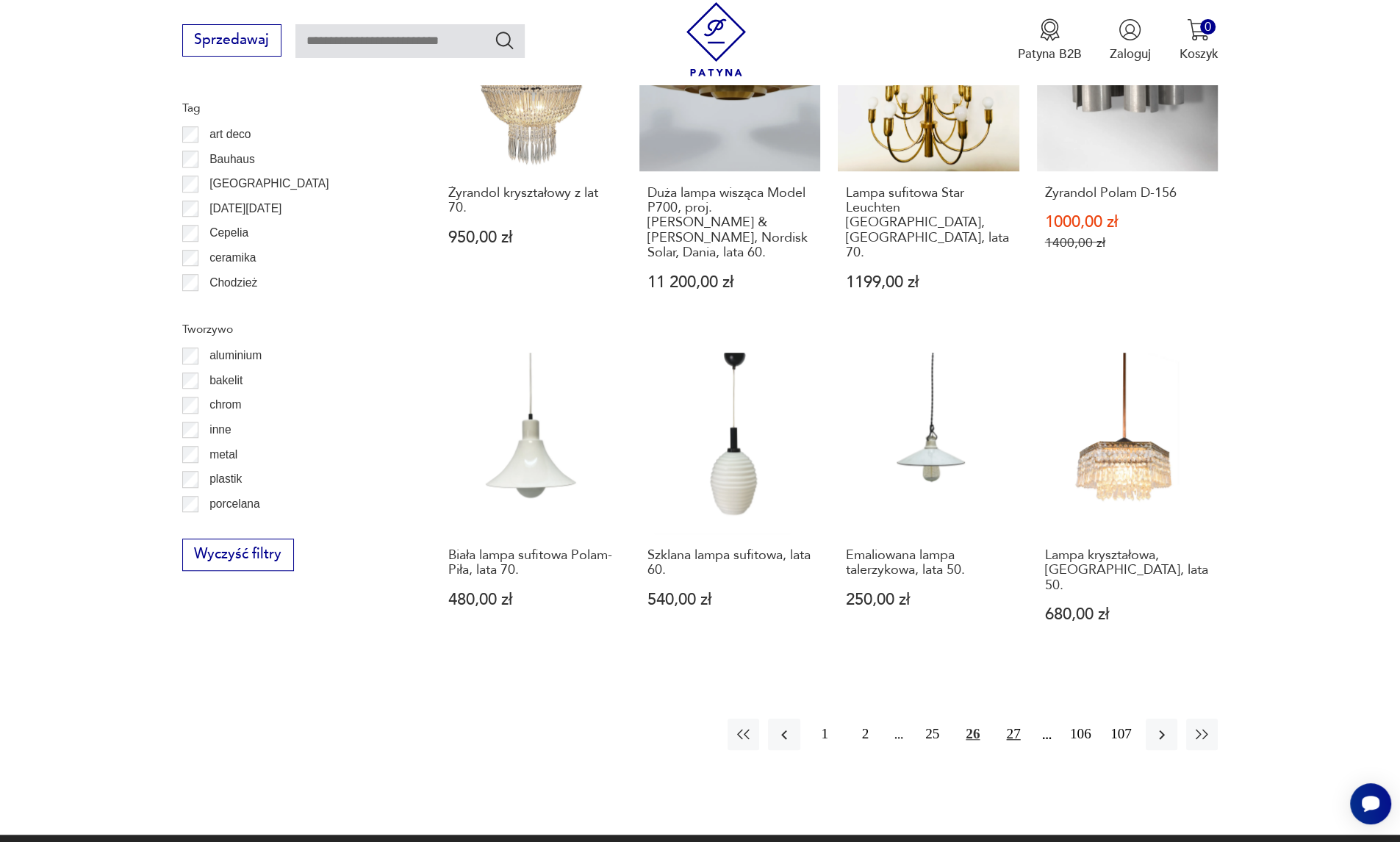
click at [1017, 719] on button "27" at bounding box center [1013, 735] width 32 height 32
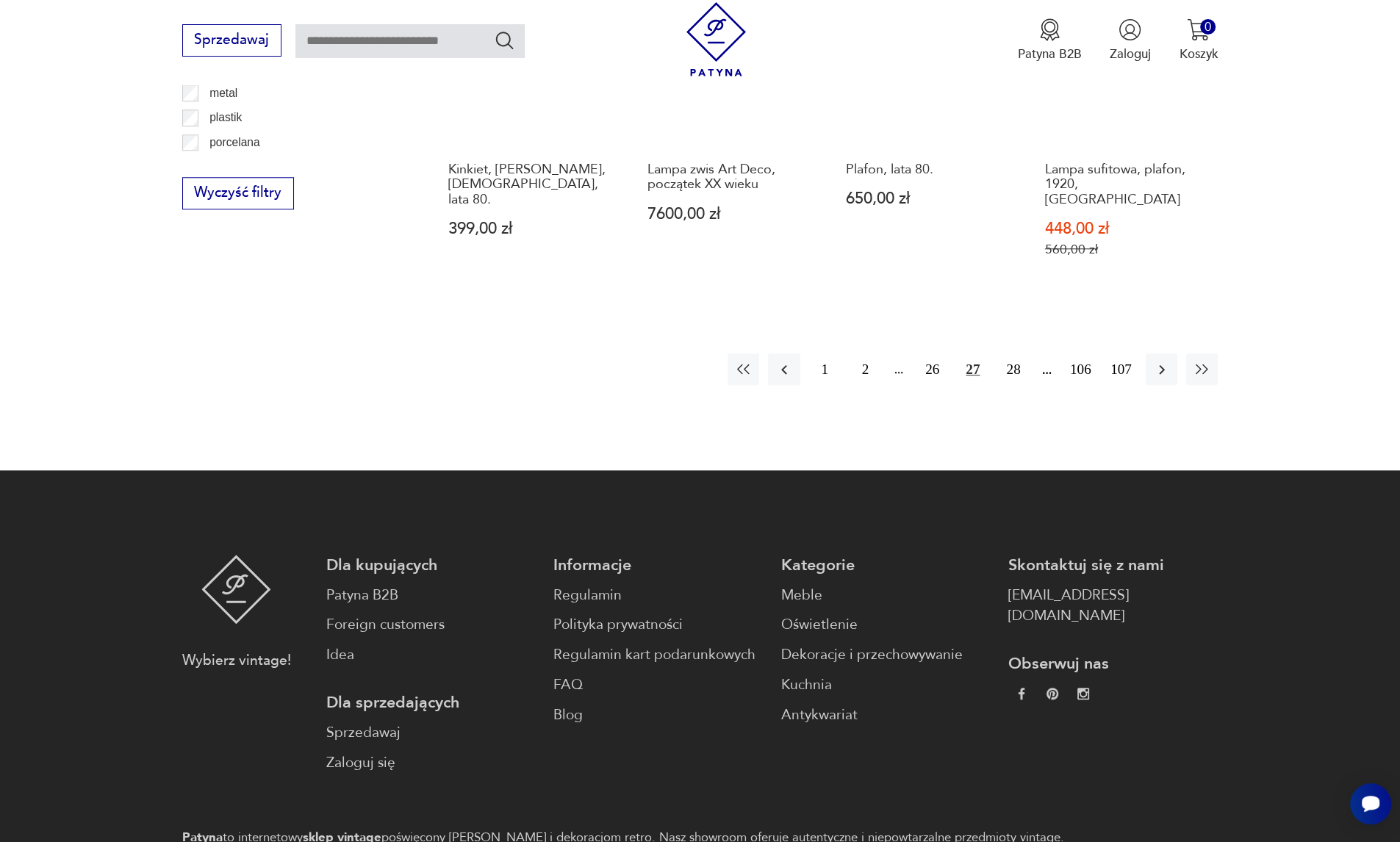
scroll to position [1807, 0]
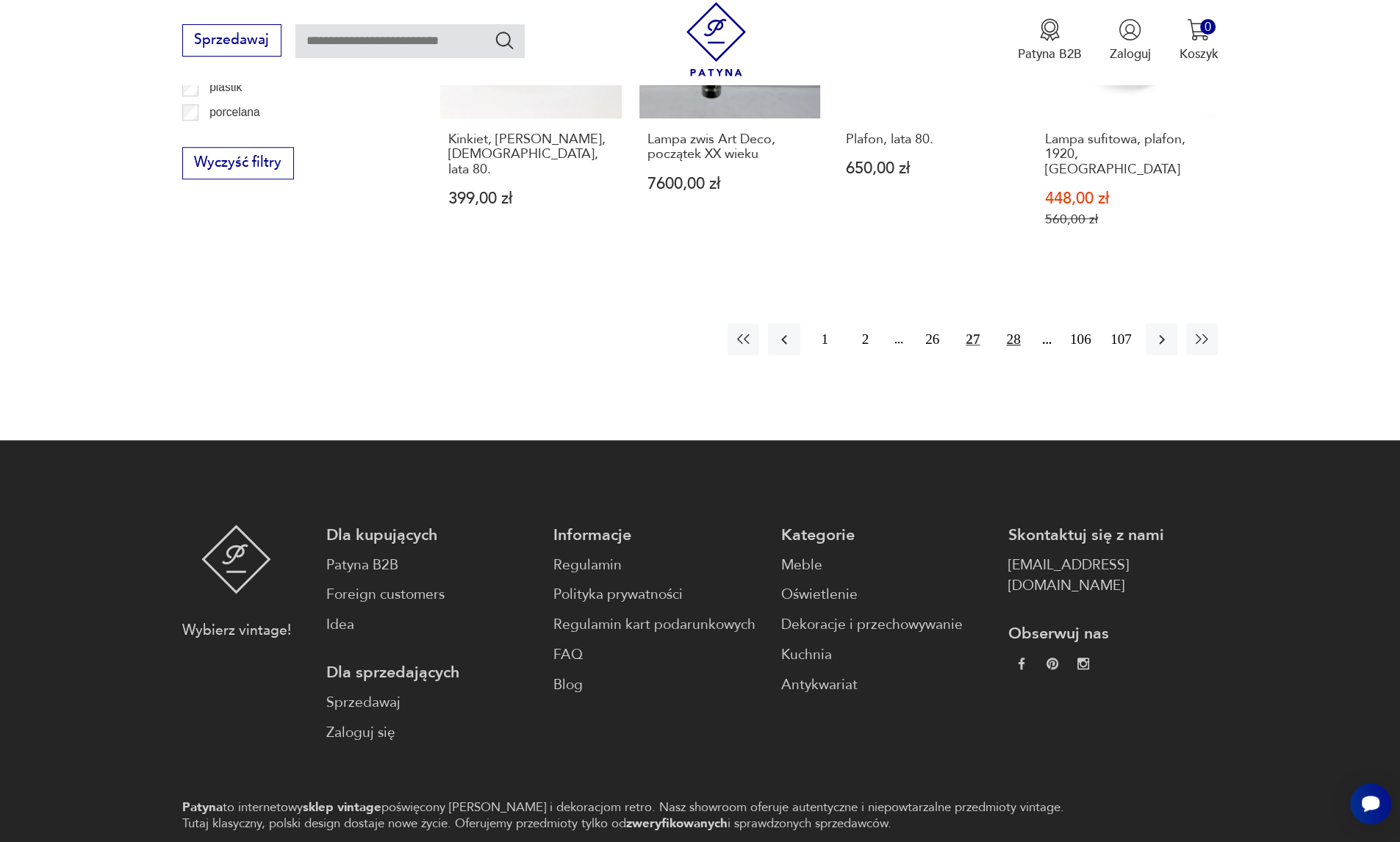
click at [1020, 323] on button "28" at bounding box center [1013, 339] width 32 height 32
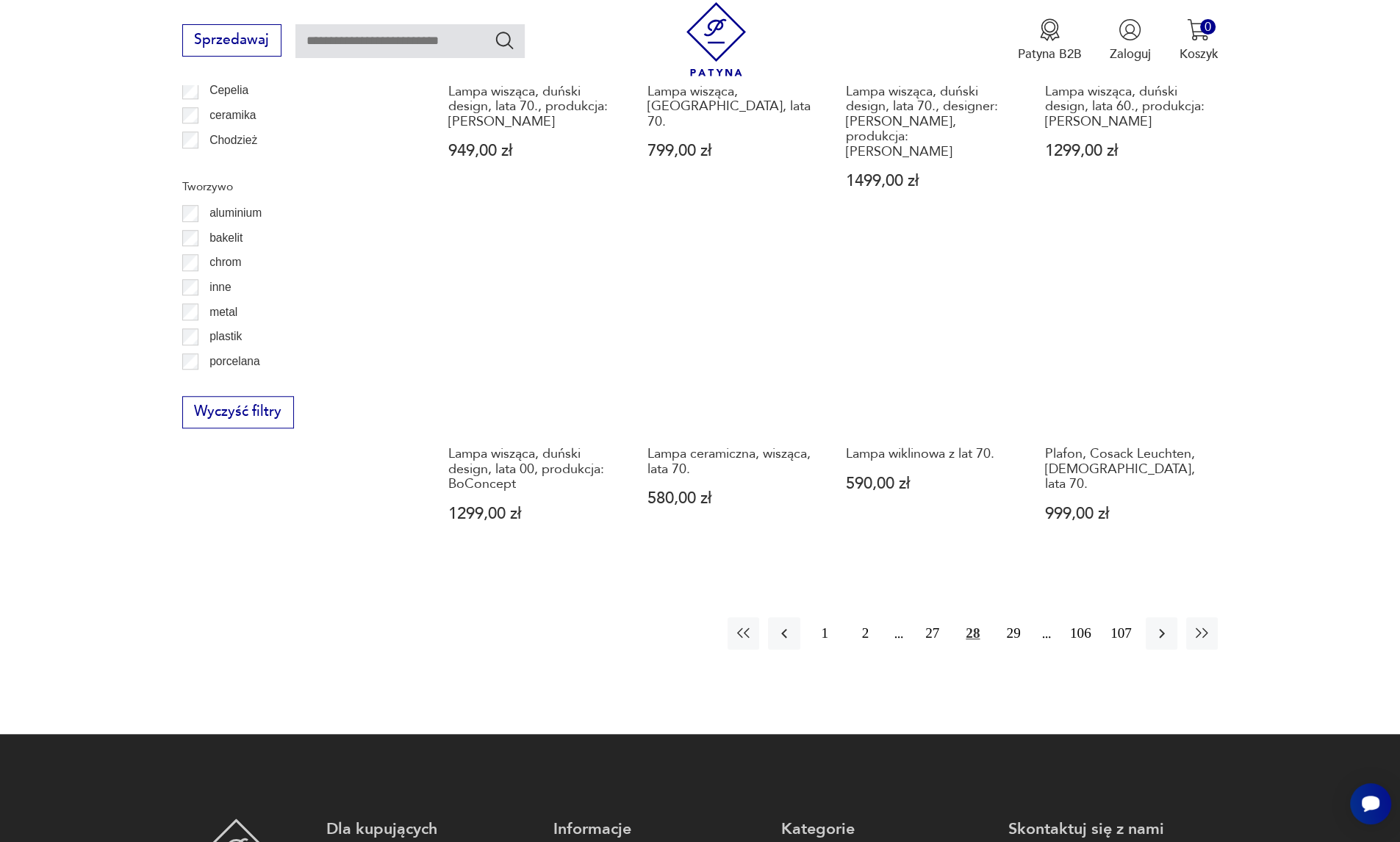
scroll to position [1807, 0]
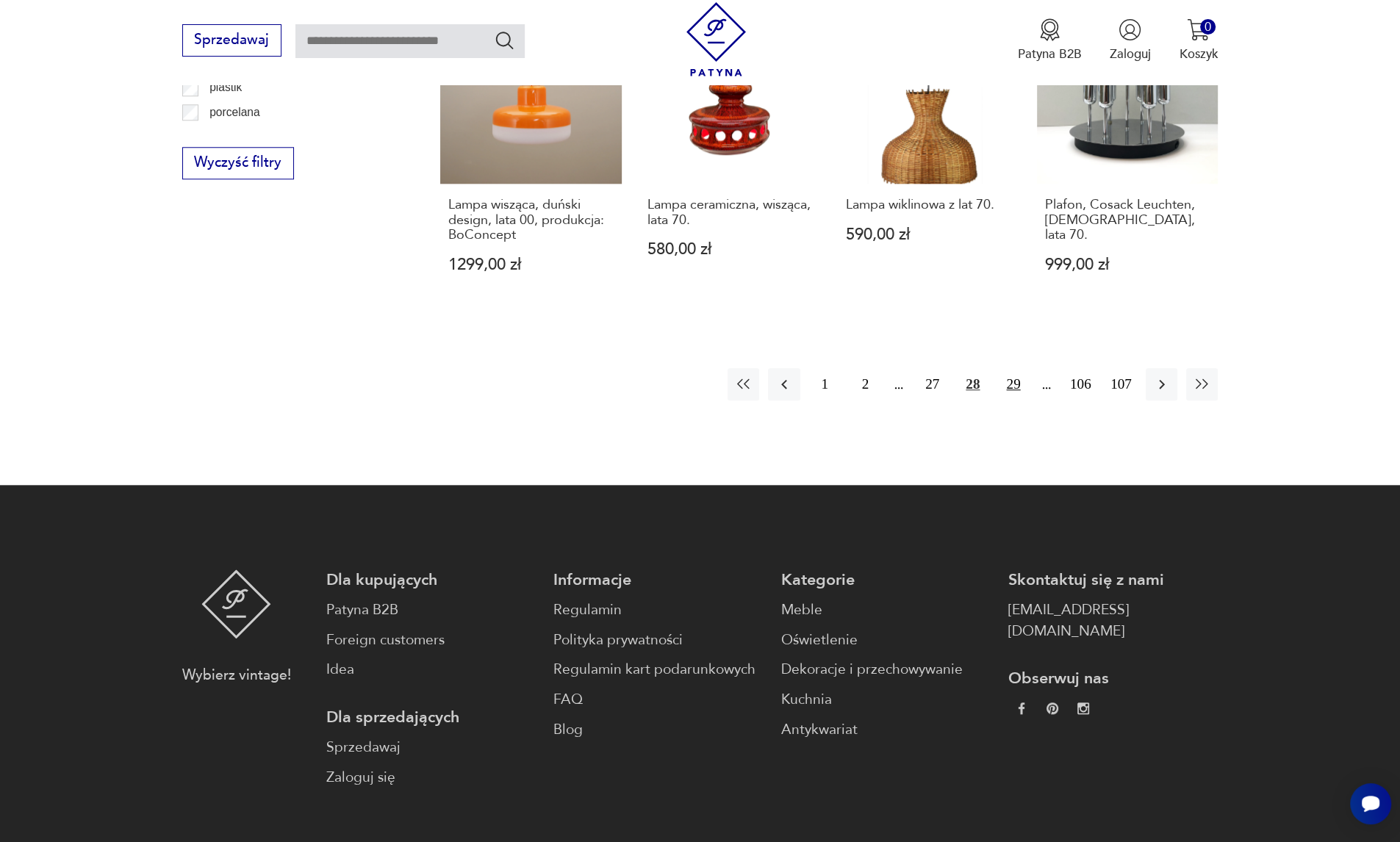
click at [1014, 368] on button "29" at bounding box center [1013, 384] width 32 height 32
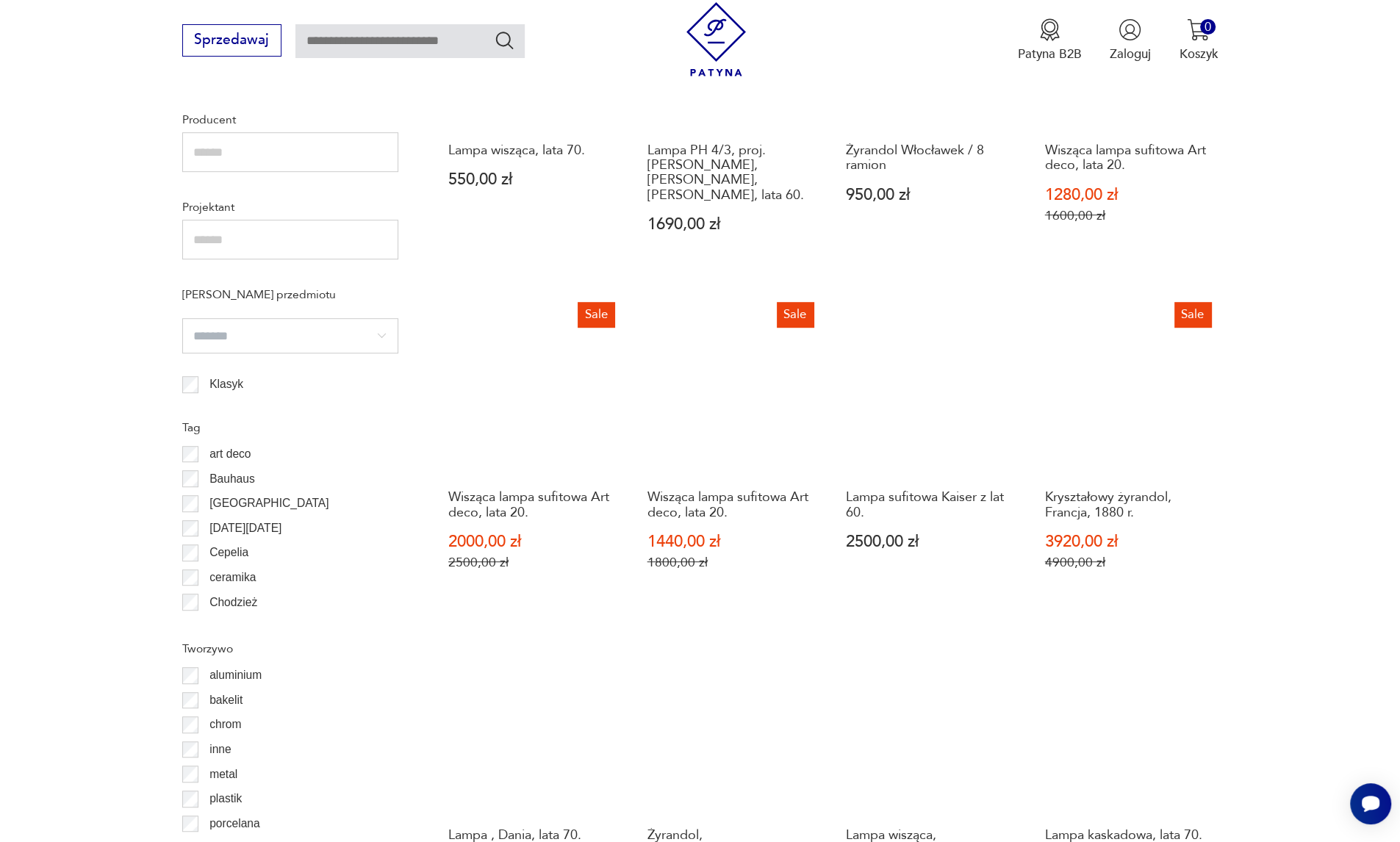
scroll to position [1416, 0]
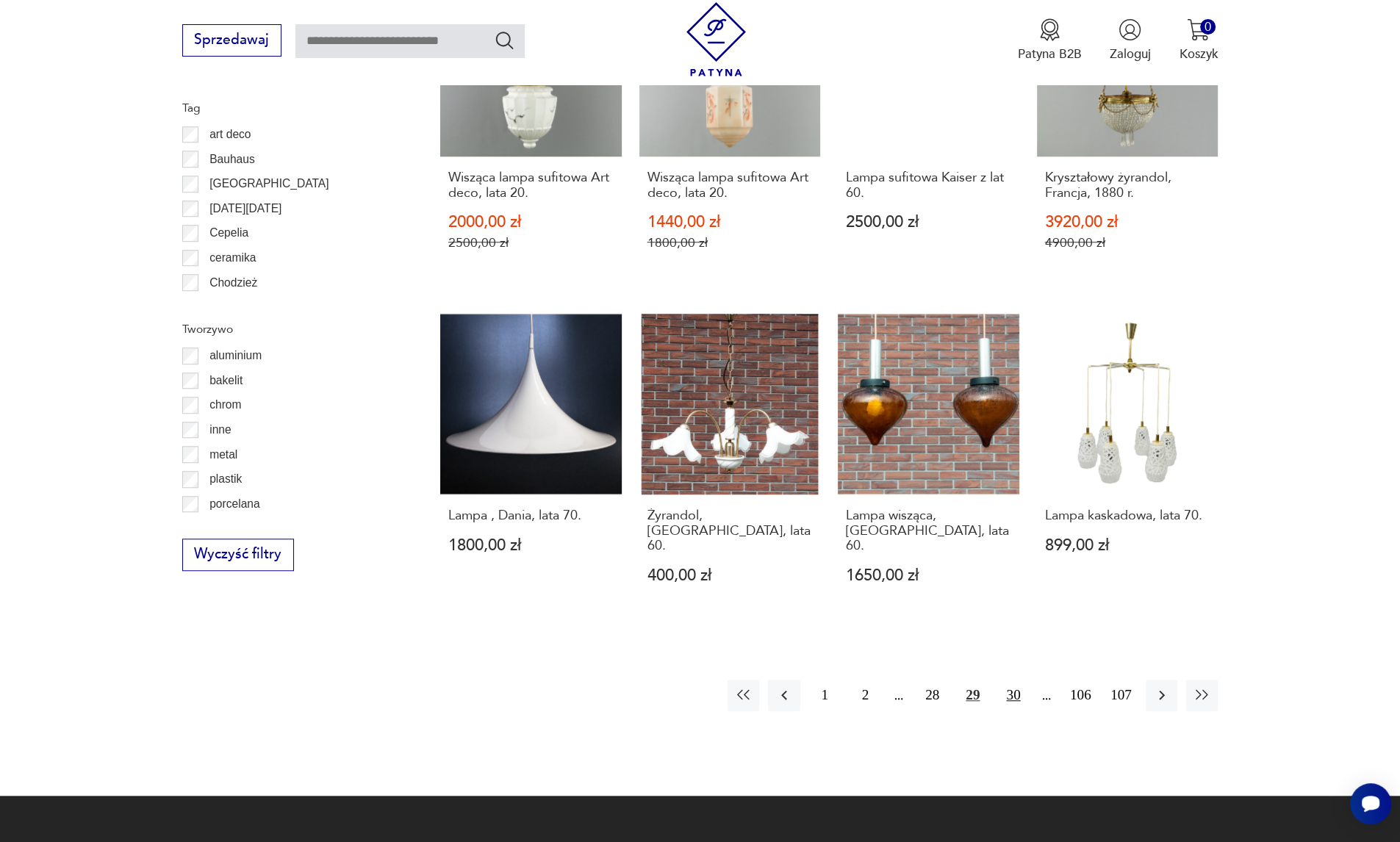
click at [1008, 679] on button "30" at bounding box center [1013, 695] width 32 height 32
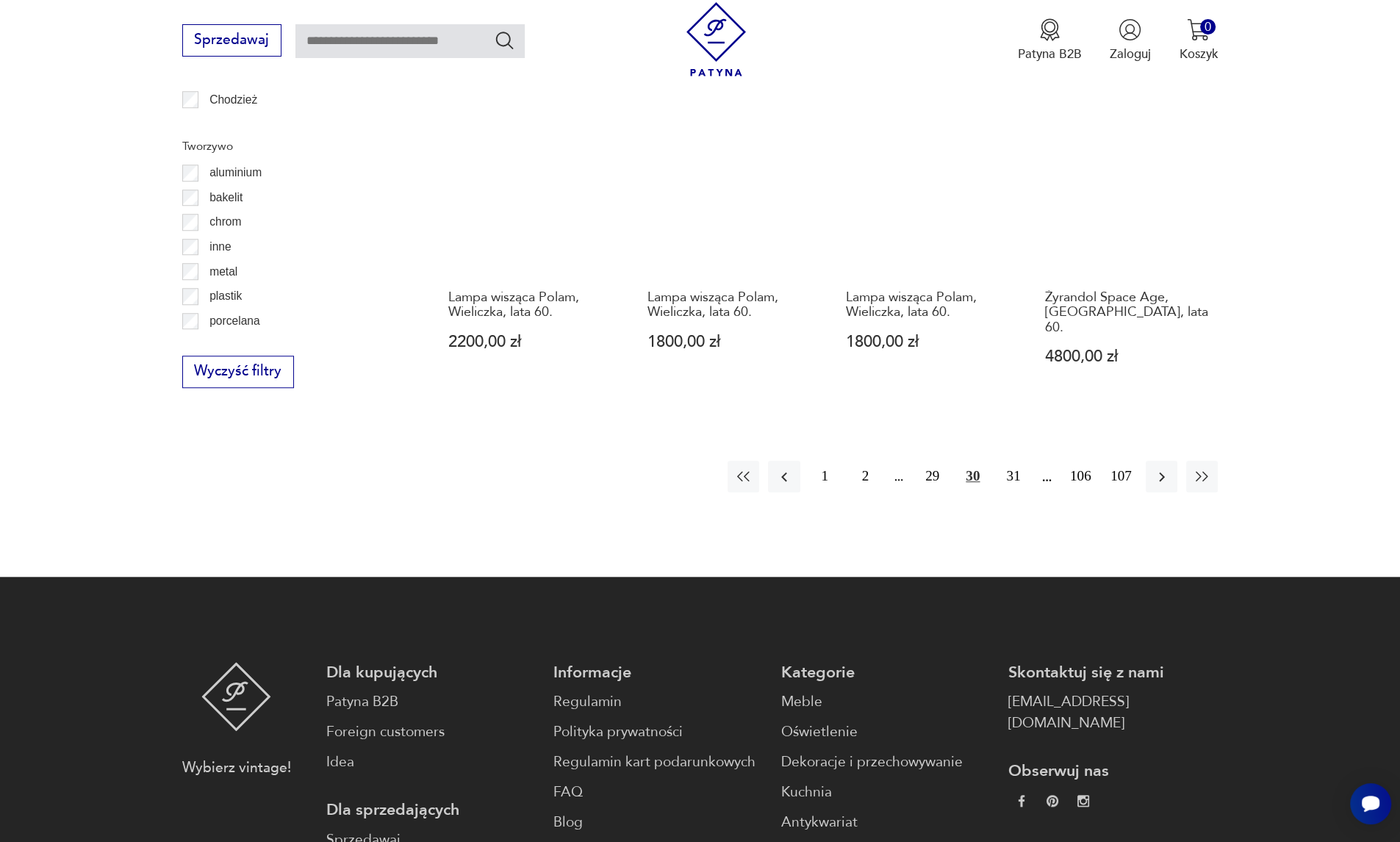
scroll to position [1611, 0]
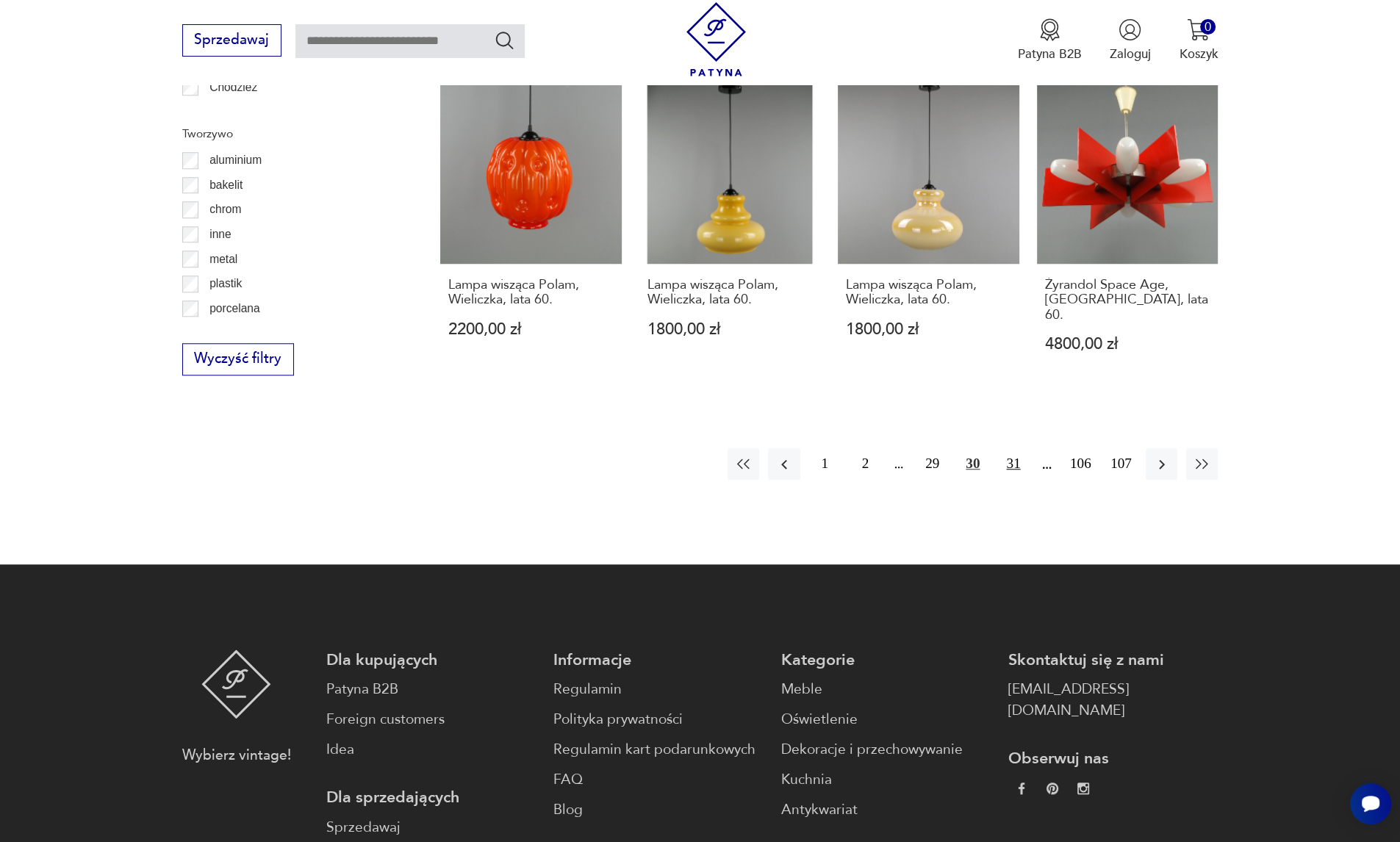
click at [1014, 448] on button "31" at bounding box center [1013, 464] width 32 height 32
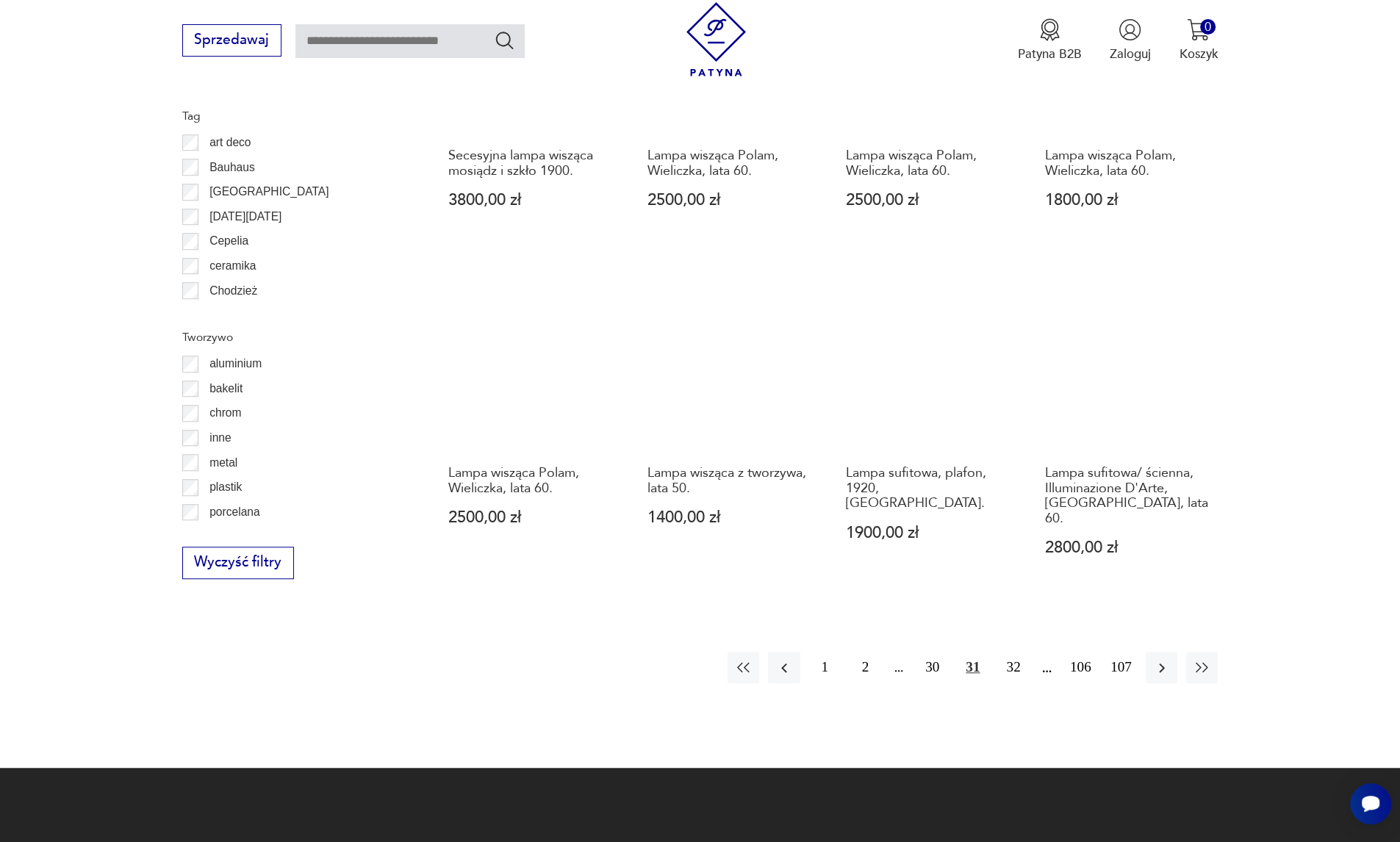
scroll to position [1416, 0]
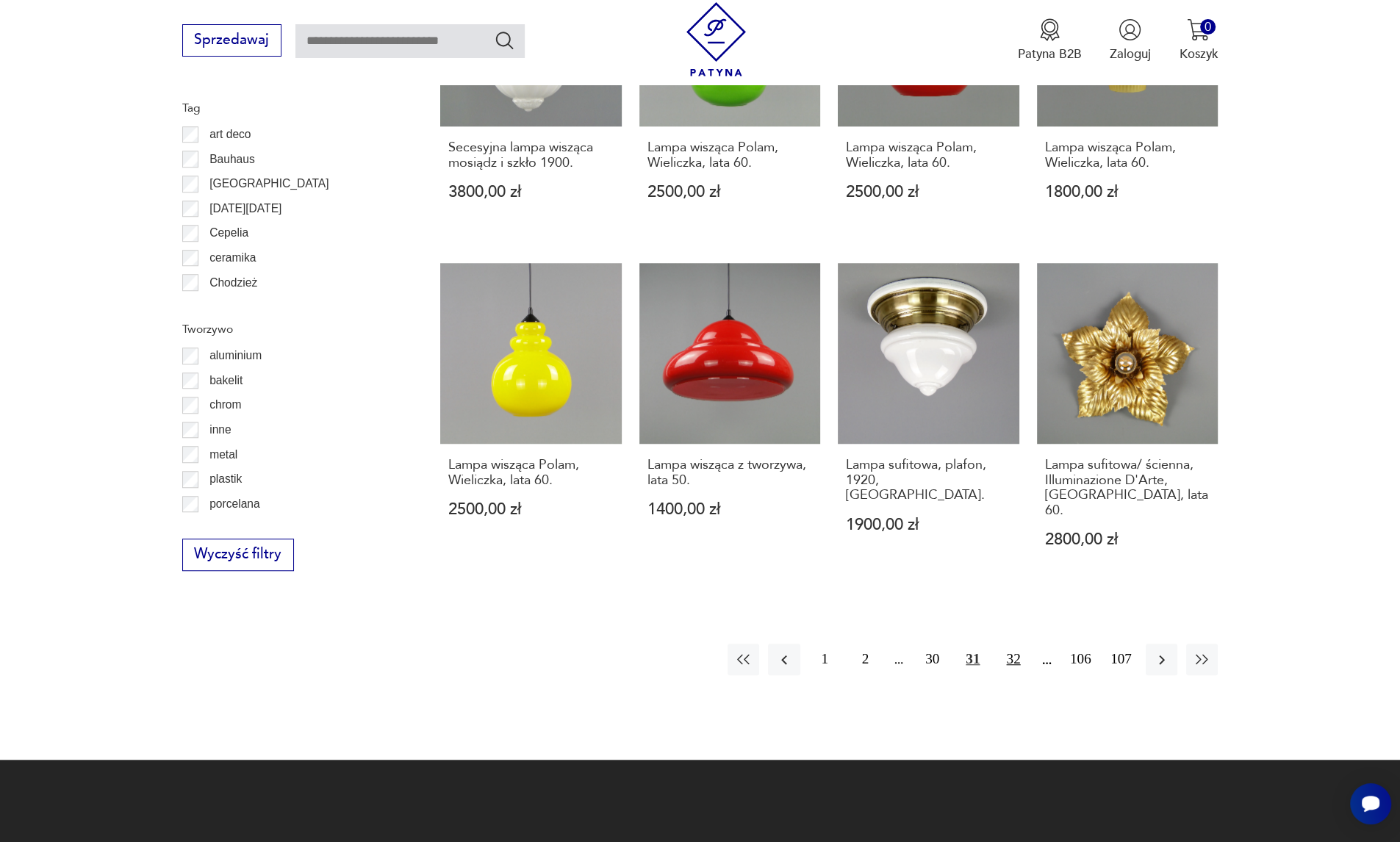
click at [1011, 643] on button "32" at bounding box center [1013, 659] width 32 height 32
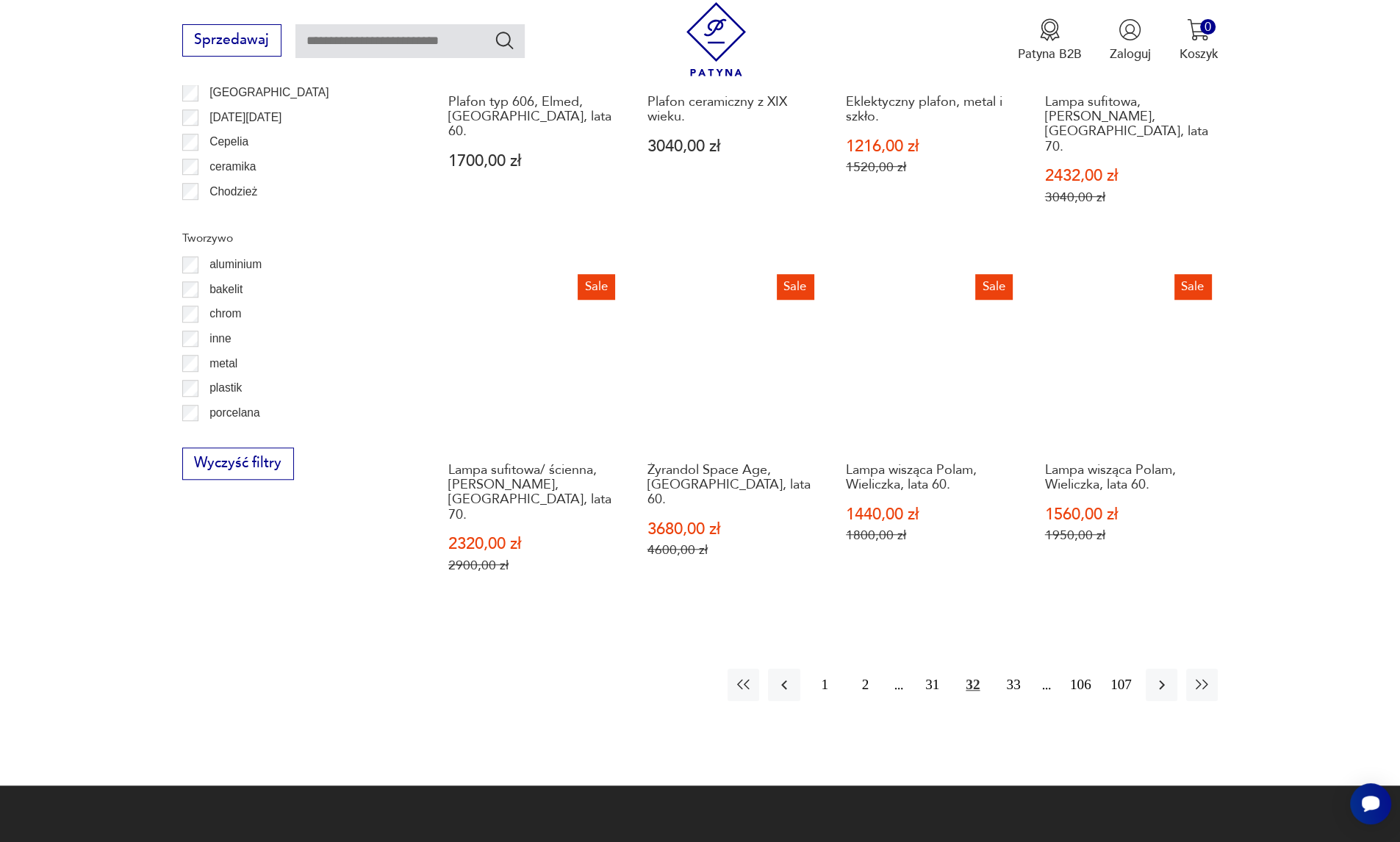
scroll to position [1513, 0]
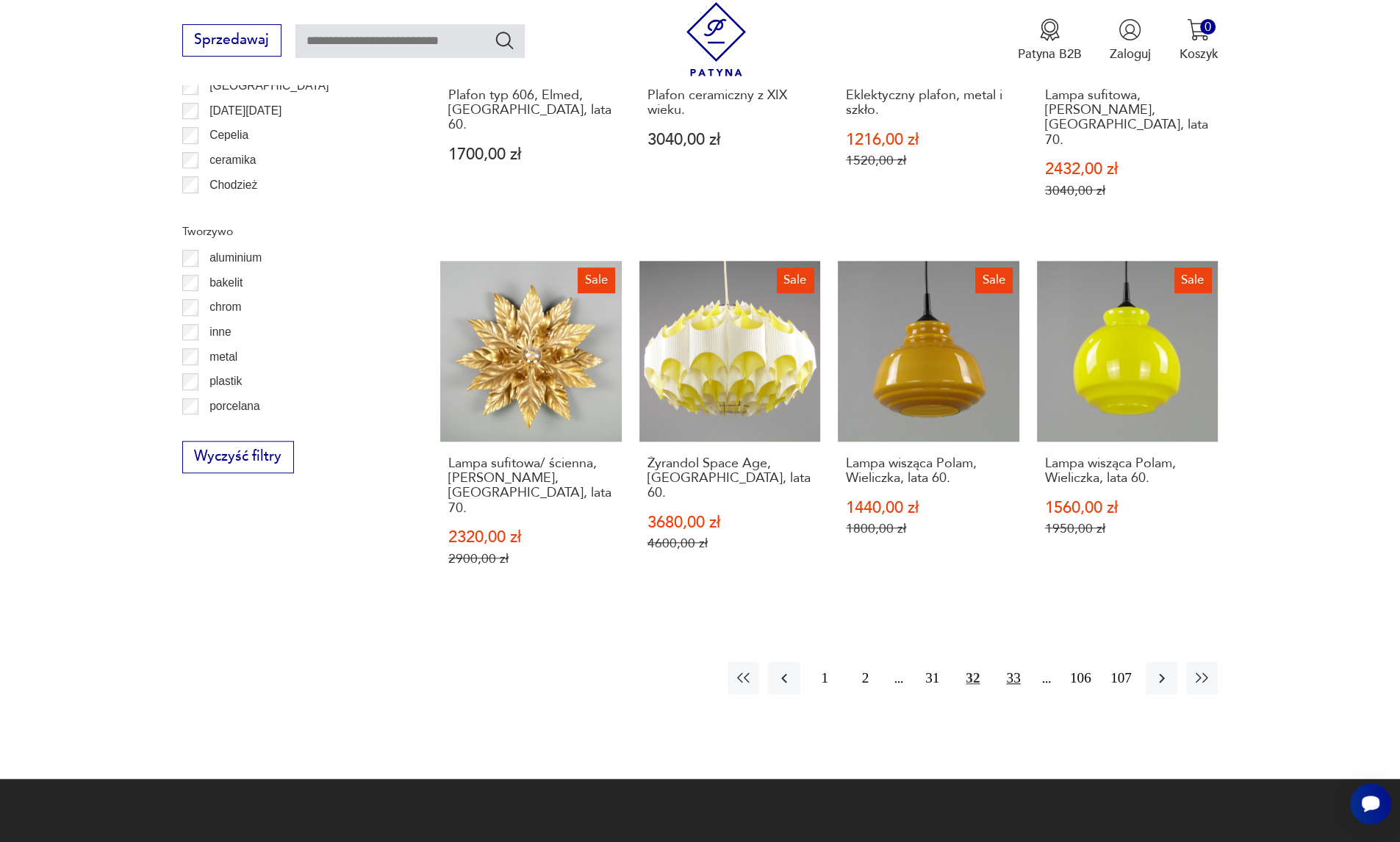
click at [1020, 662] on button "33" at bounding box center [1013, 678] width 32 height 32
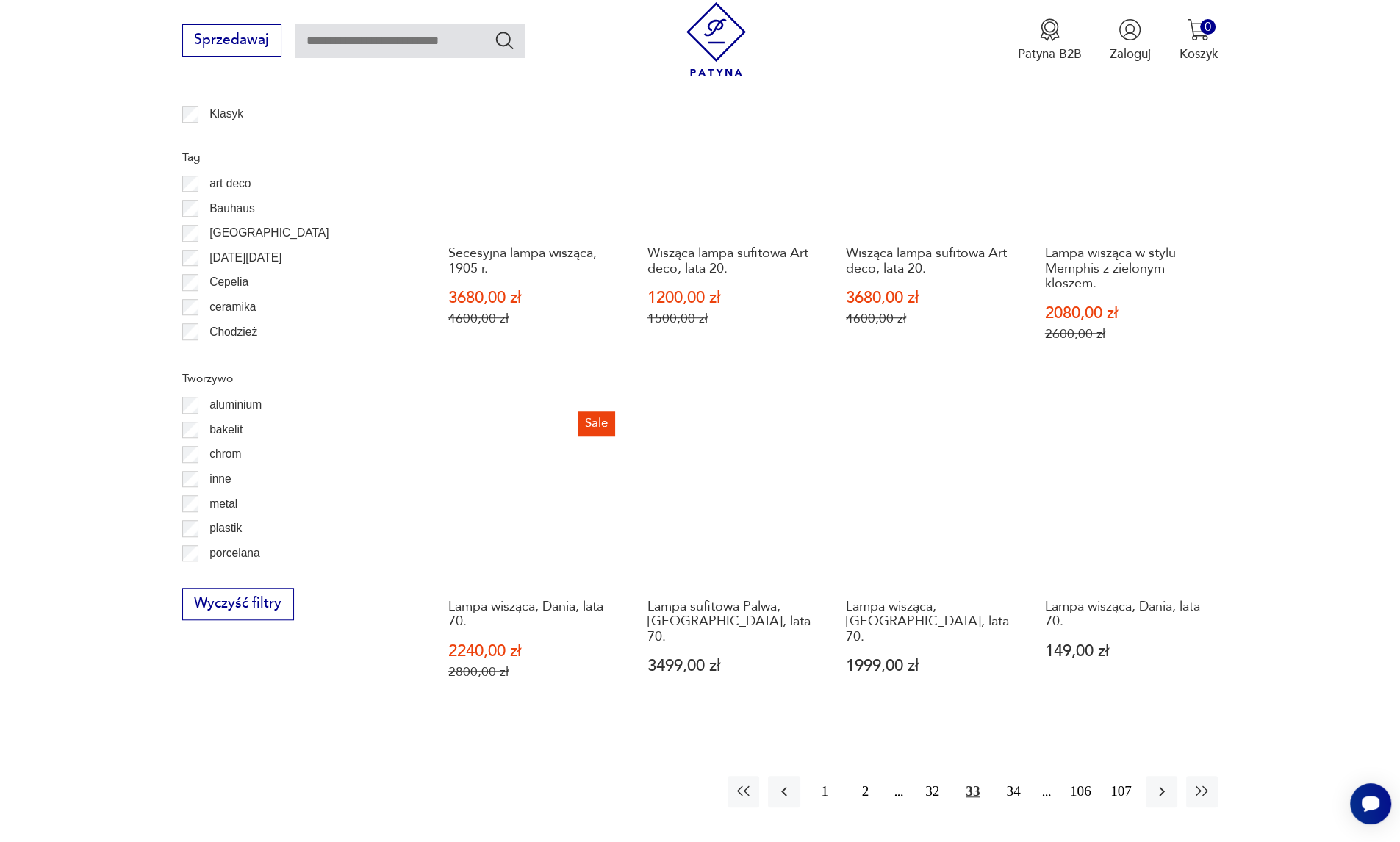
scroll to position [1611, 0]
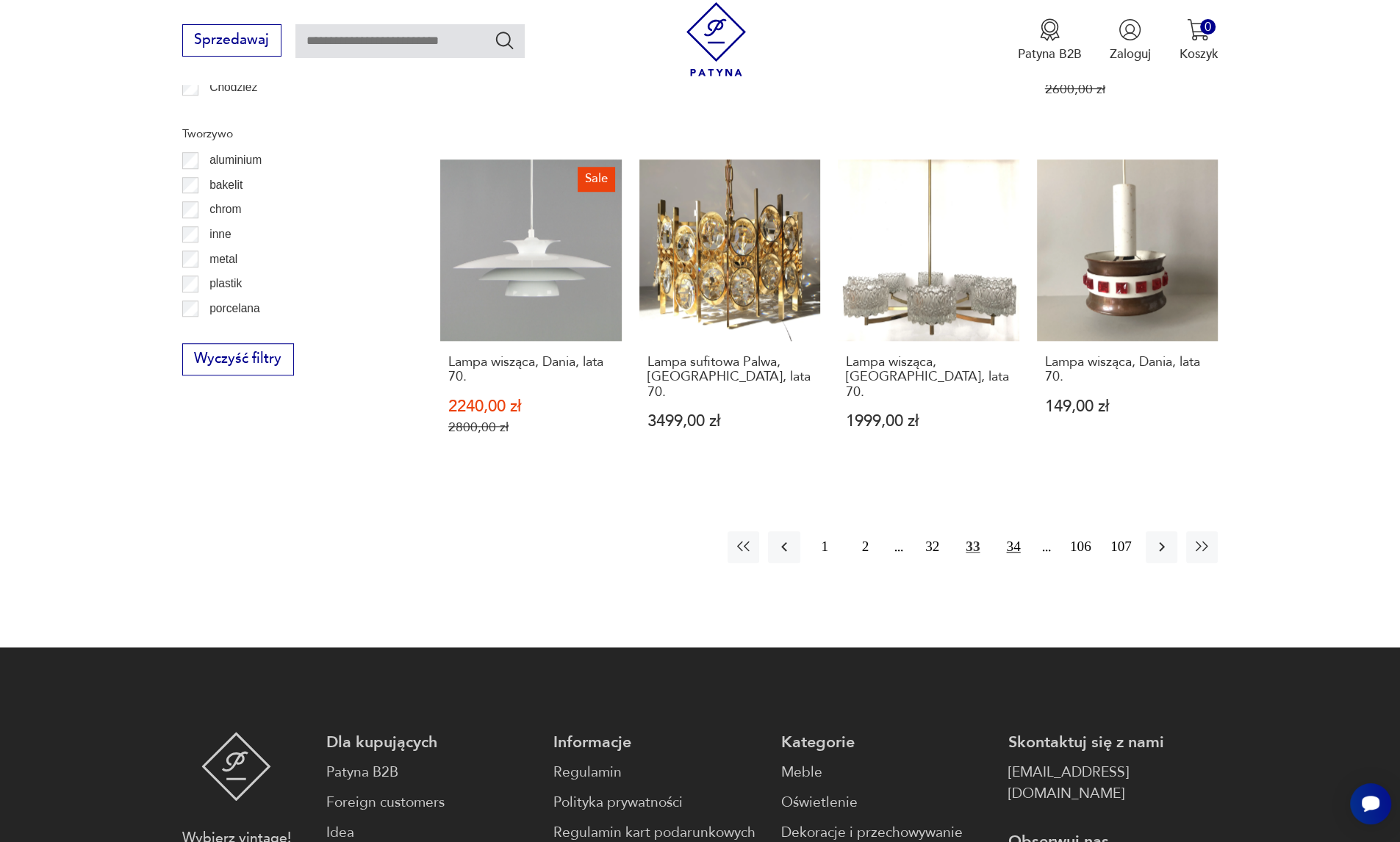
click at [1010, 531] on button "34" at bounding box center [1013, 547] width 32 height 32
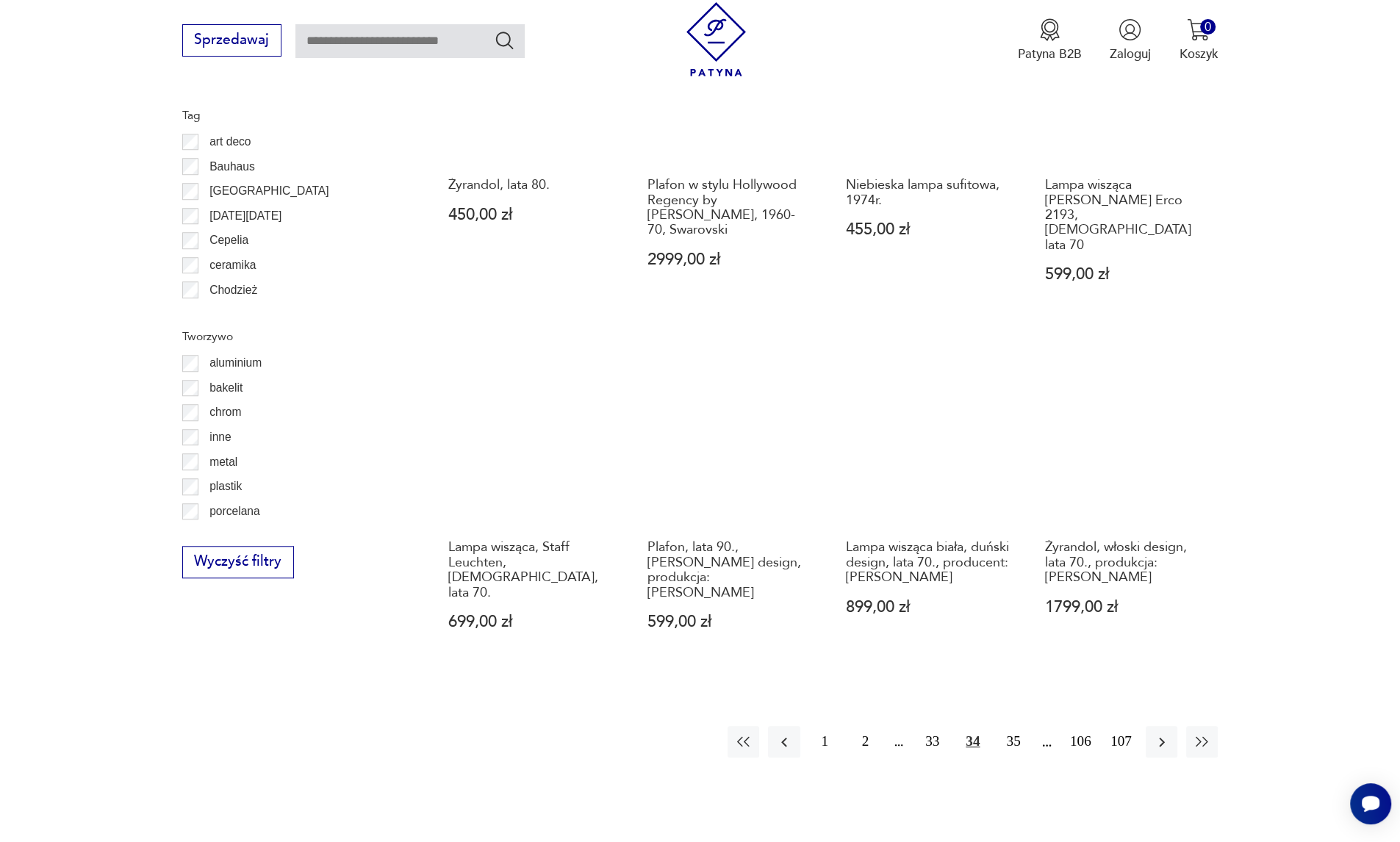
scroll to position [1416, 0]
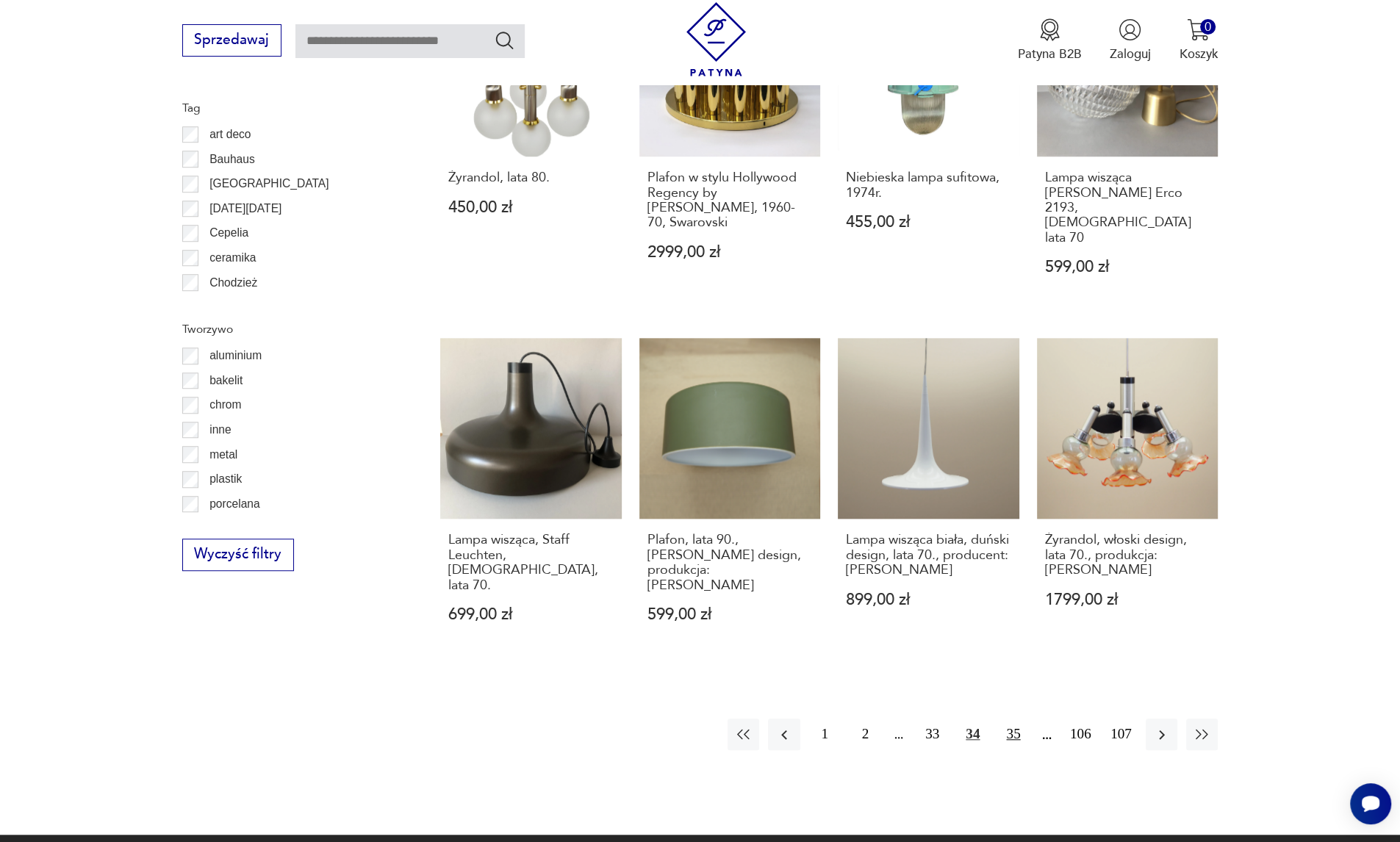
click at [1010, 719] on button "35" at bounding box center [1013, 735] width 32 height 32
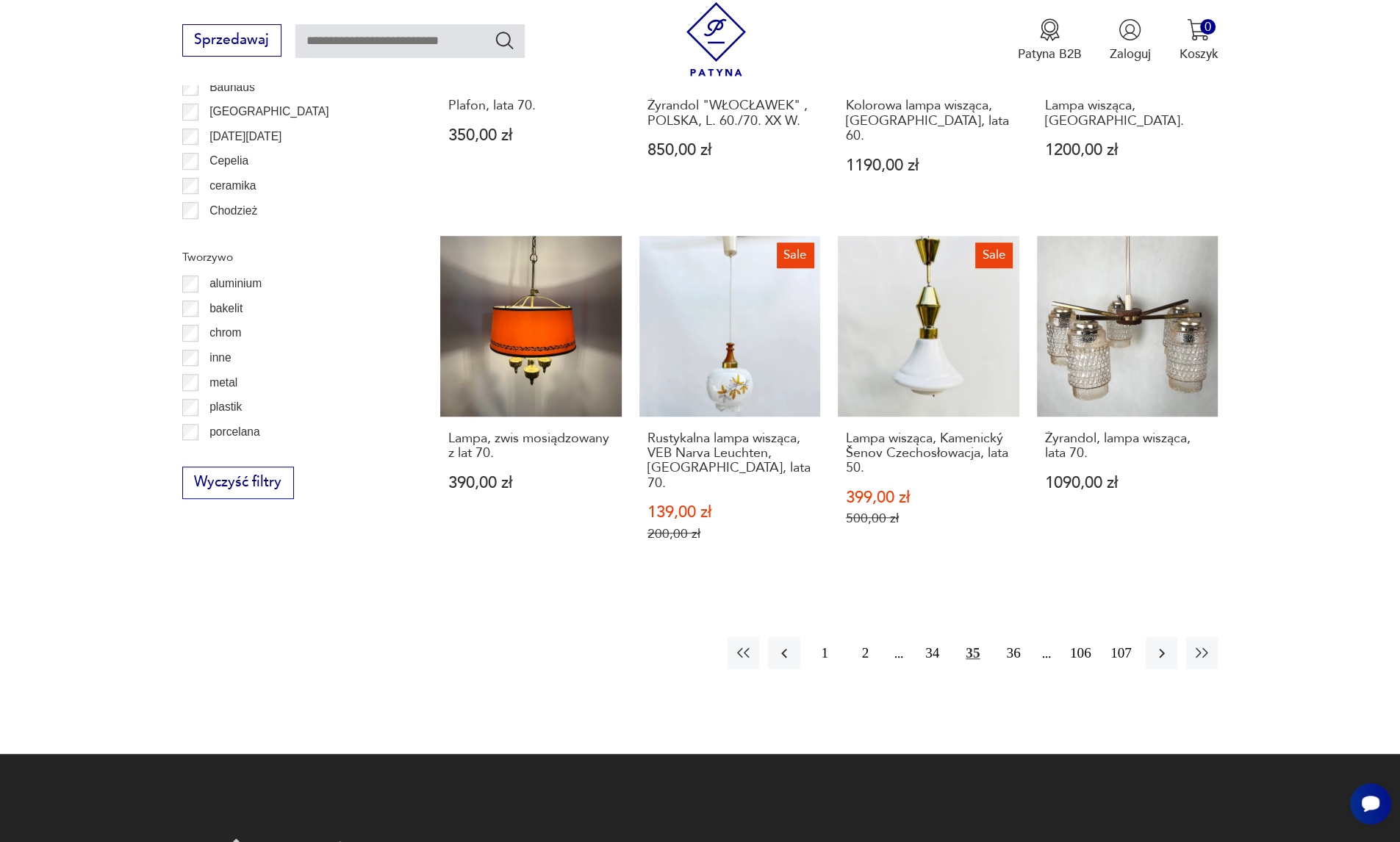
scroll to position [1513, 0]
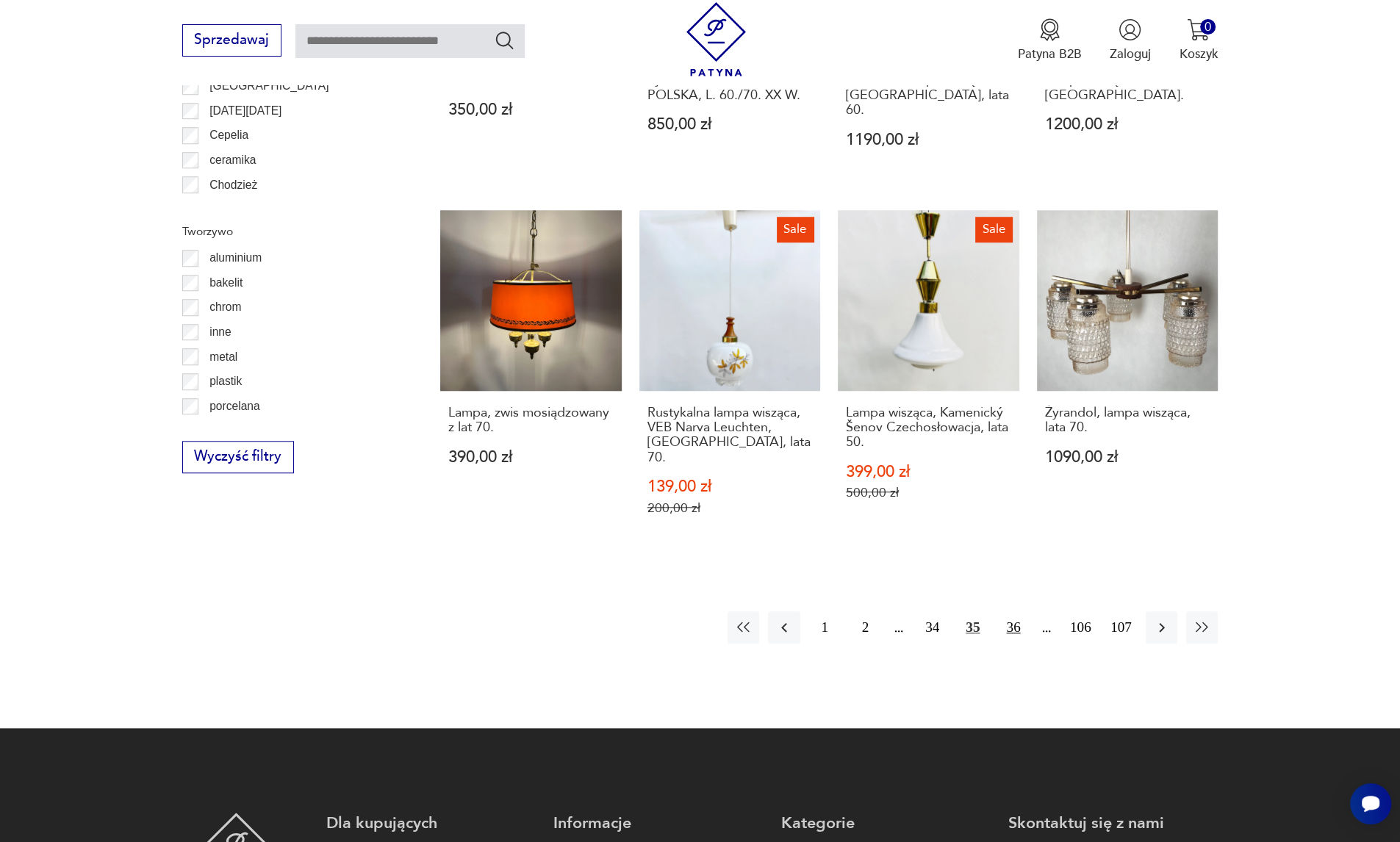
click at [1020, 612] on button "36" at bounding box center [1013, 628] width 32 height 32
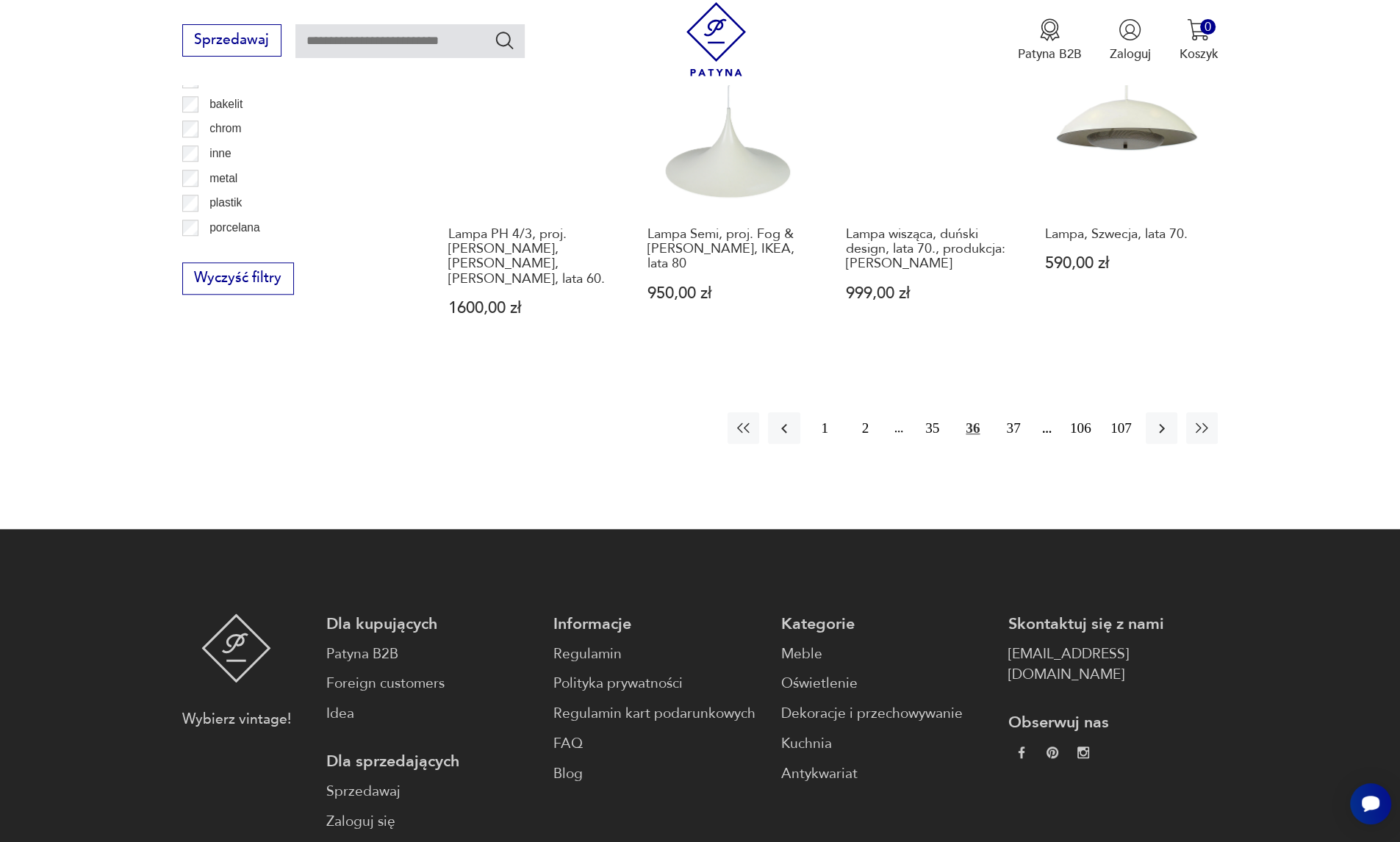
scroll to position [1709, 0]
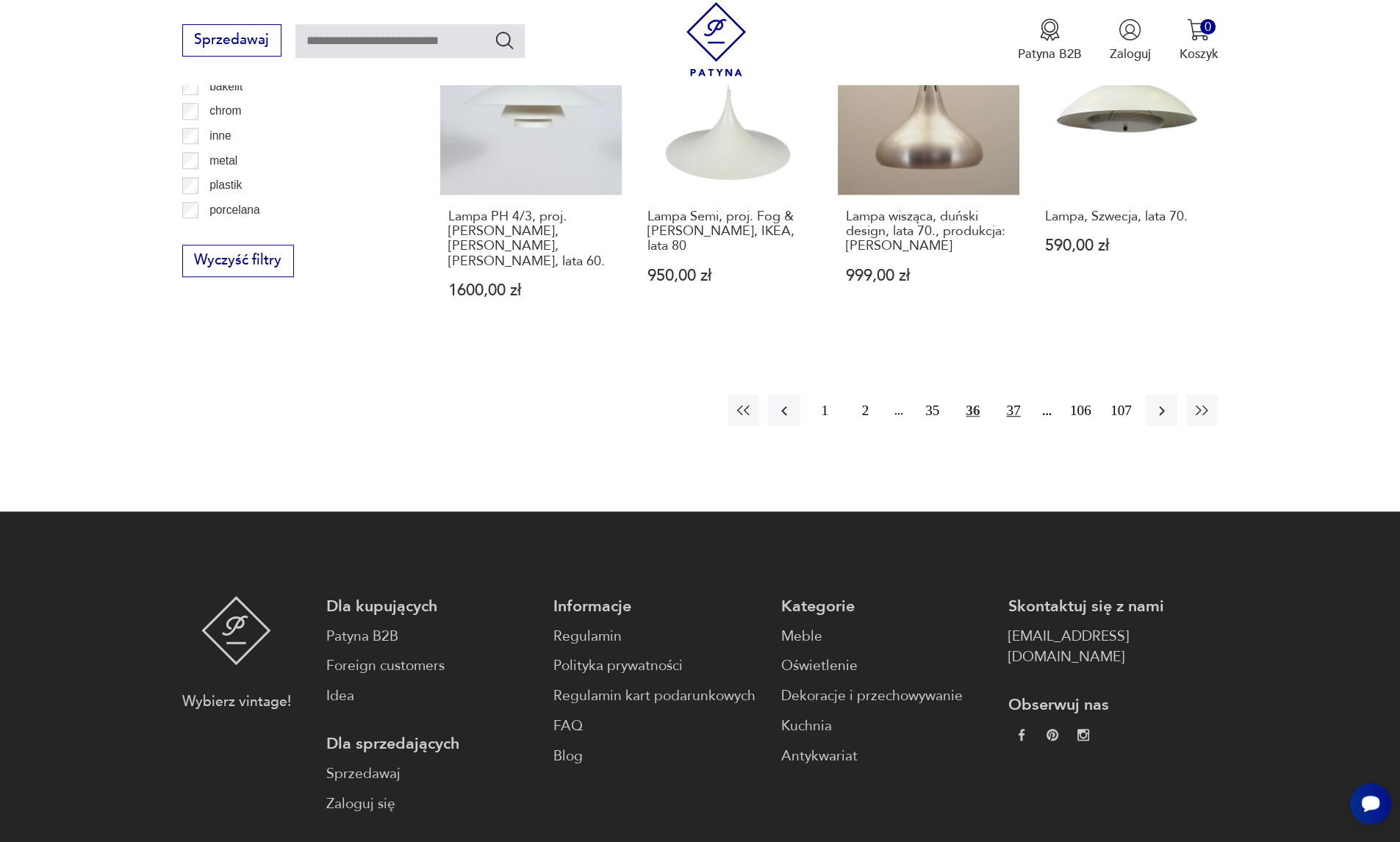
click at [1008, 395] on button "37" at bounding box center [1013, 411] width 32 height 32
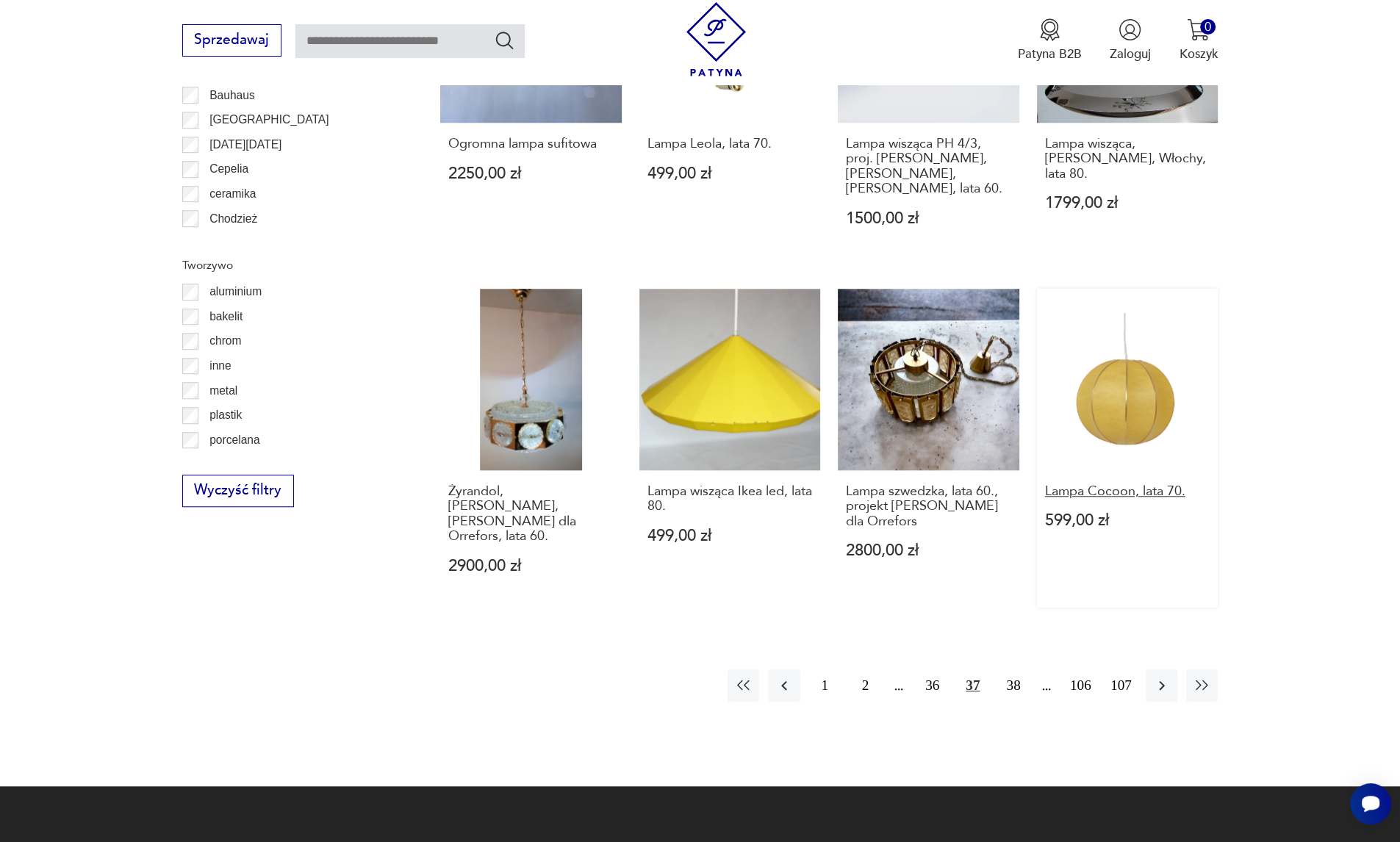
scroll to position [1513, 0]
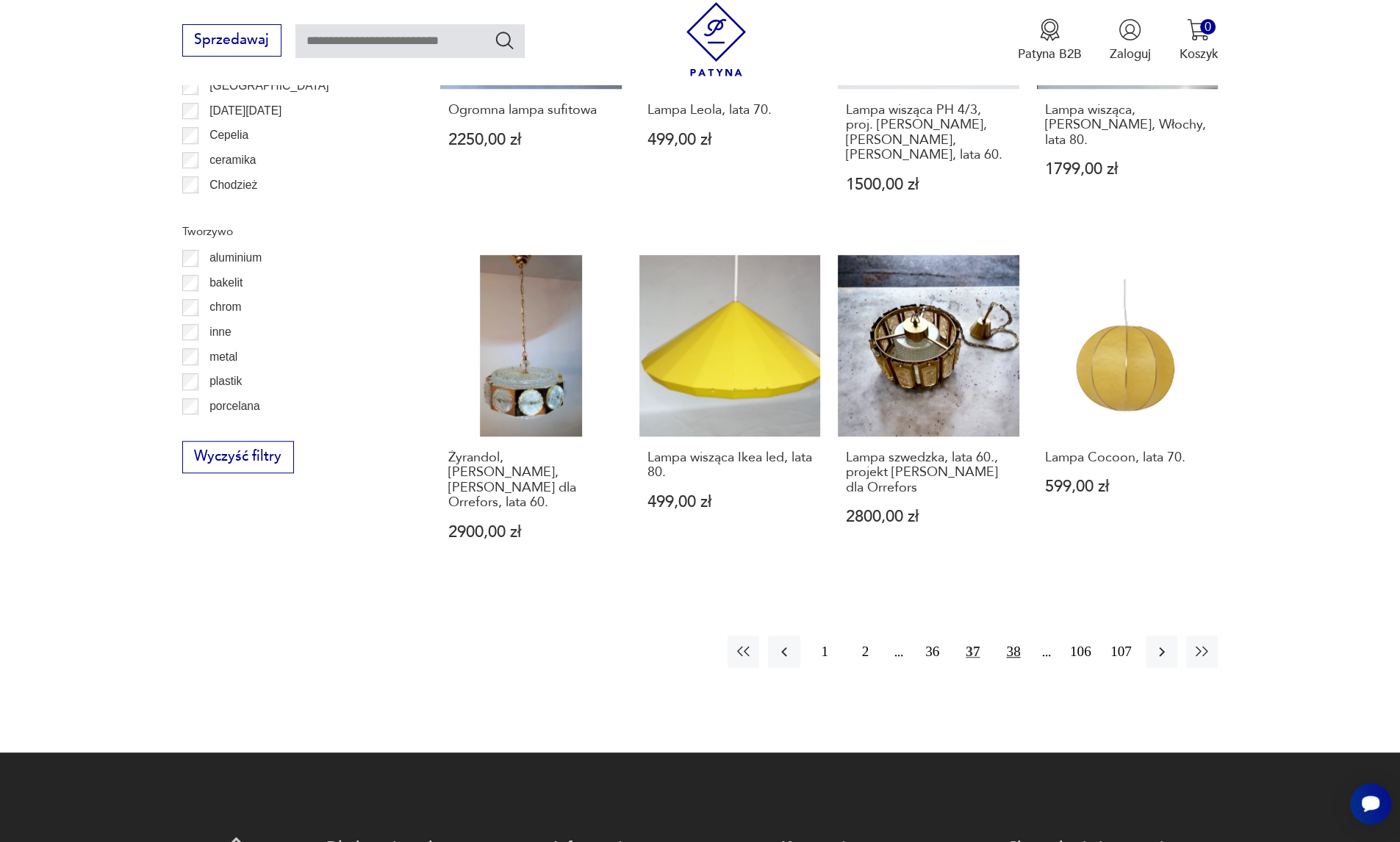
click at [1007, 635] on button "38" at bounding box center [1013, 651] width 32 height 32
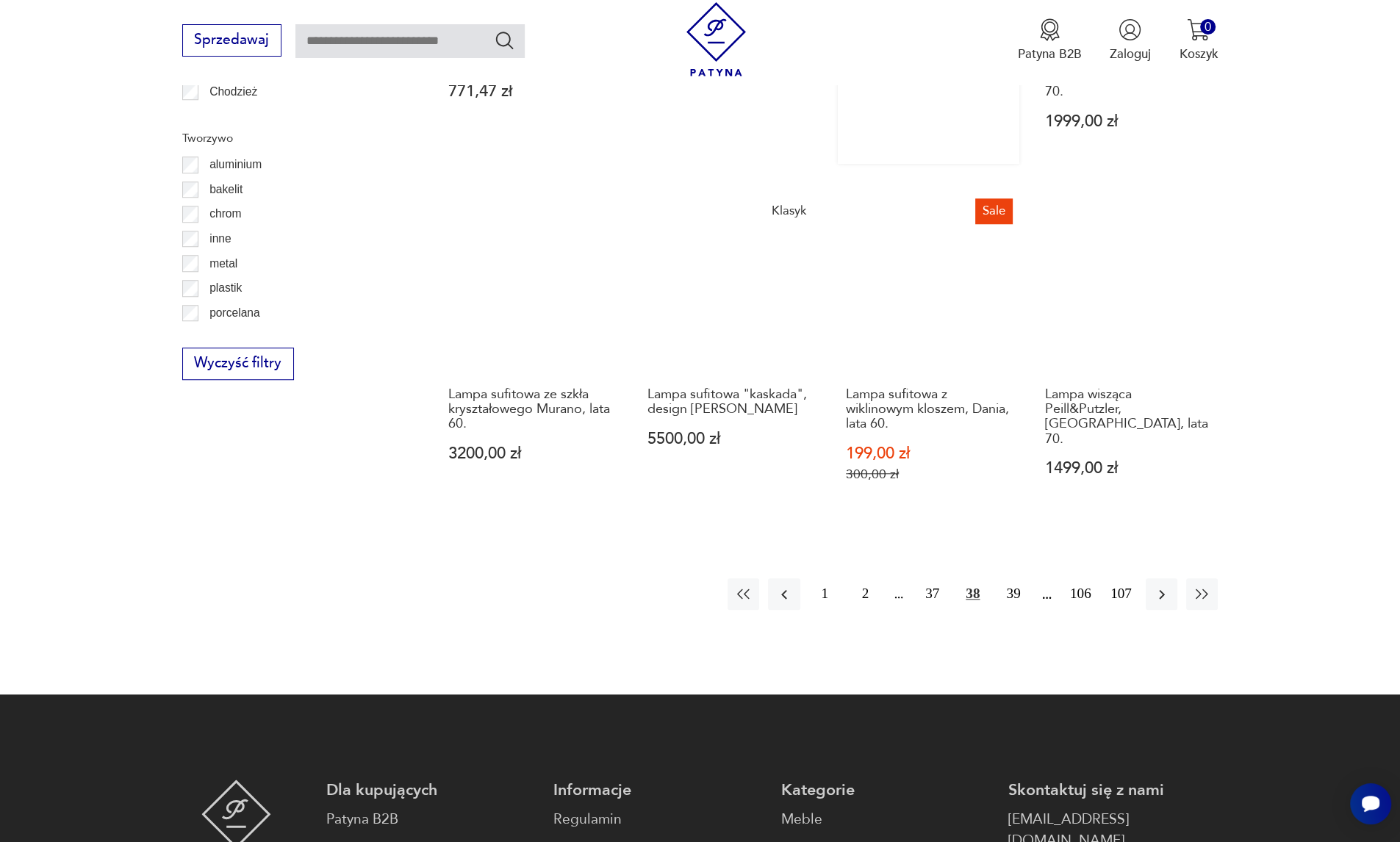
scroll to position [1611, 0]
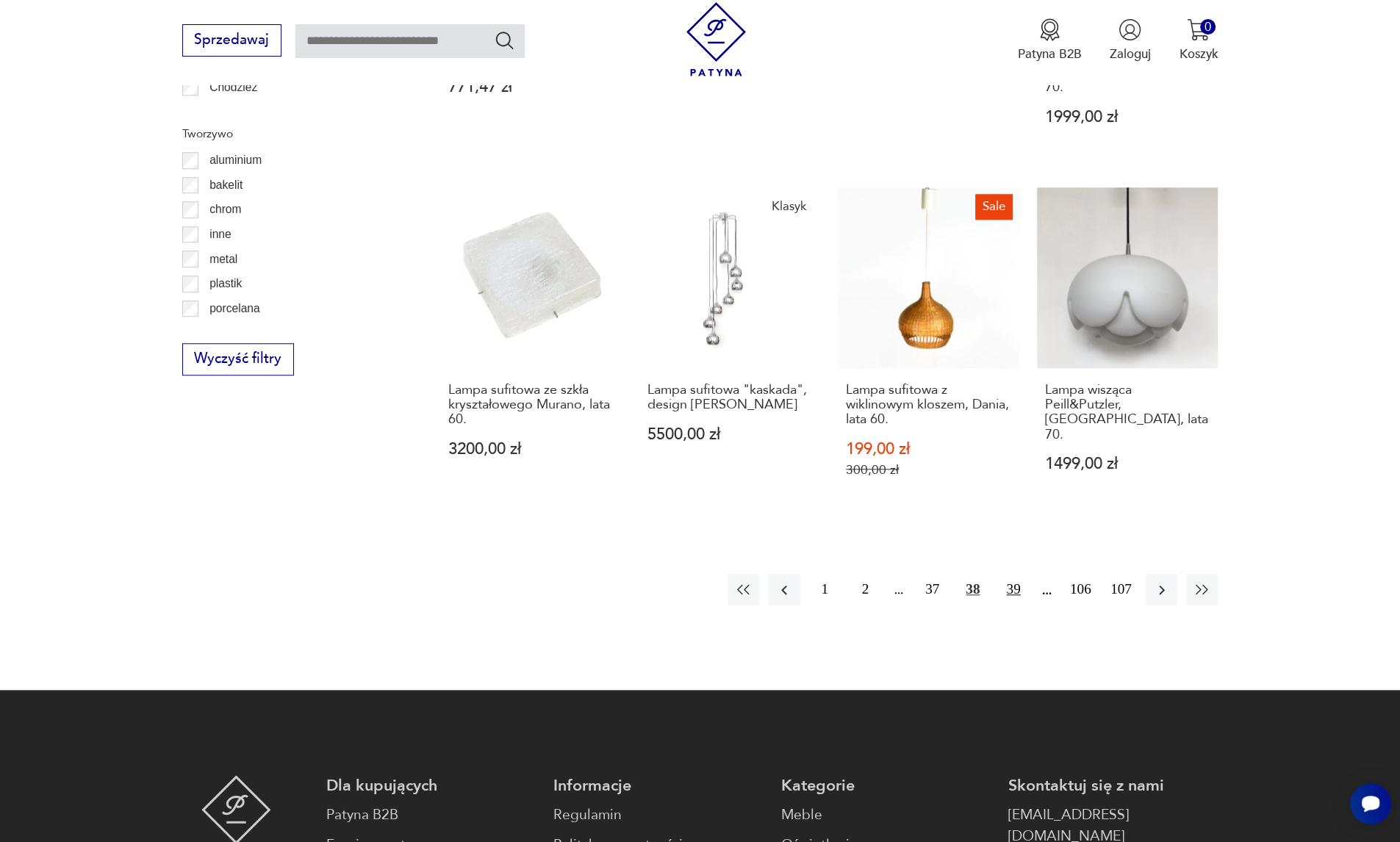
click at [1010, 574] on button "39" at bounding box center [1013, 589] width 32 height 32
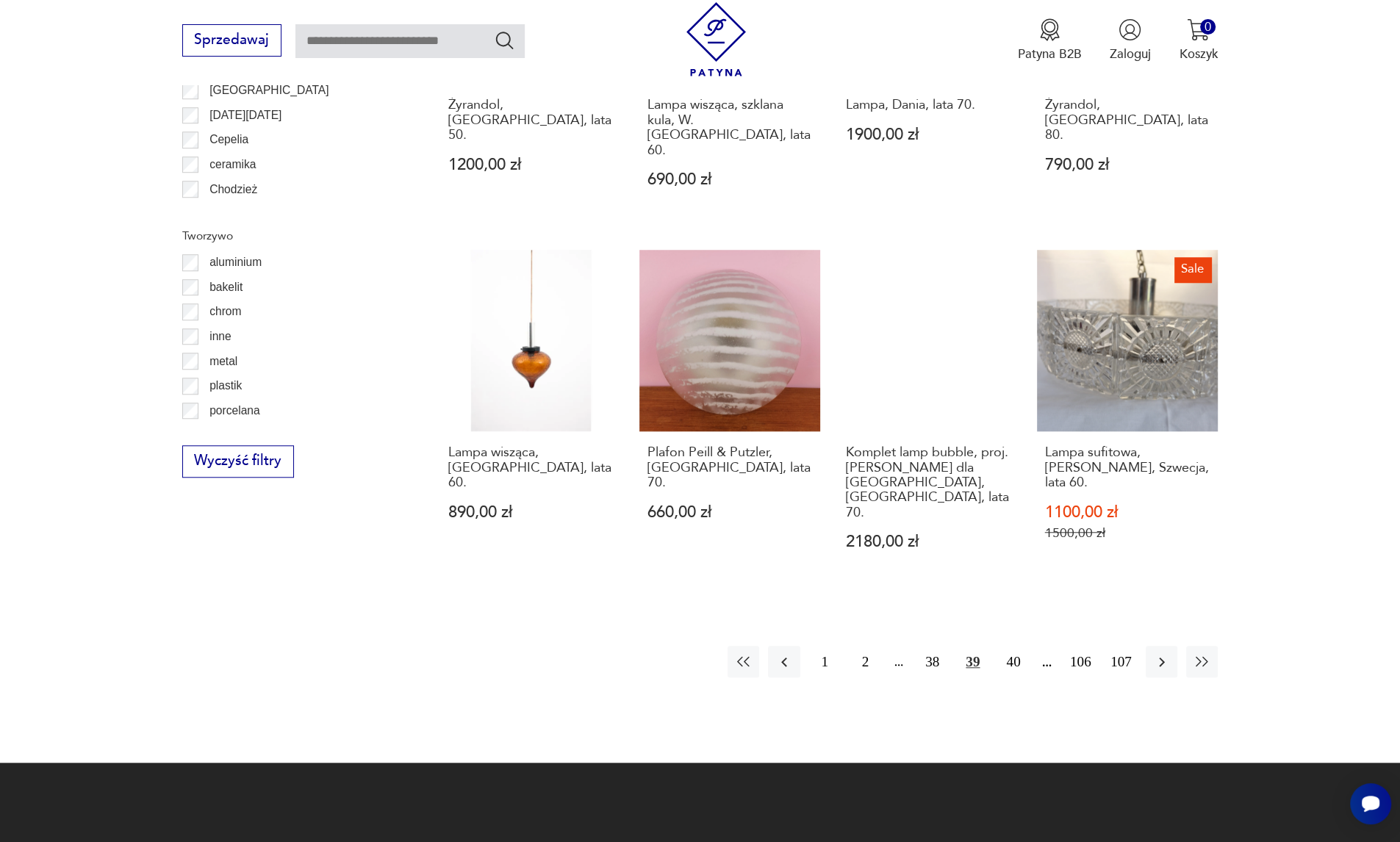
scroll to position [1513, 0]
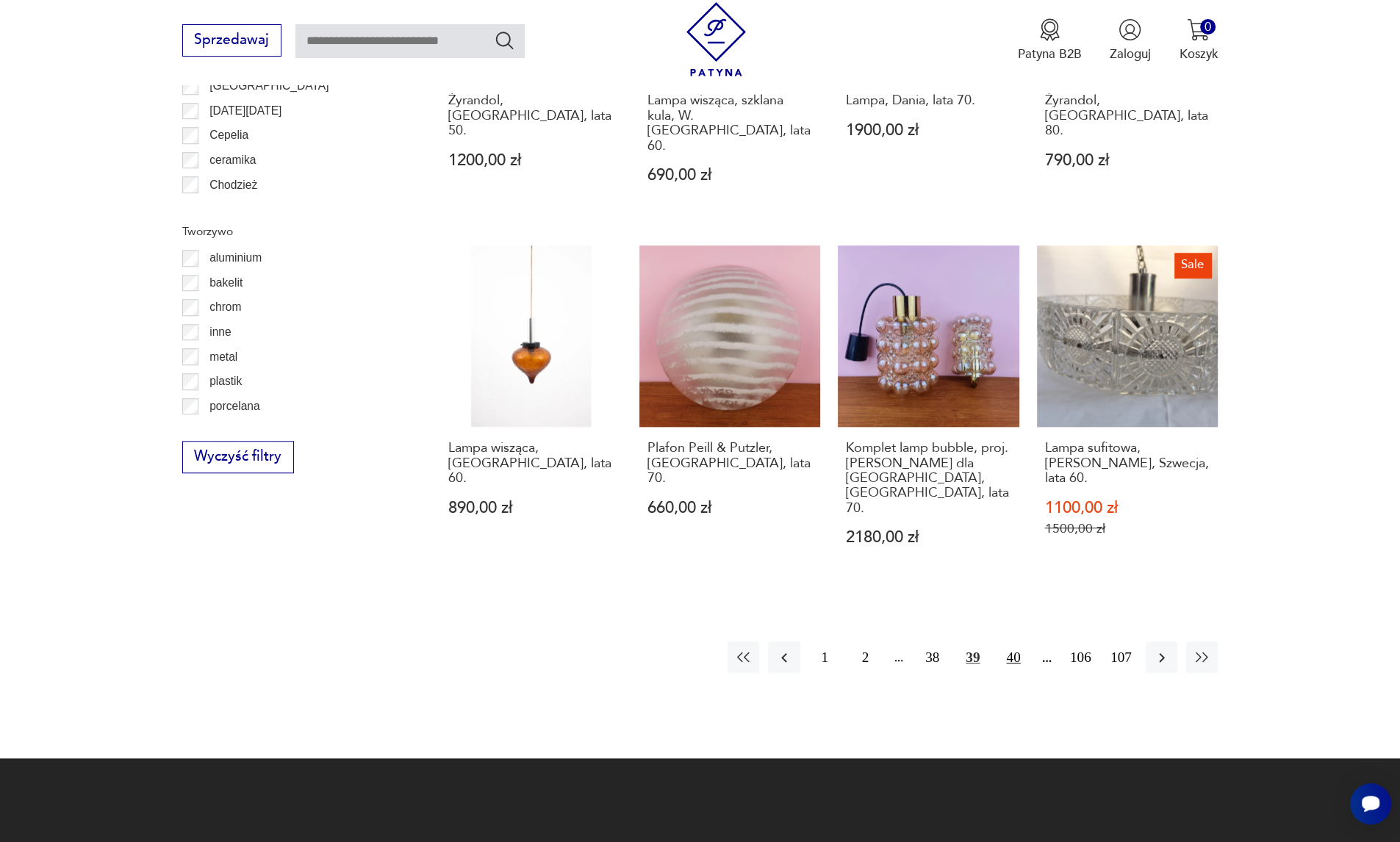
click at [1007, 641] on button "40" at bounding box center [1013, 657] width 32 height 32
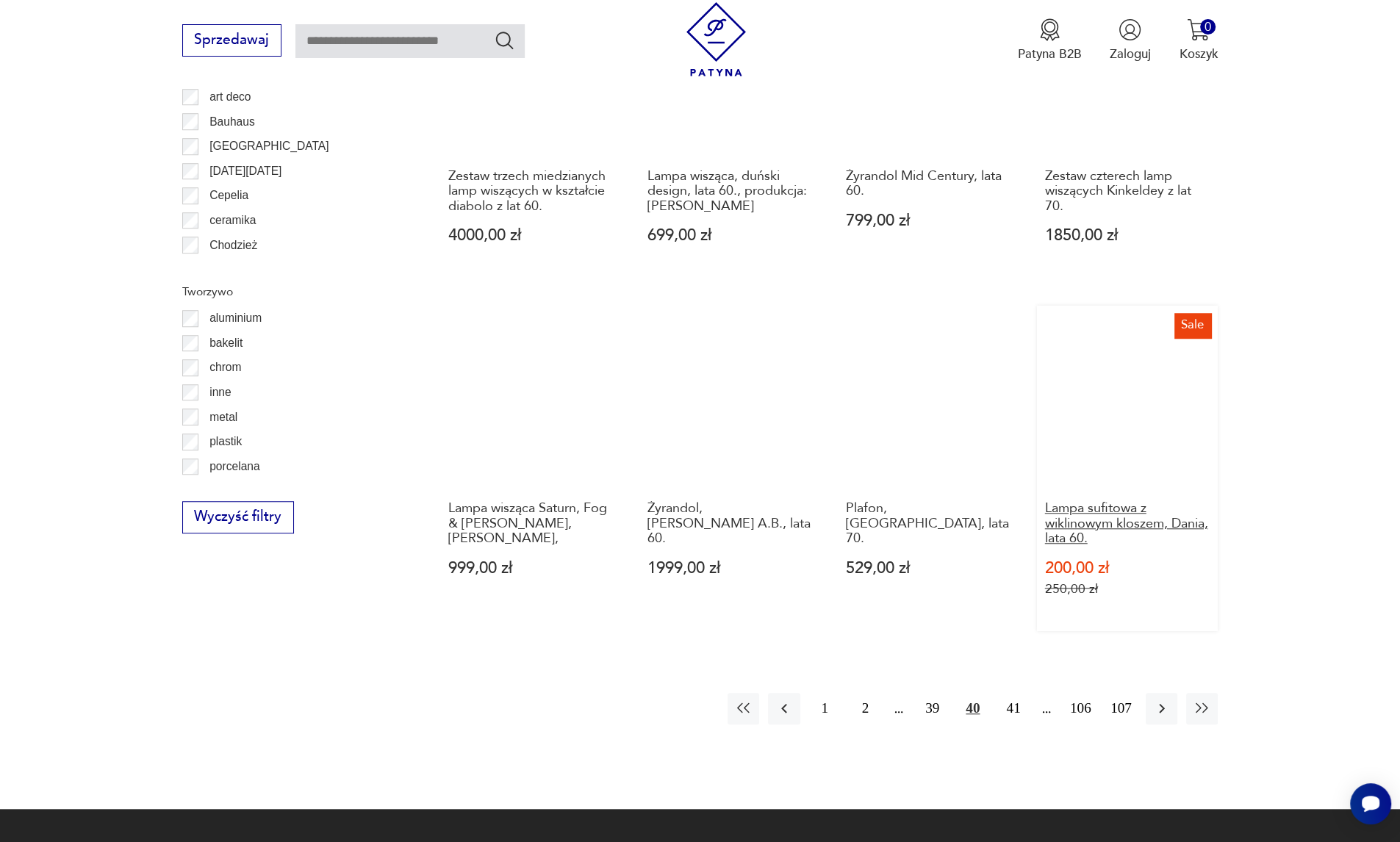
scroll to position [1317, 0]
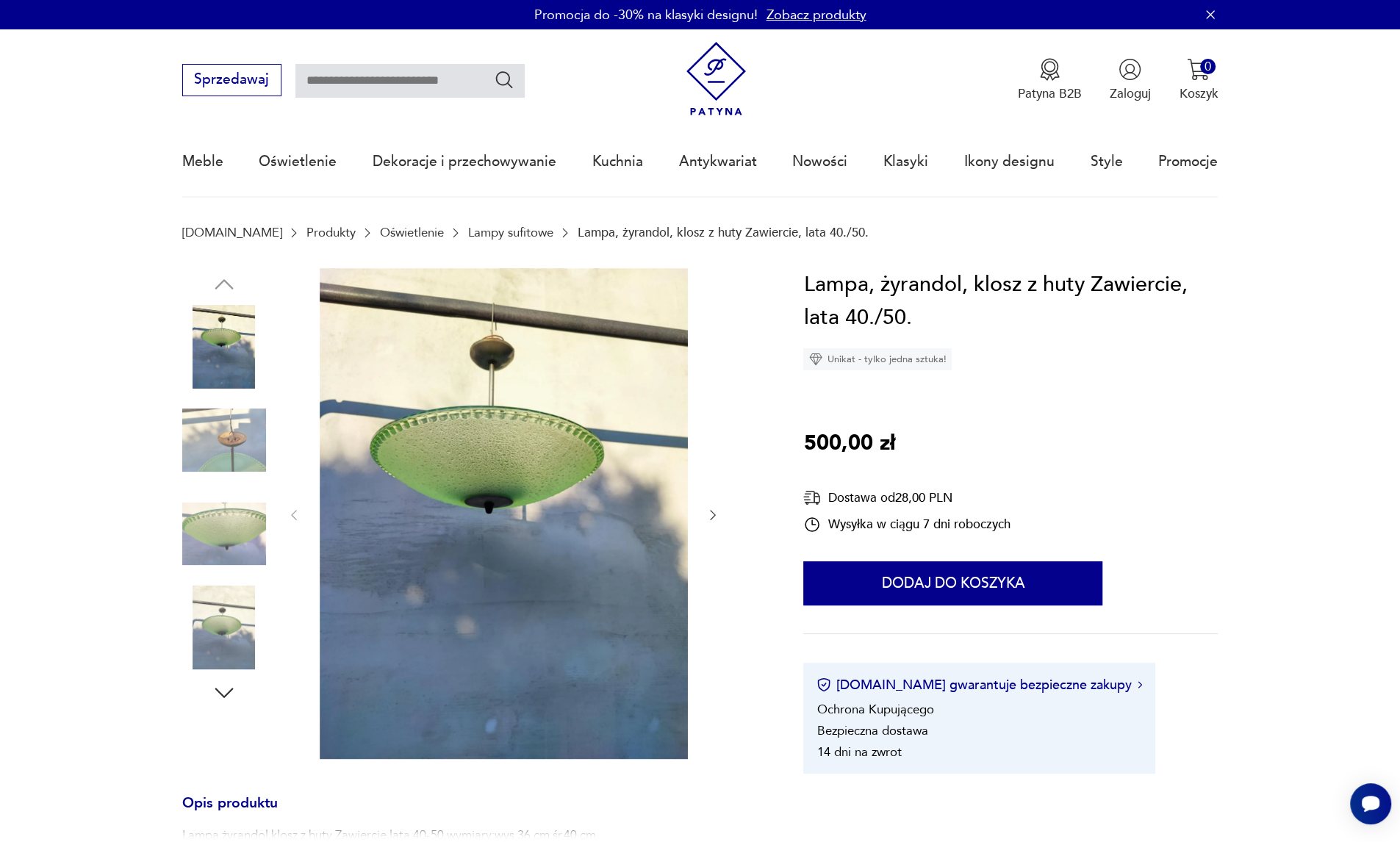
click at [714, 521] on icon "button" at bounding box center [712, 514] width 14 height 14
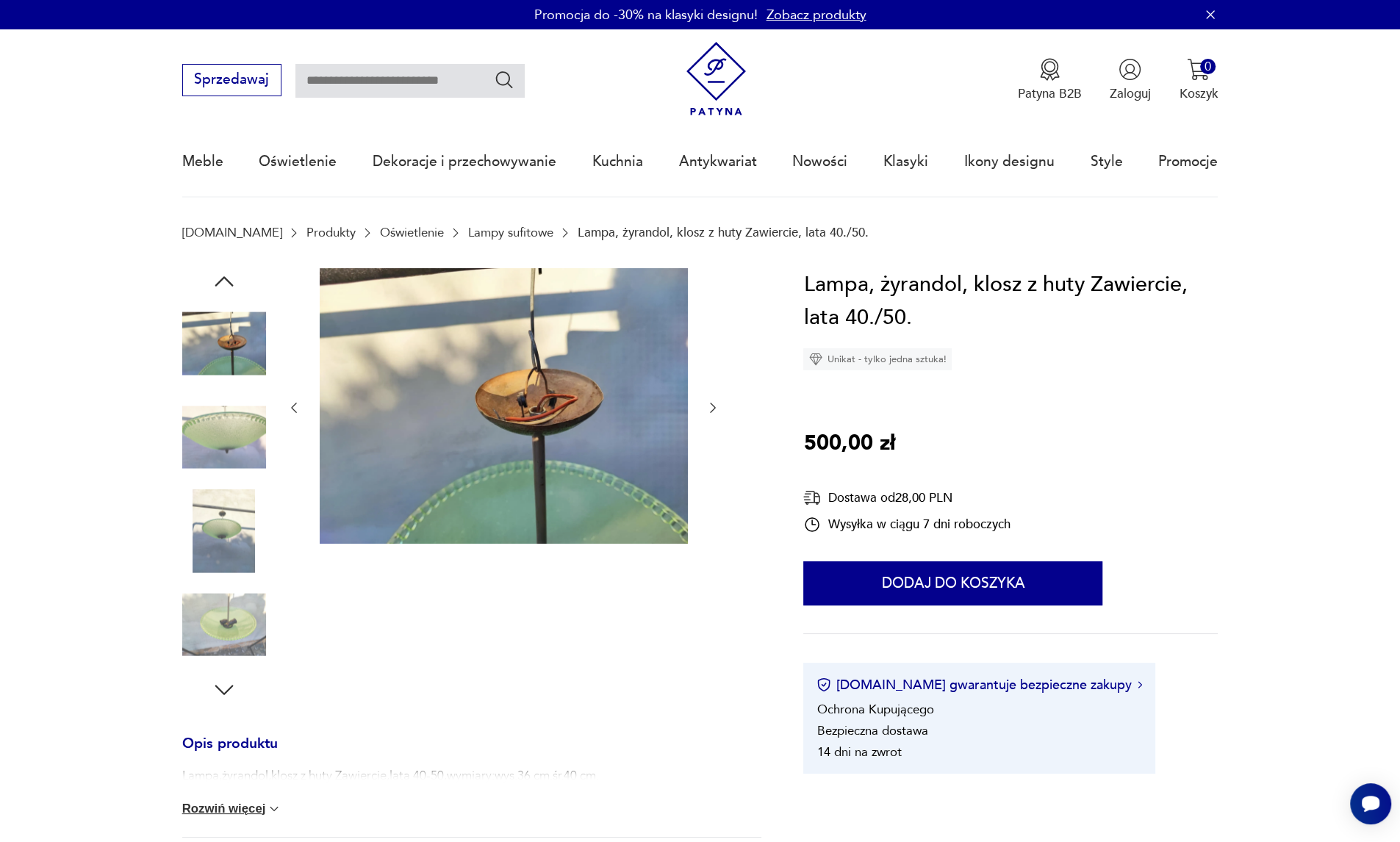
click at [714, 521] on div at bounding box center [504, 408] width 434 height 280
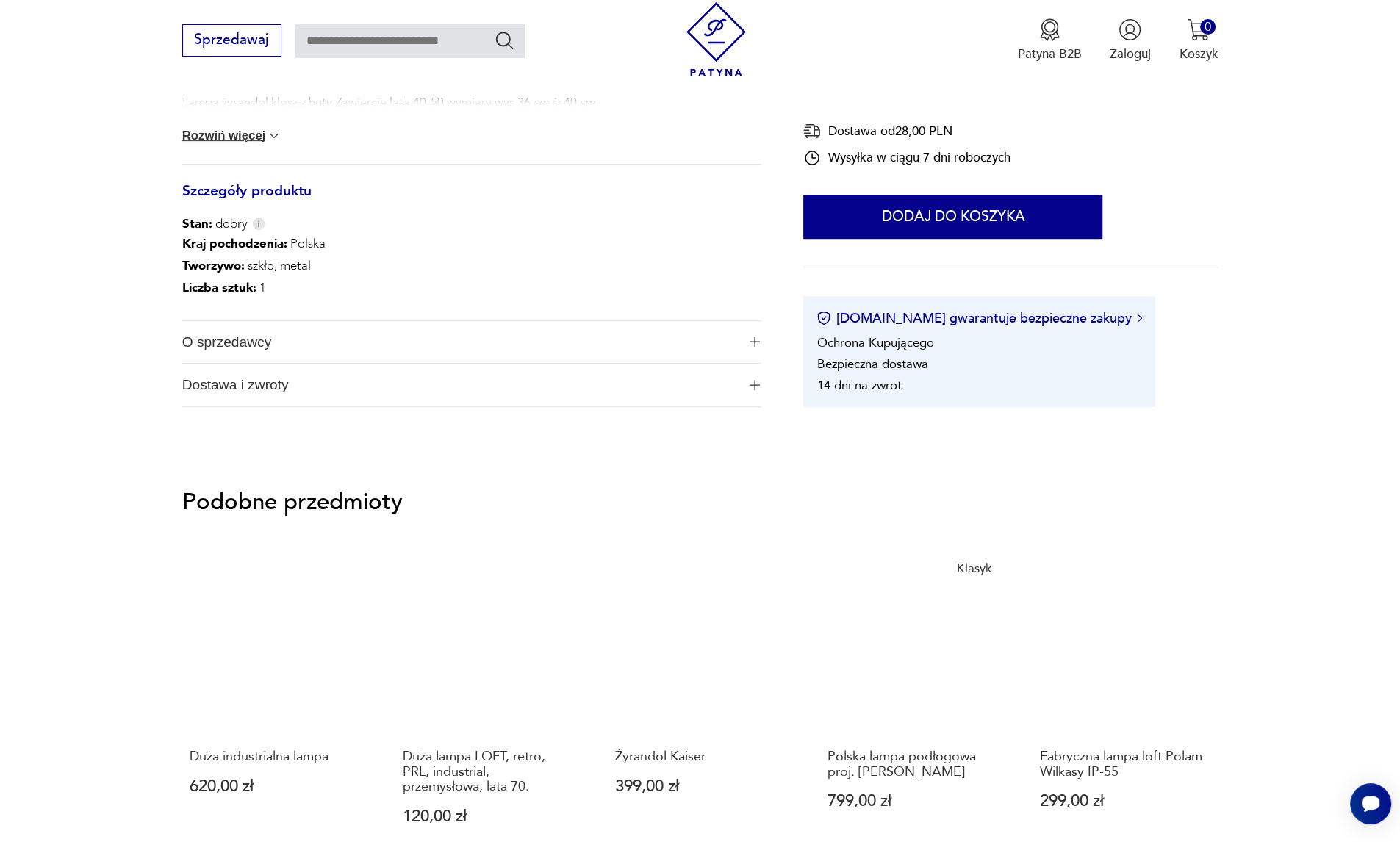
scroll to position [685, 0]
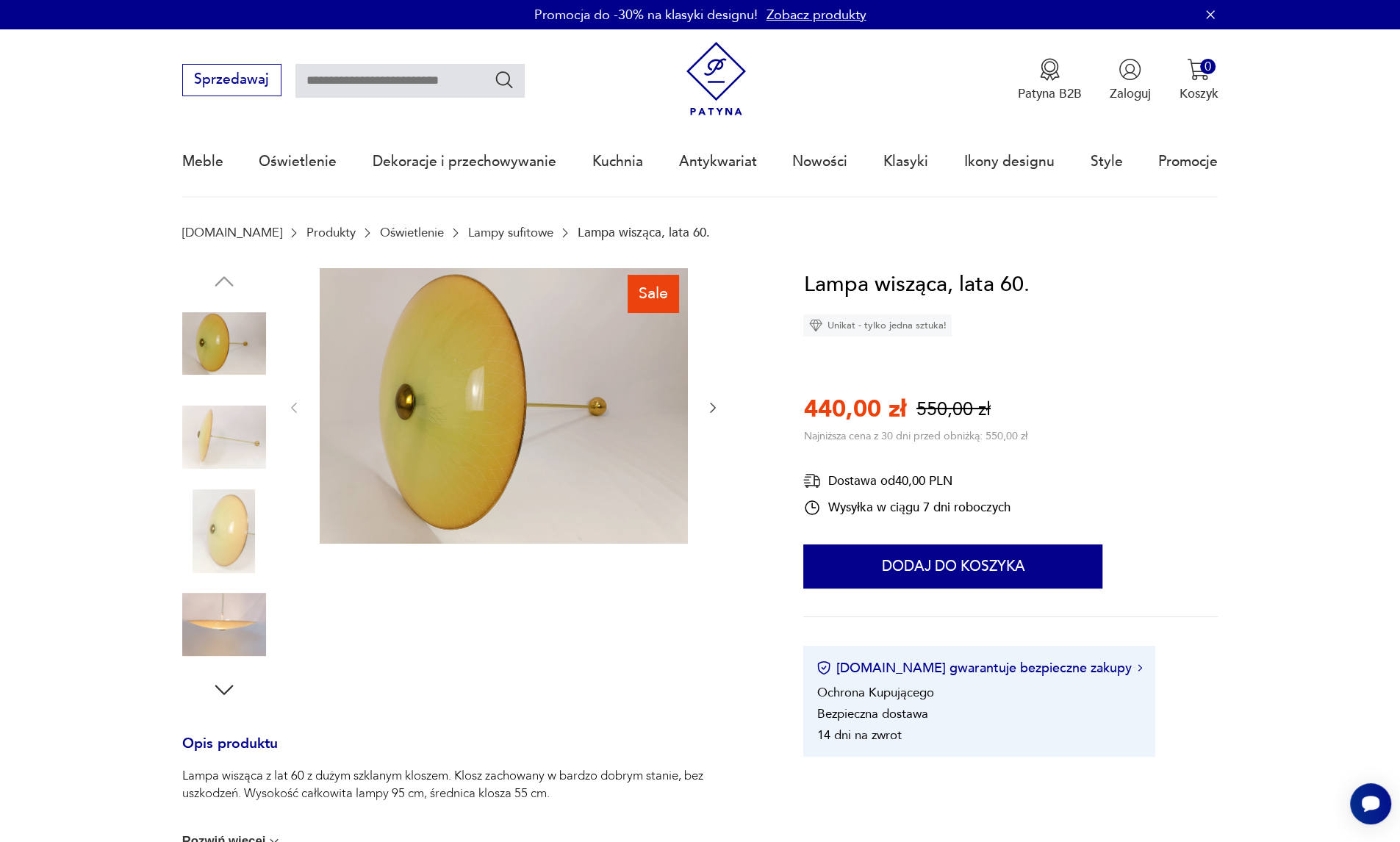
click at [232, 621] on img at bounding box center [224, 624] width 84 height 84
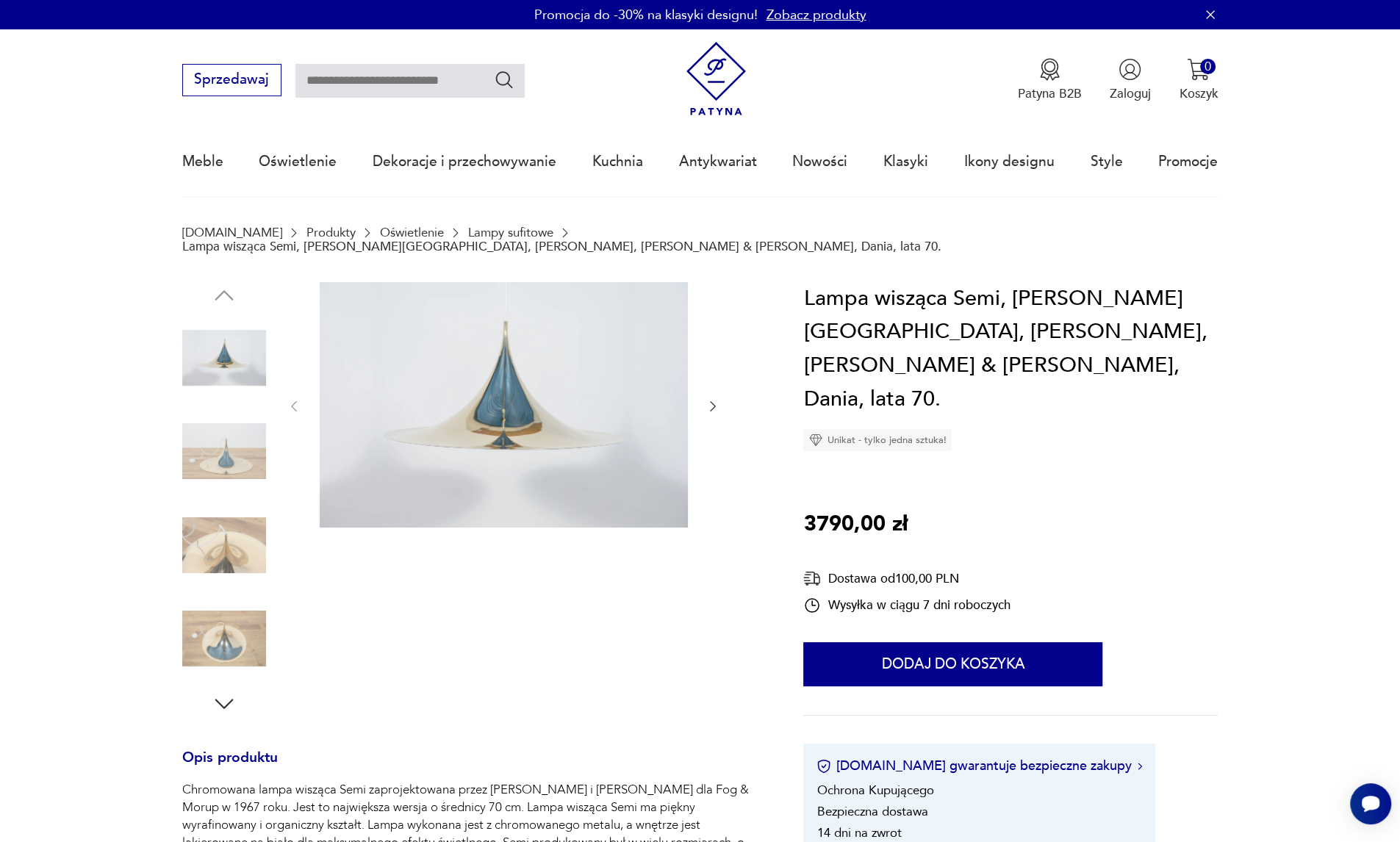
click at [243, 439] on img at bounding box center [224, 451] width 84 height 84
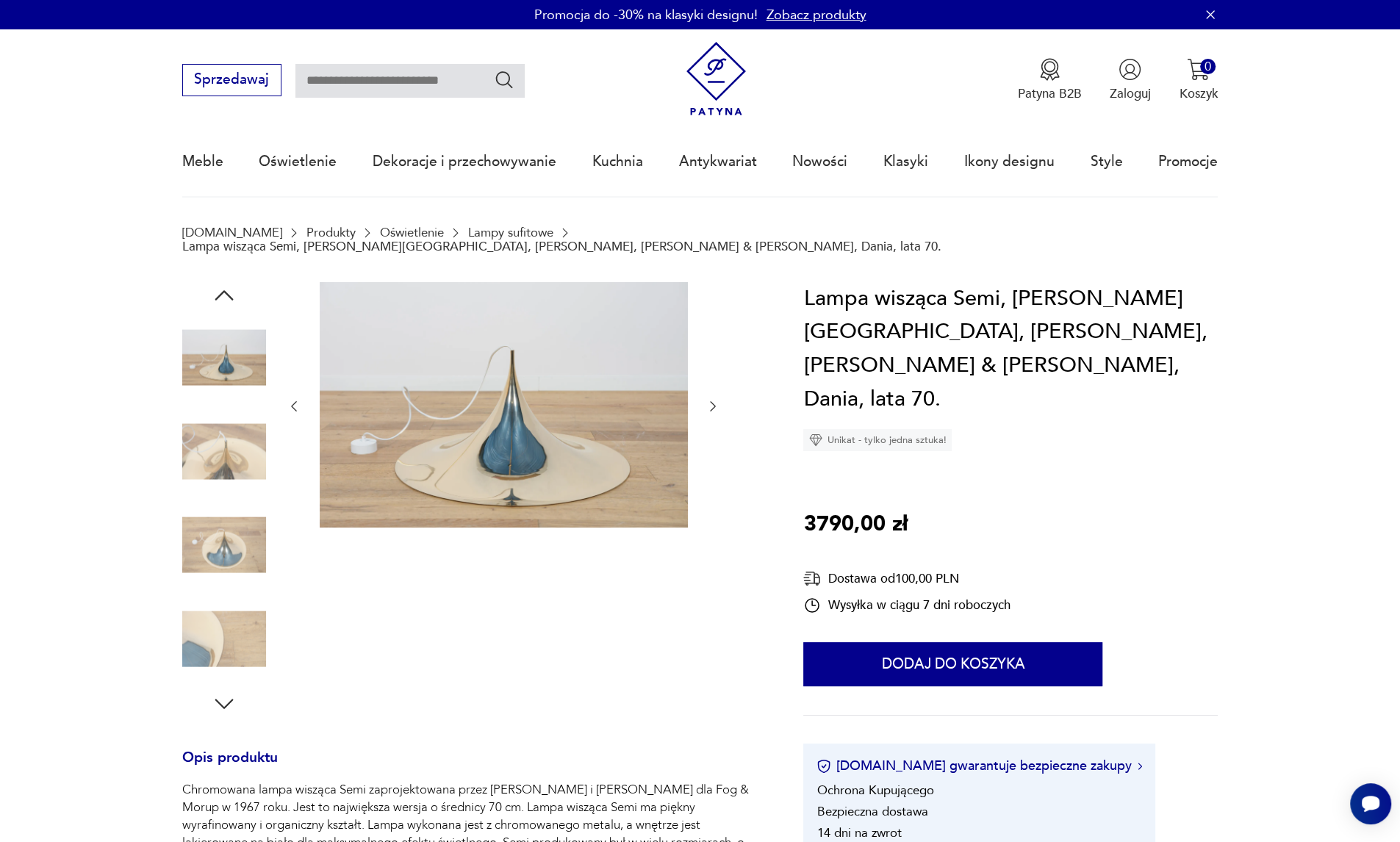
click at [243, 481] on div at bounding box center [224, 453] width 84 height 87
click at [240, 524] on img at bounding box center [224, 545] width 84 height 84
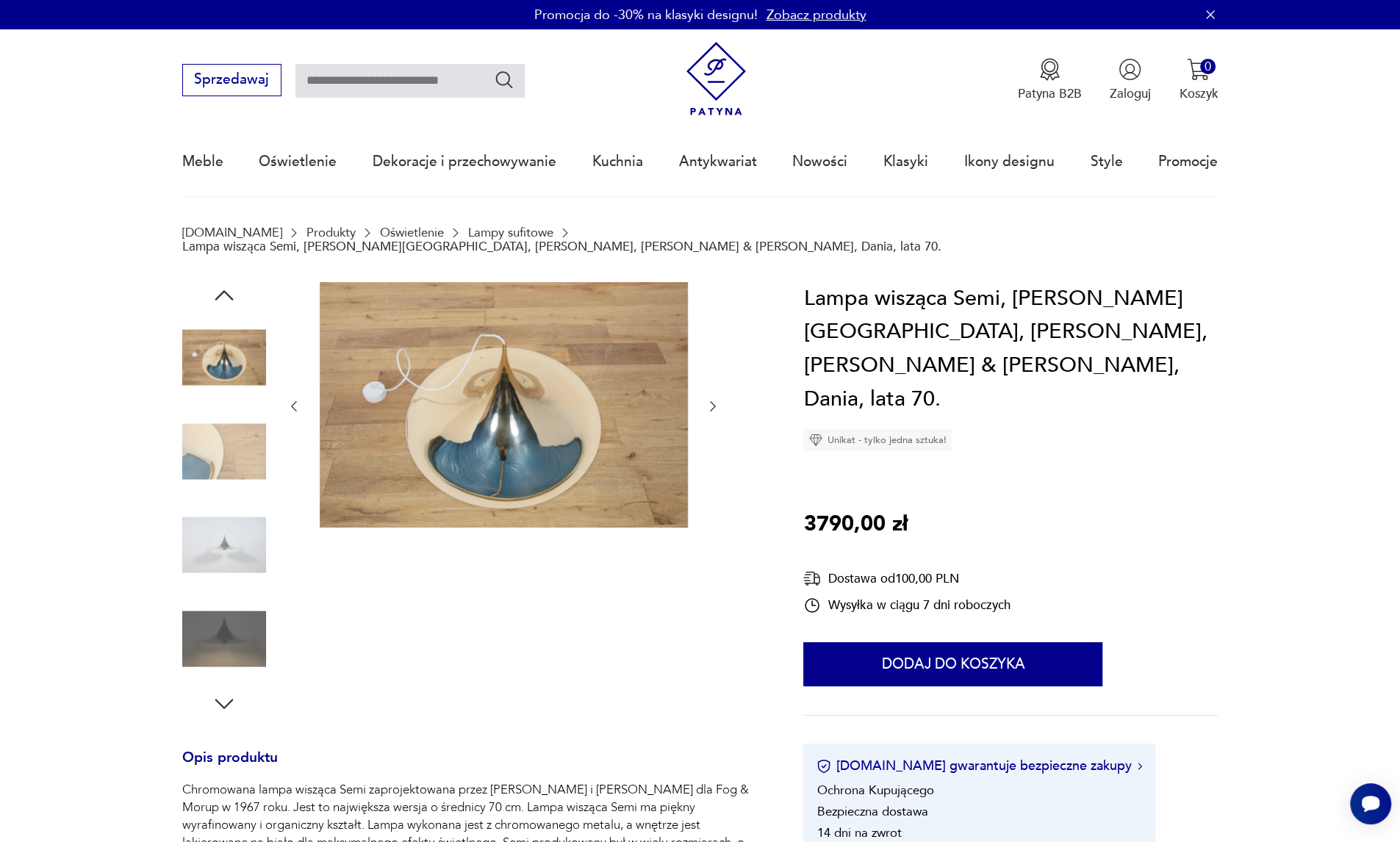
click at [227, 554] on img at bounding box center [224, 545] width 84 height 84
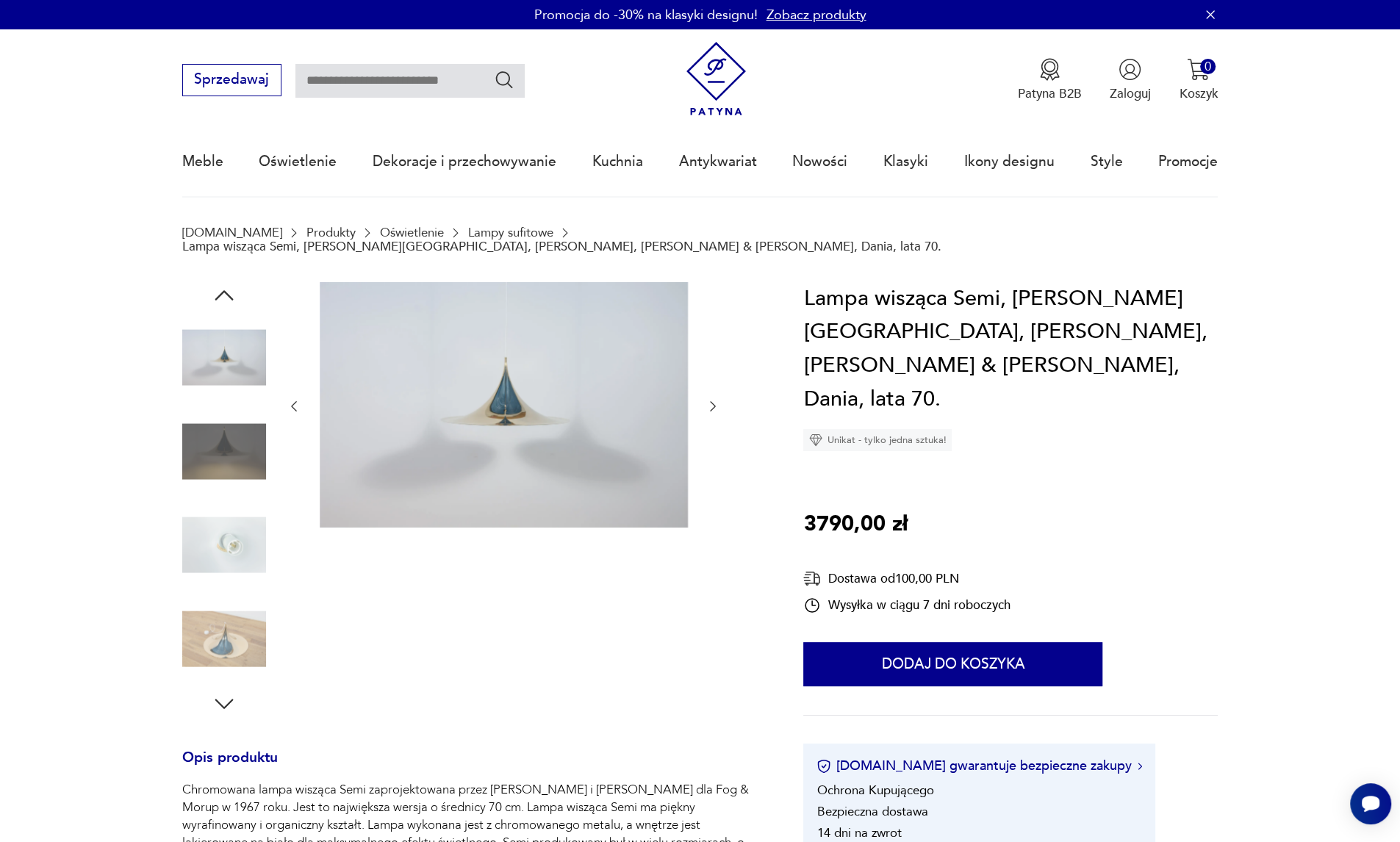
click at [223, 365] on img at bounding box center [224, 357] width 84 height 84
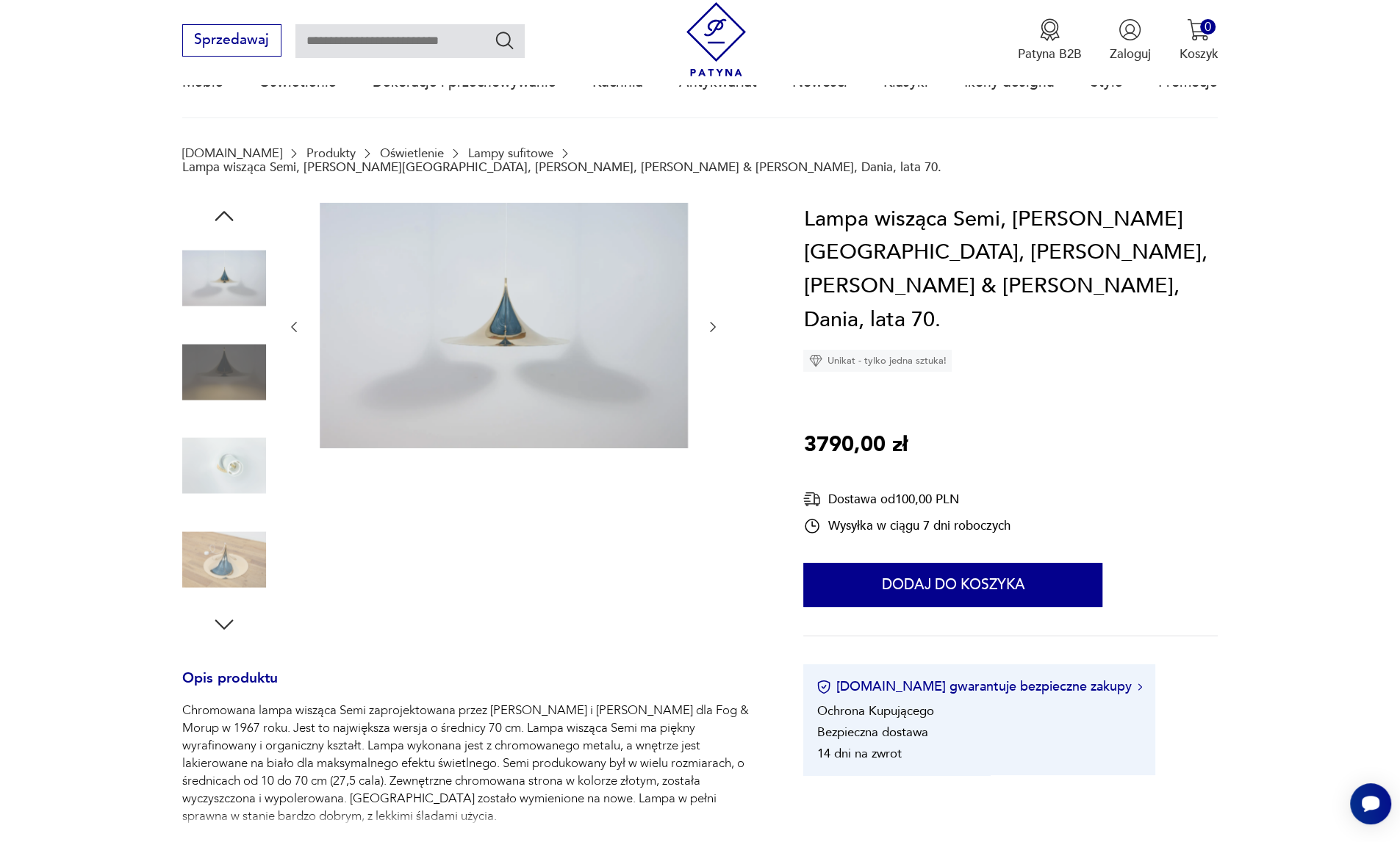
scroll to position [489, 0]
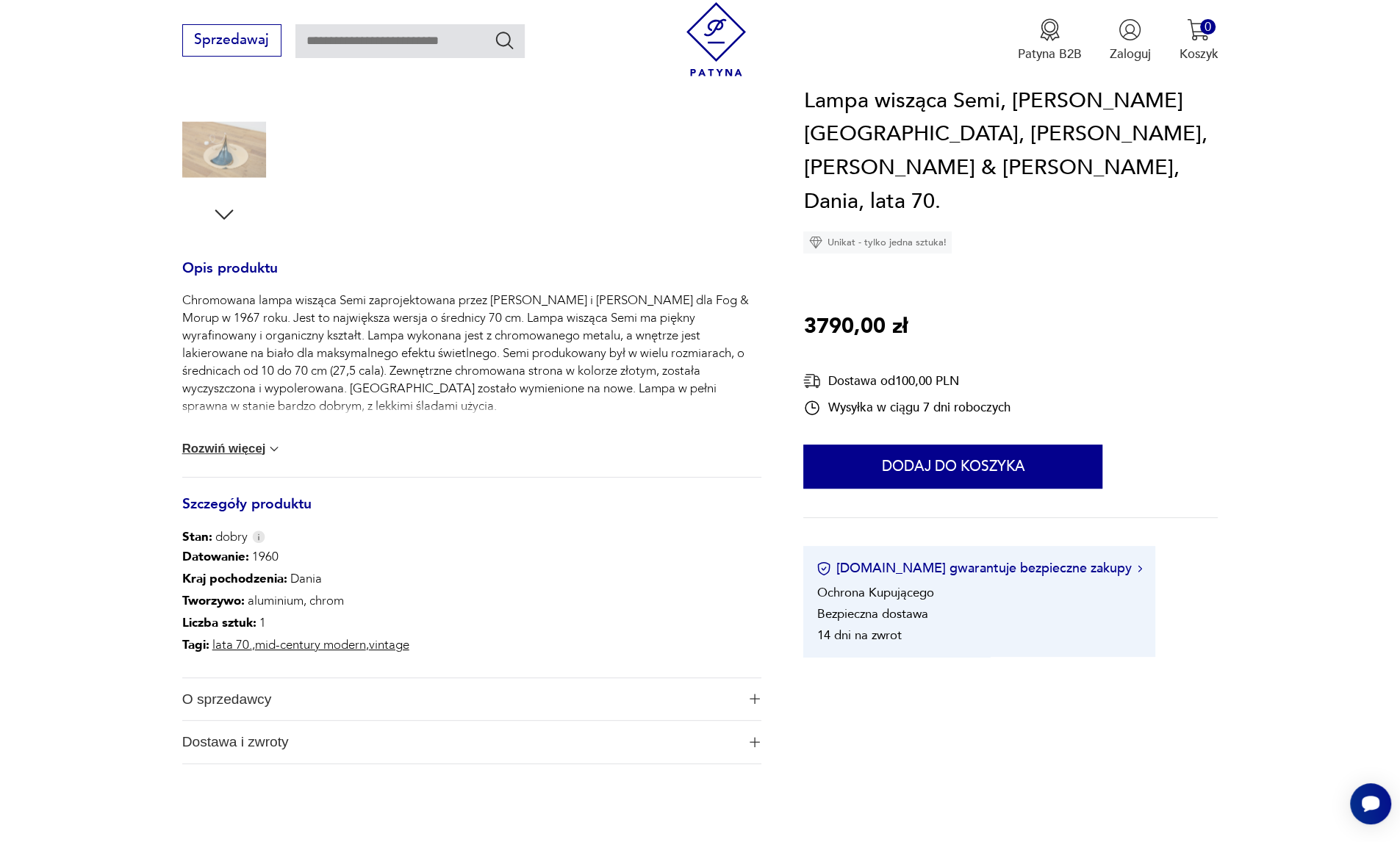
click at [247, 441] on button "Rozwiń więcej" at bounding box center [232, 448] width 100 height 14
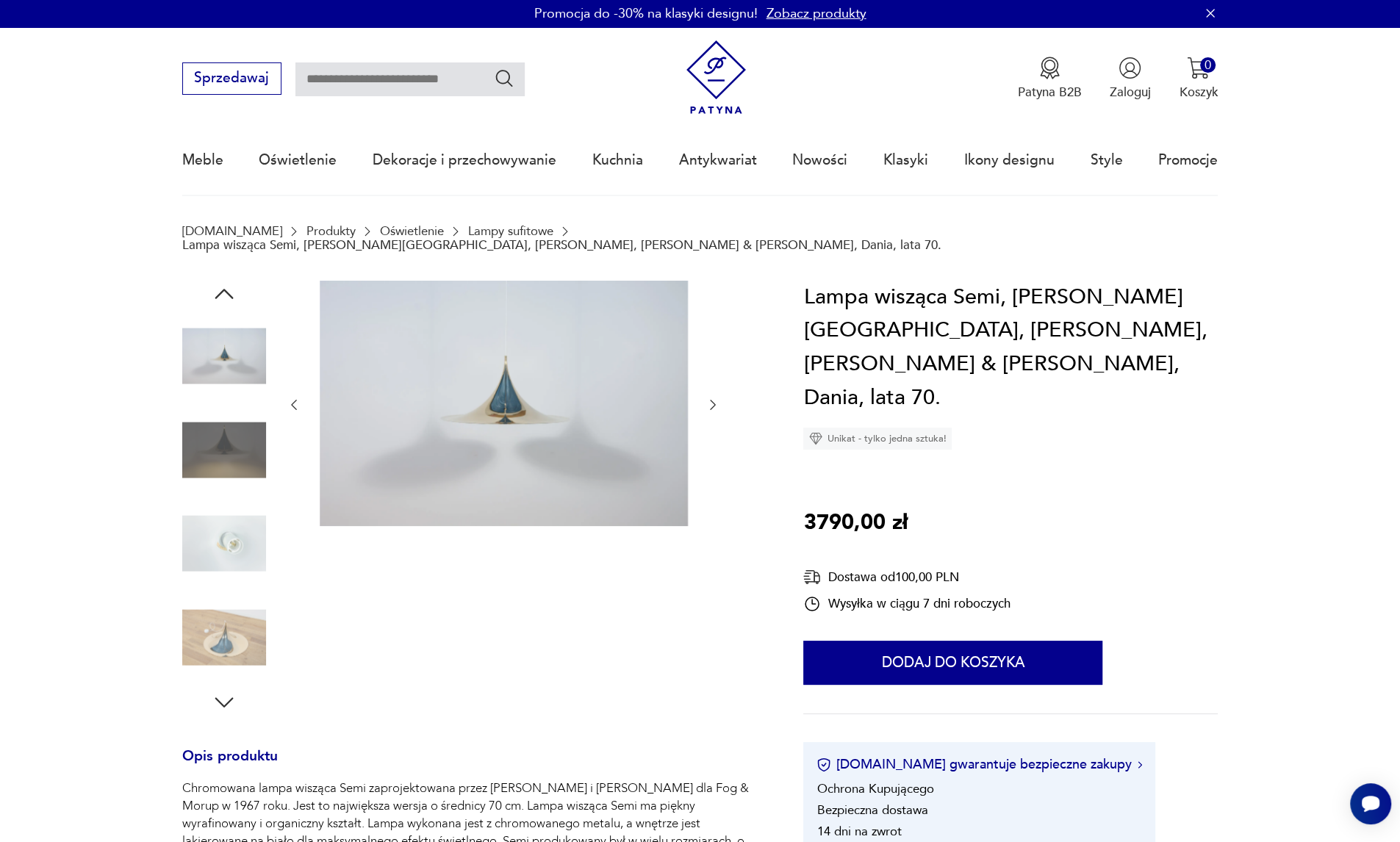
scroll to position [392, 0]
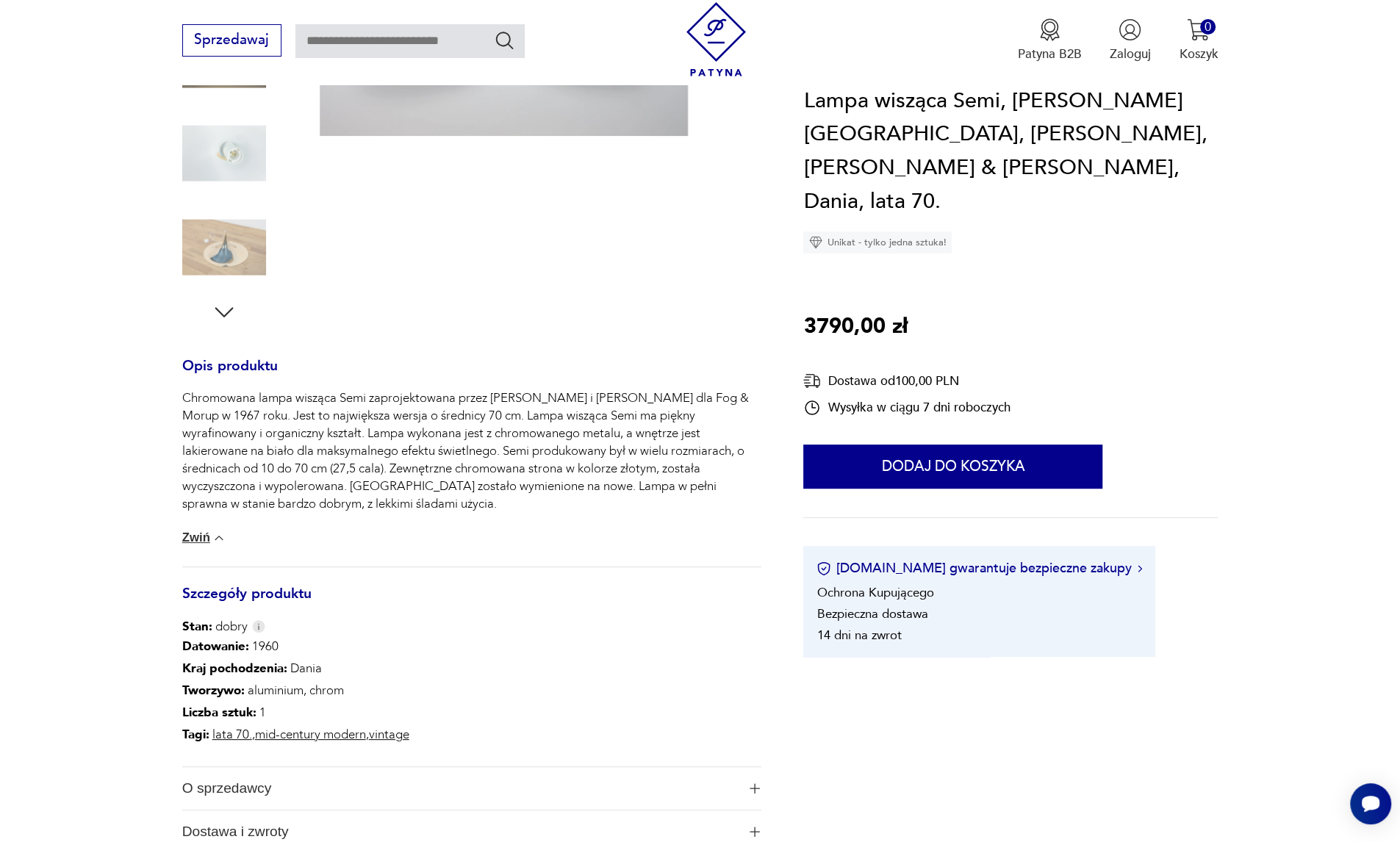
click at [224, 299] on icon "button" at bounding box center [224, 312] width 27 height 27
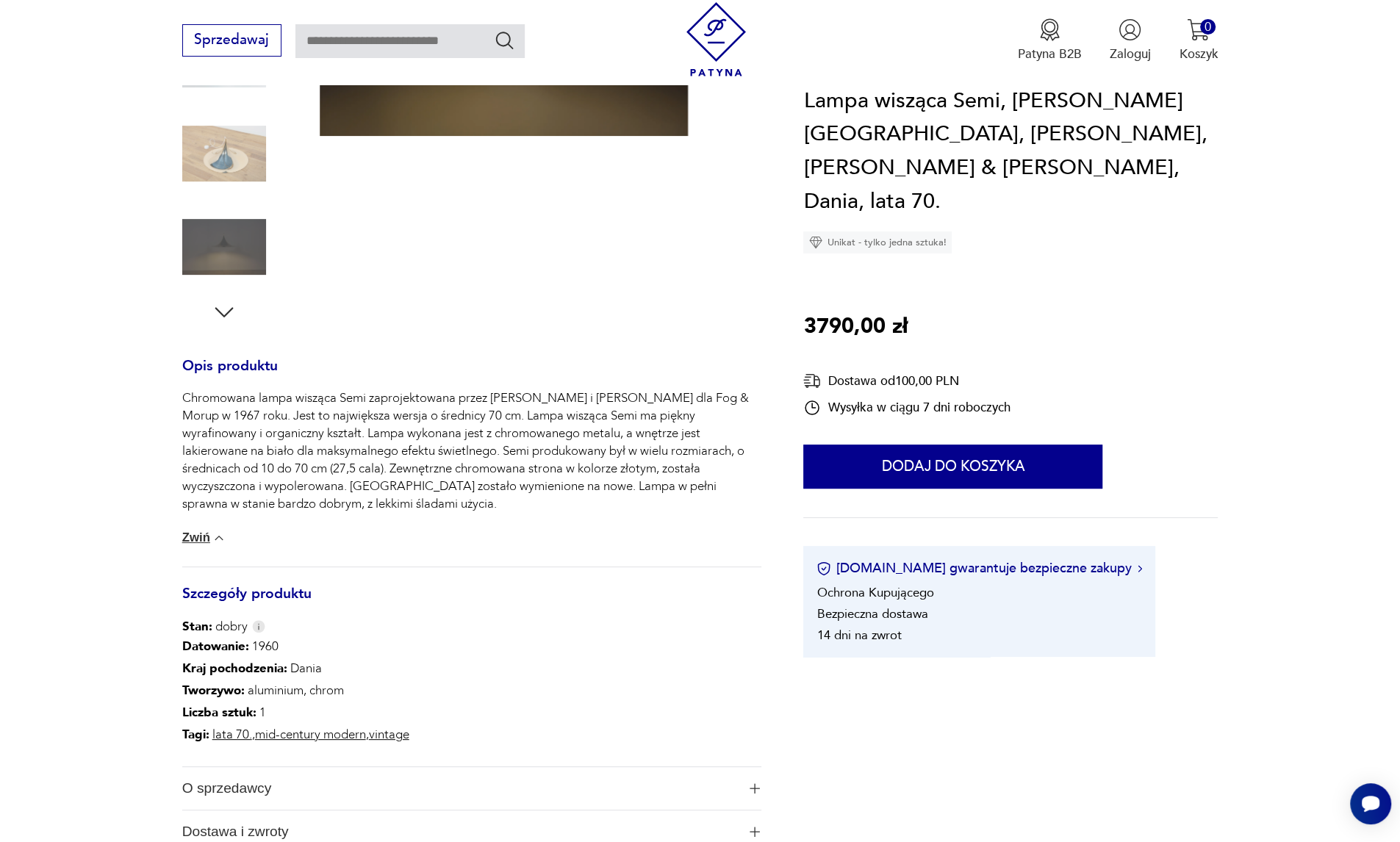
click at [224, 299] on icon "button" at bounding box center [224, 312] width 27 height 27
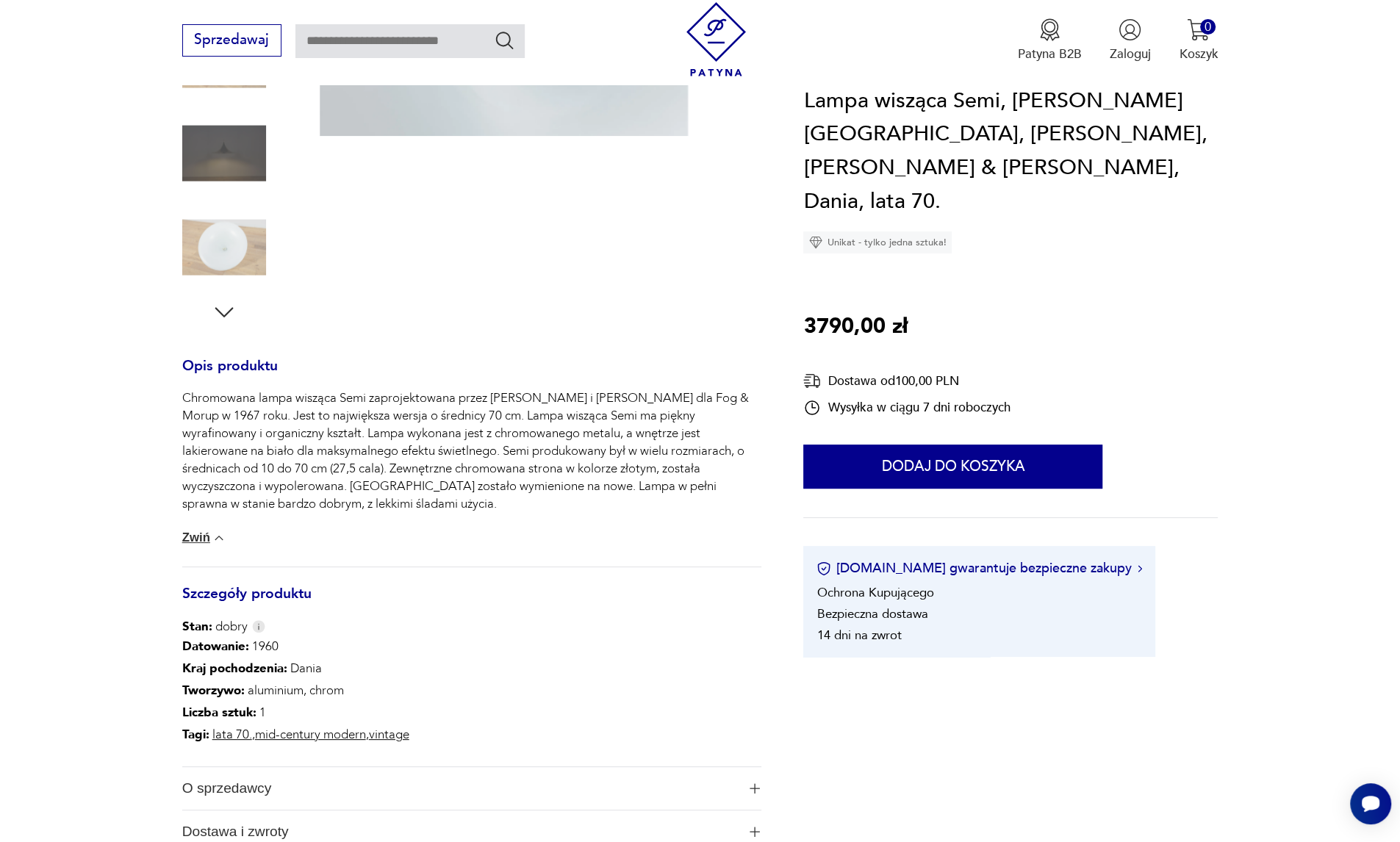
click at [224, 299] on icon "button" at bounding box center [224, 312] width 27 height 27
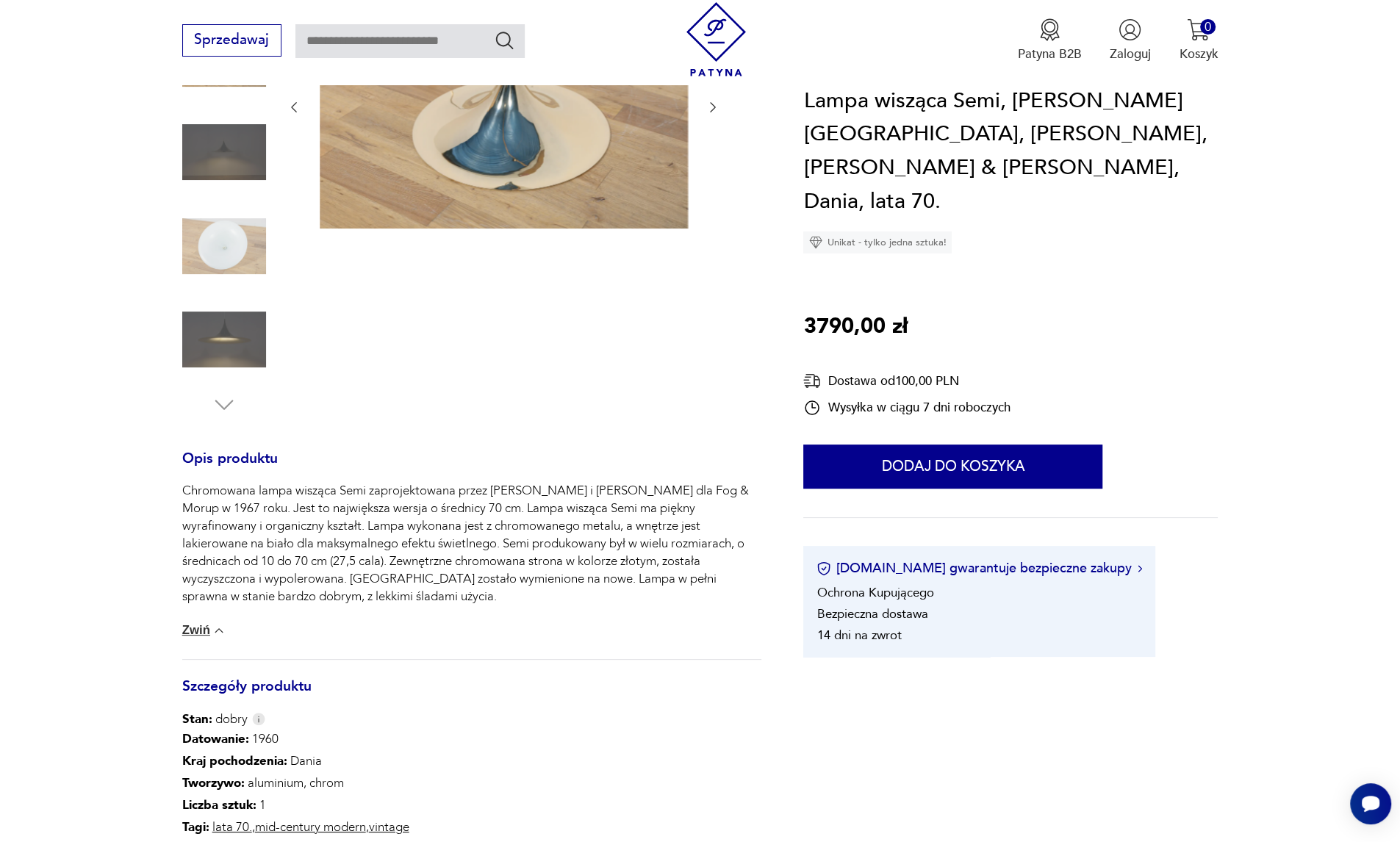
scroll to position [0, 0]
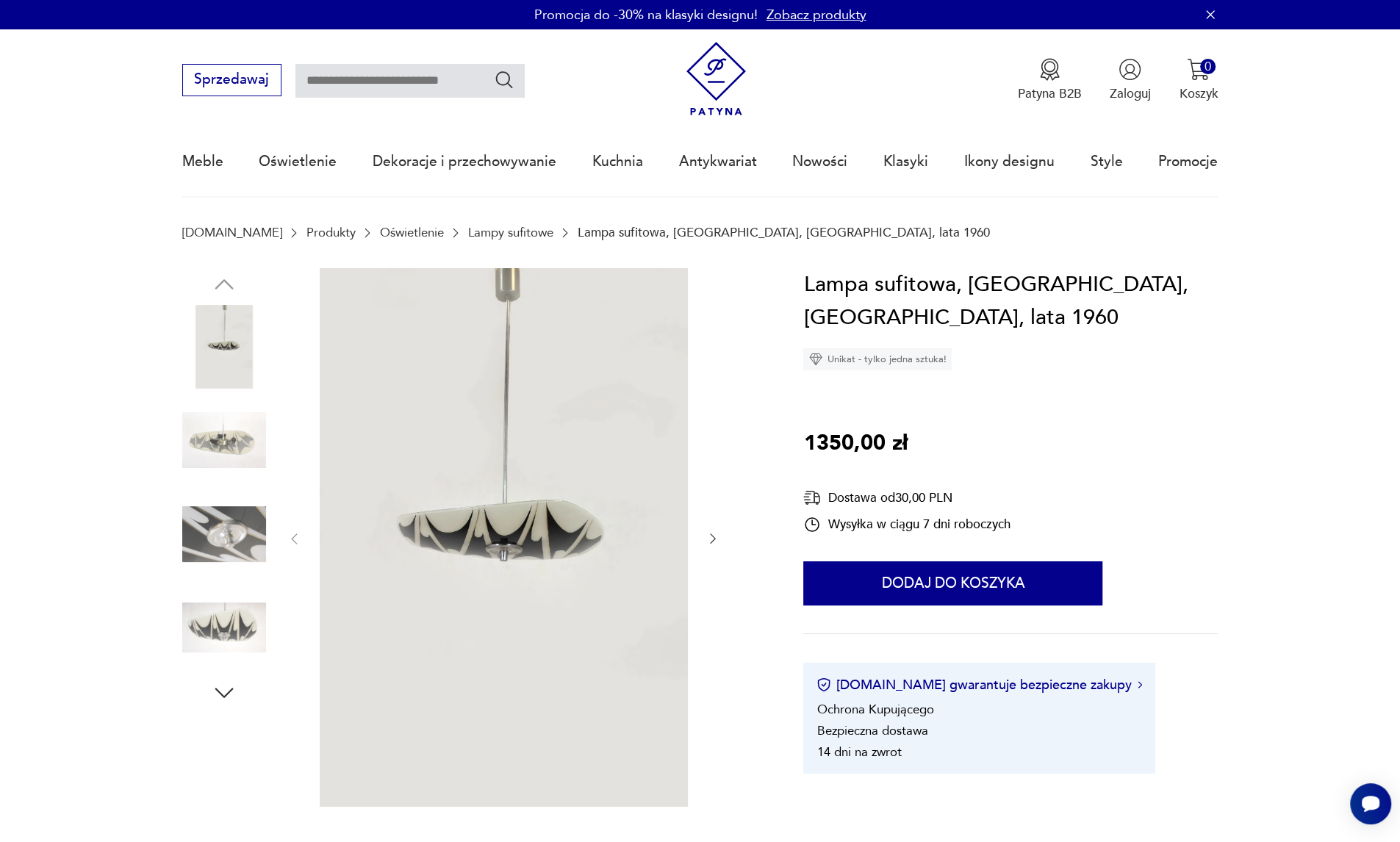
click at [222, 559] on img at bounding box center [224, 534] width 84 height 84
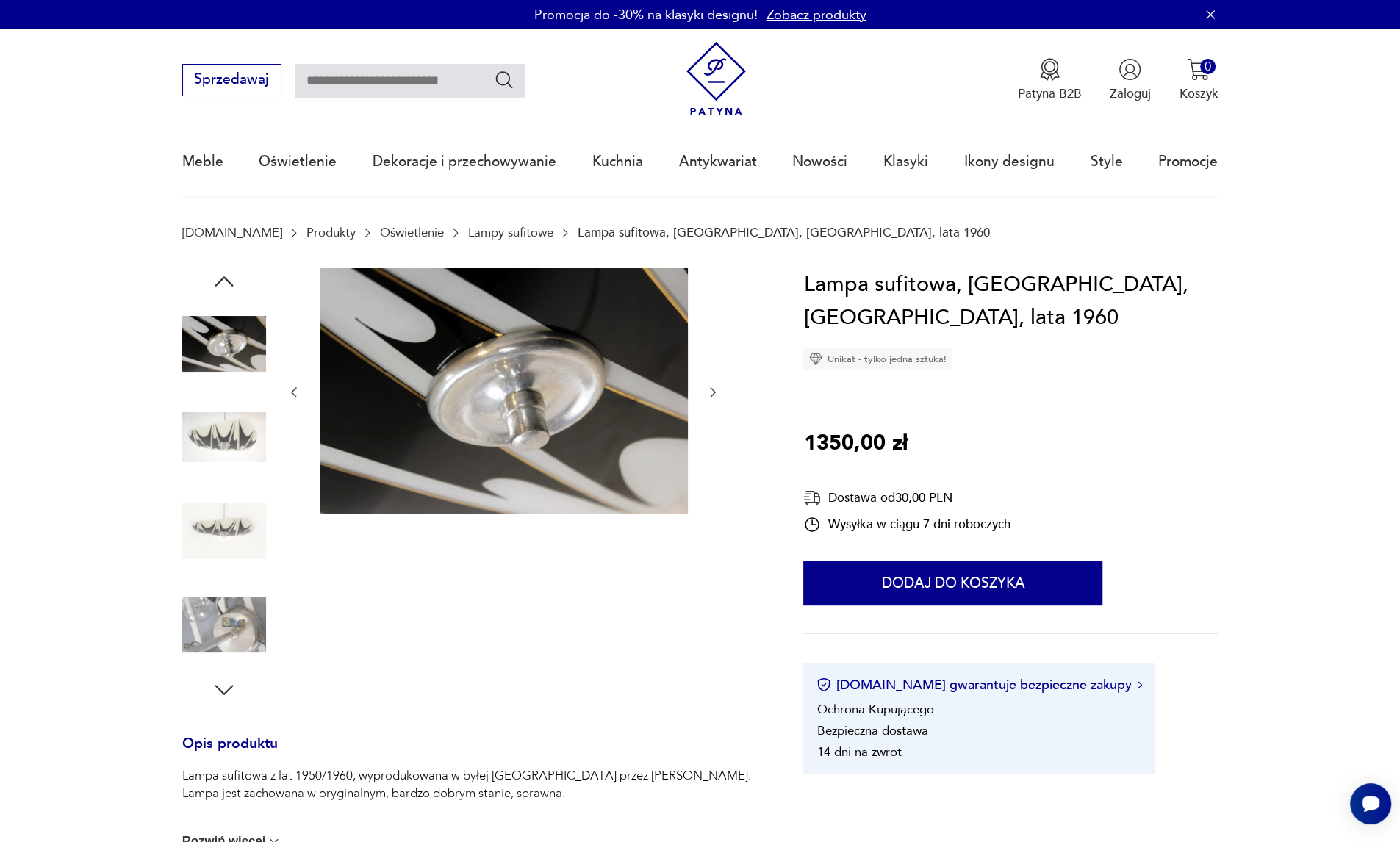
click at [230, 414] on img at bounding box center [224, 437] width 84 height 84
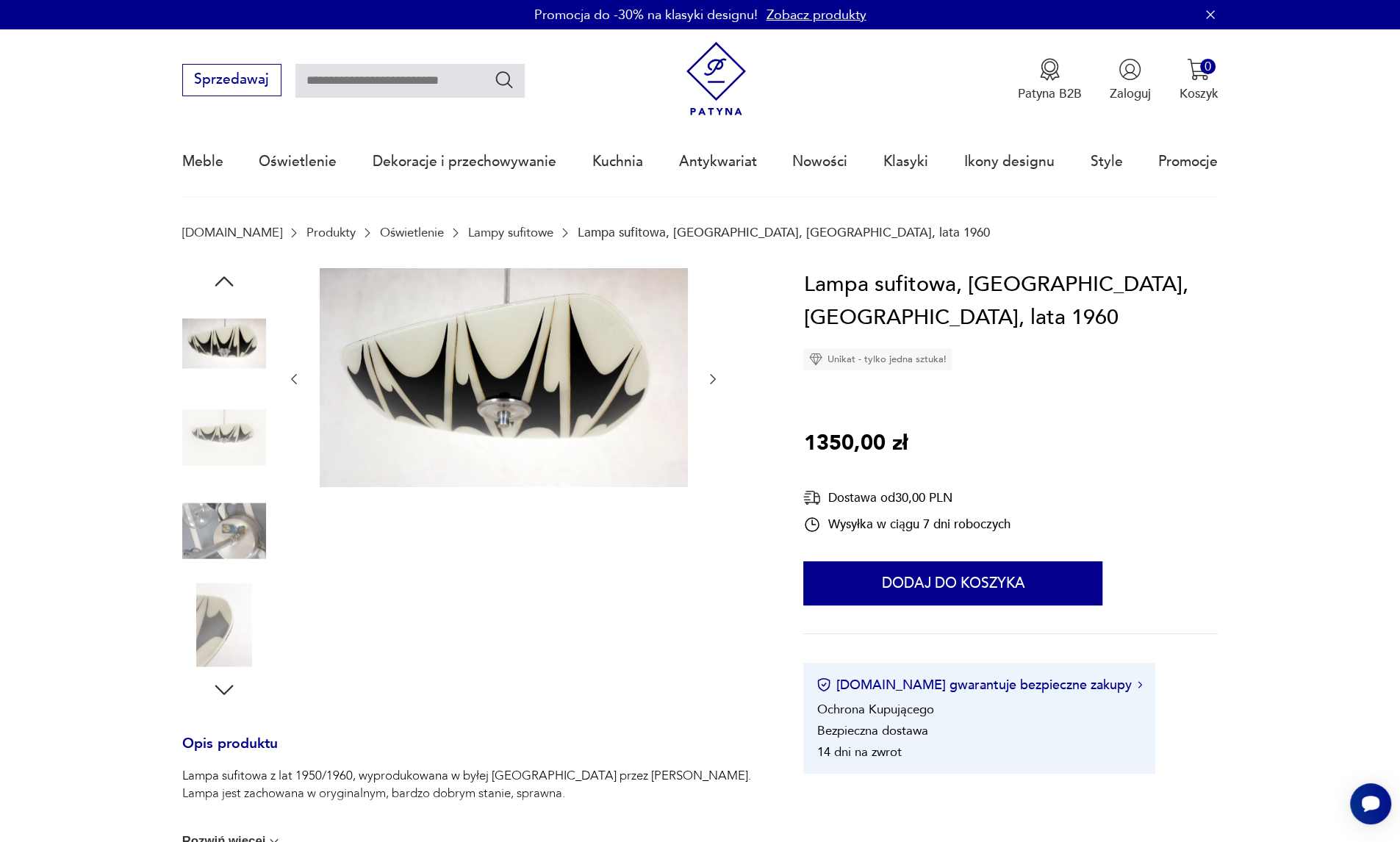
click at [230, 480] on div at bounding box center [224, 439] width 84 height 87
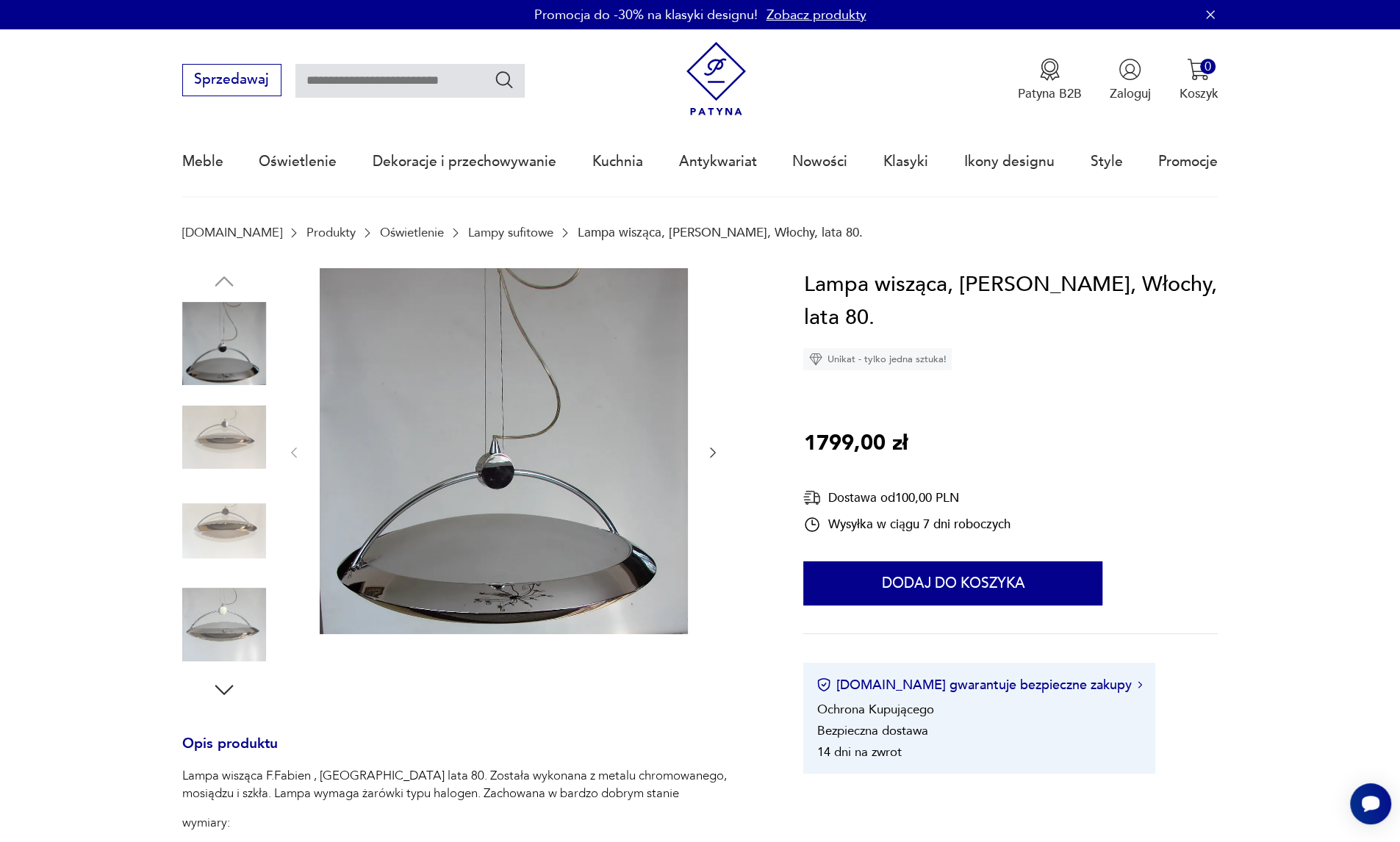
click at [214, 435] on img at bounding box center [224, 437] width 84 height 84
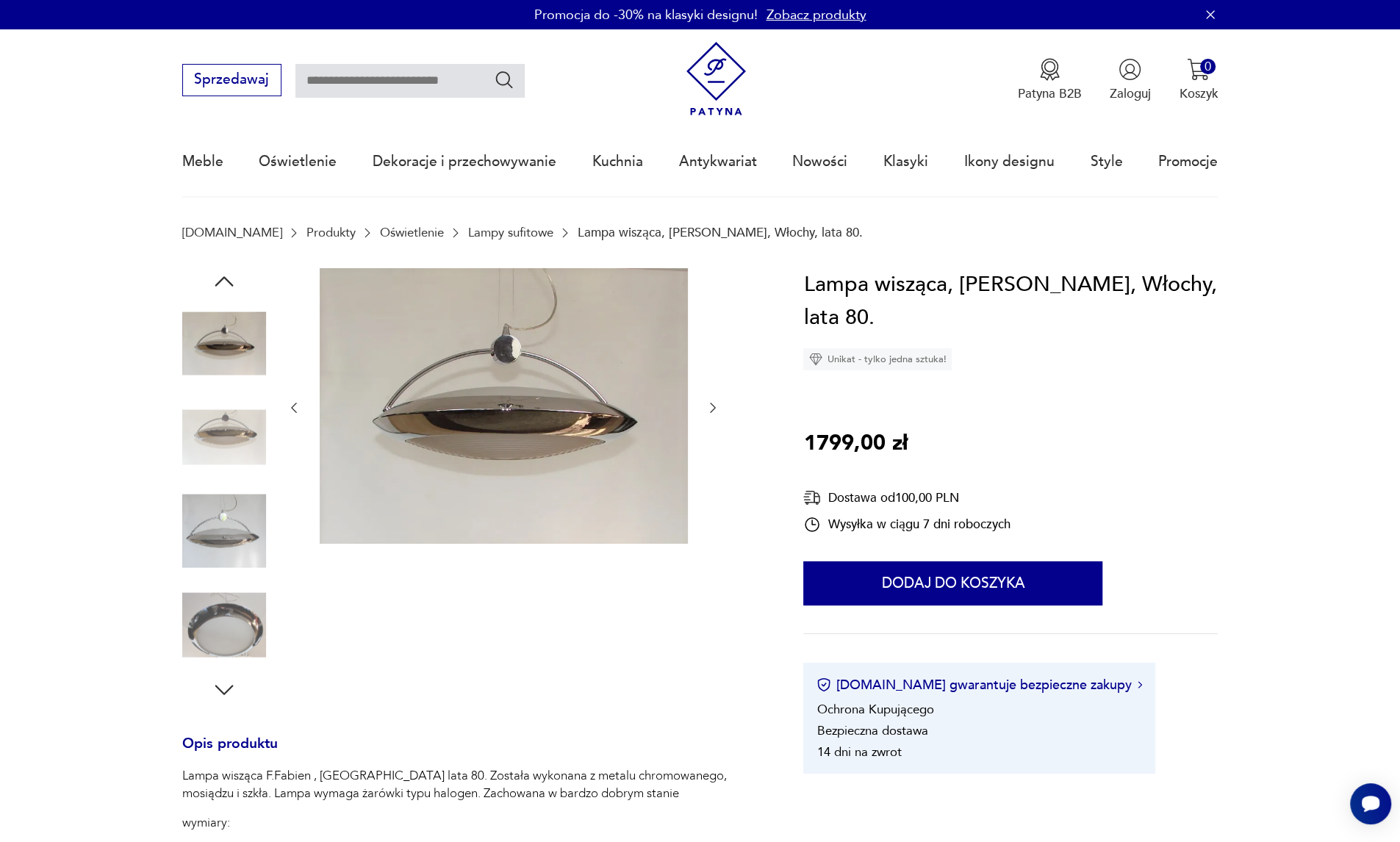
click at [234, 424] on img at bounding box center [224, 437] width 84 height 84
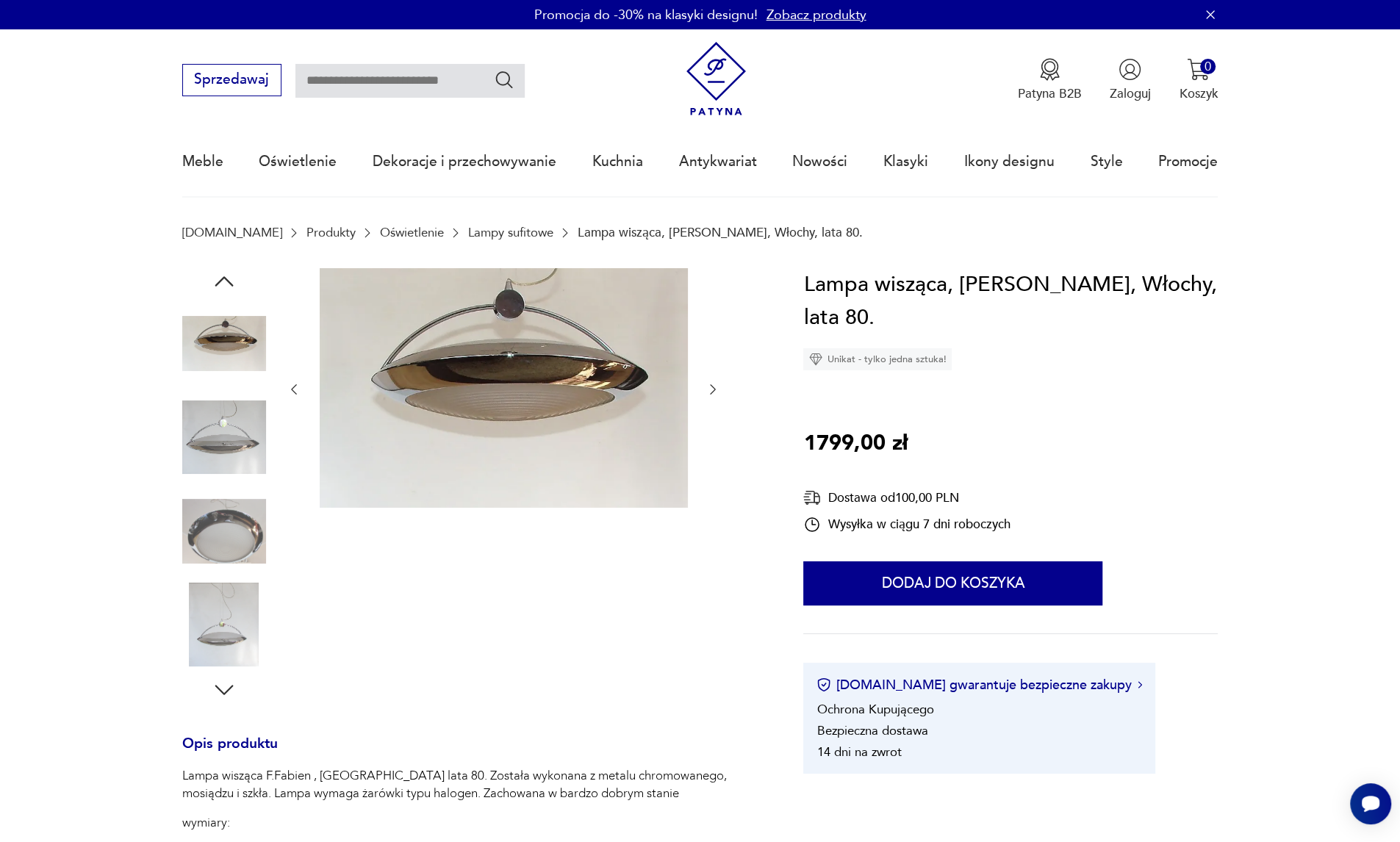
click at [225, 461] on img at bounding box center [224, 437] width 84 height 84
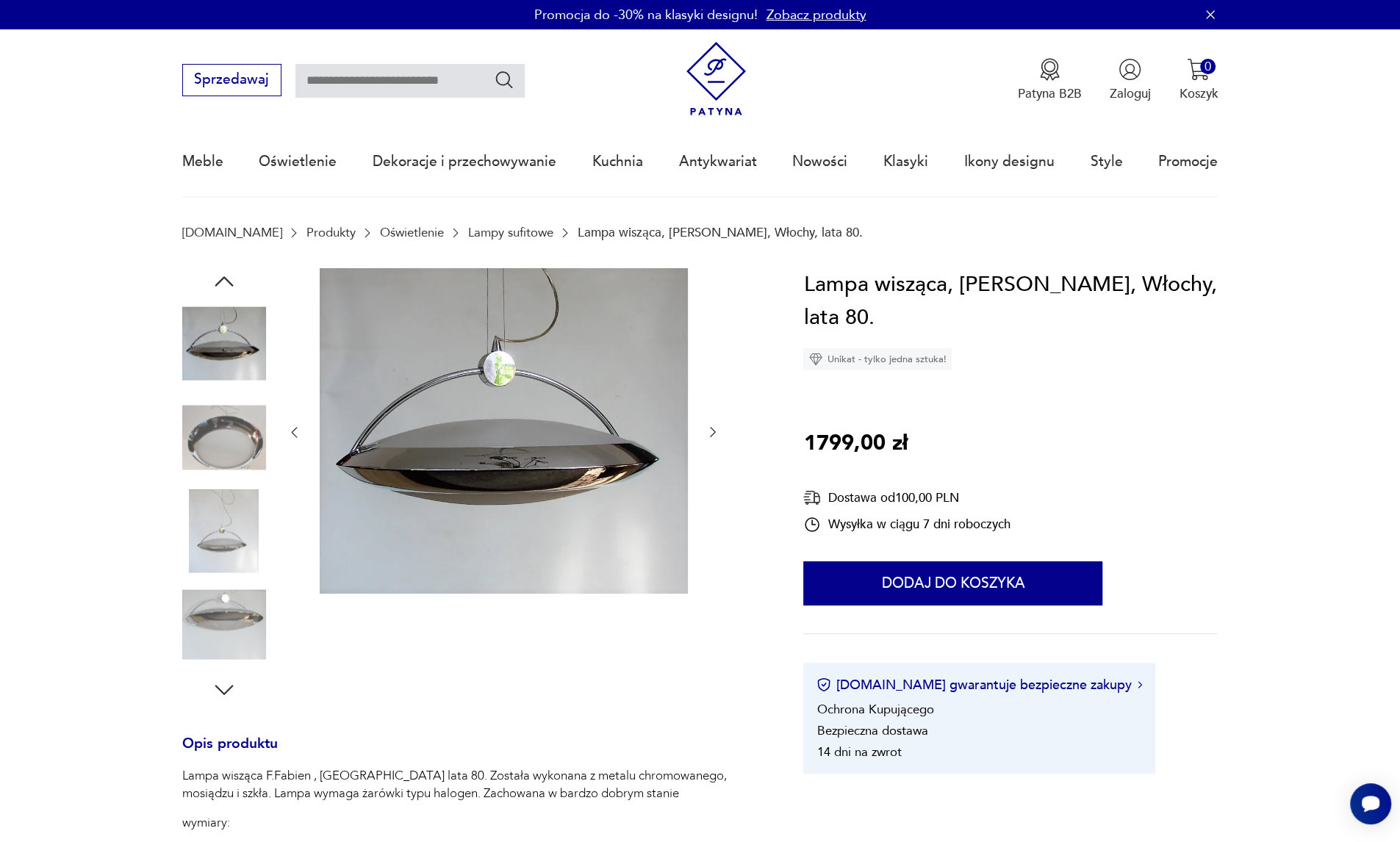
click at [226, 453] on img at bounding box center [224, 437] width 84 height 84
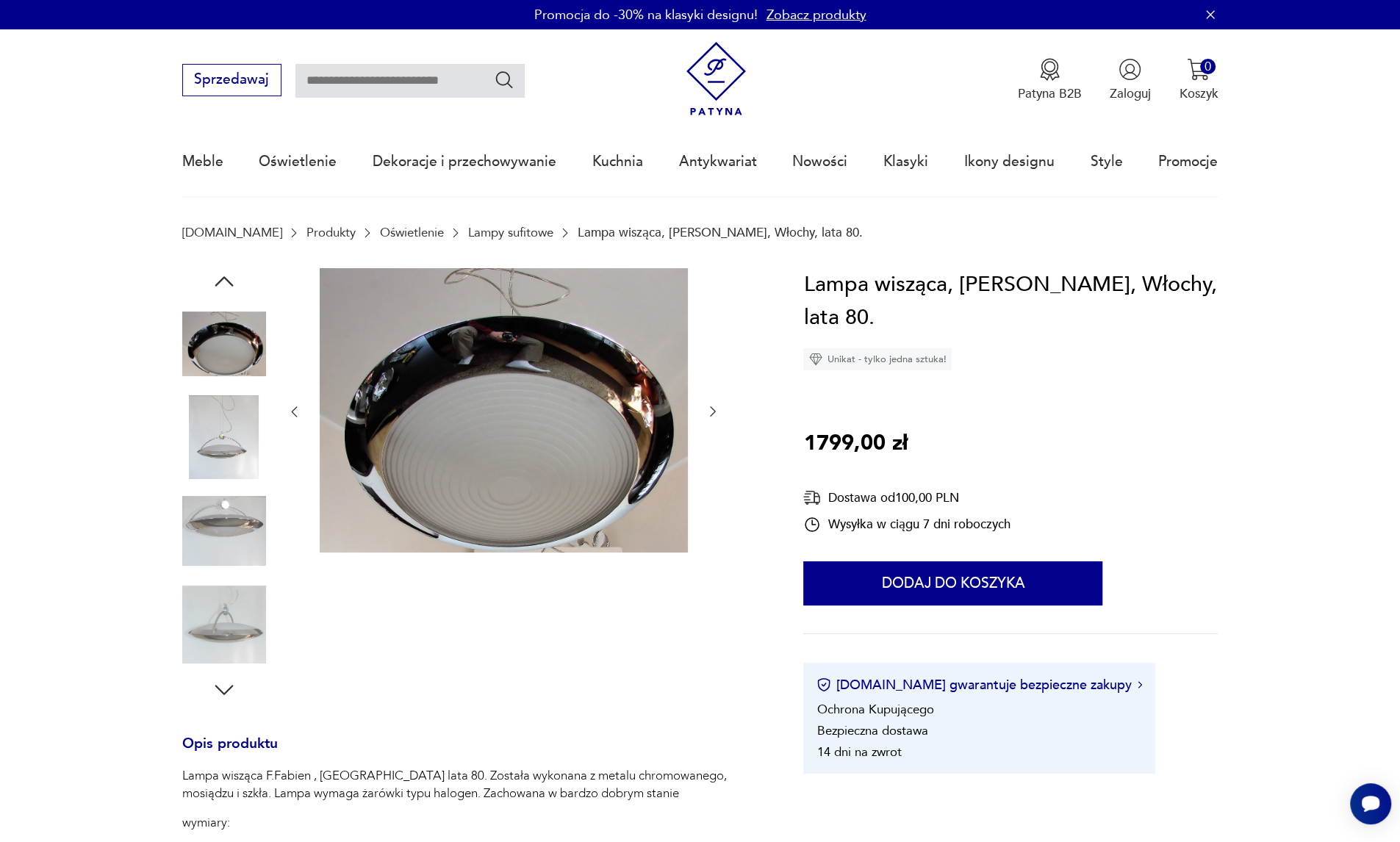
click at [221, 484] on div at bounding box center [224, 485] width 84 height 367
click at [223, 540] on img at bounding box center [224, 531] width 84 height 84
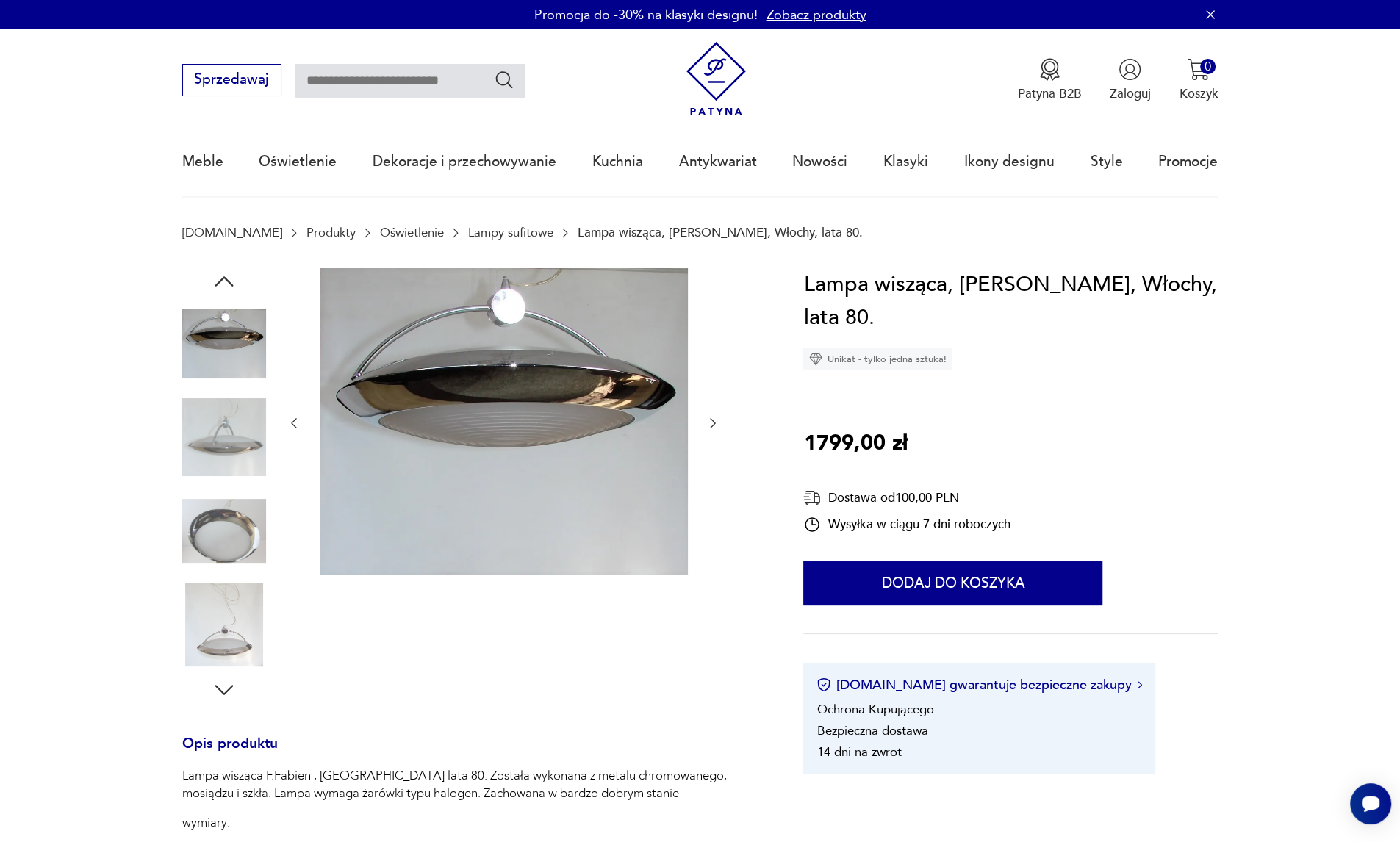
click at [230, 523] on img at bounding box center [224, 531] width 84 height 84
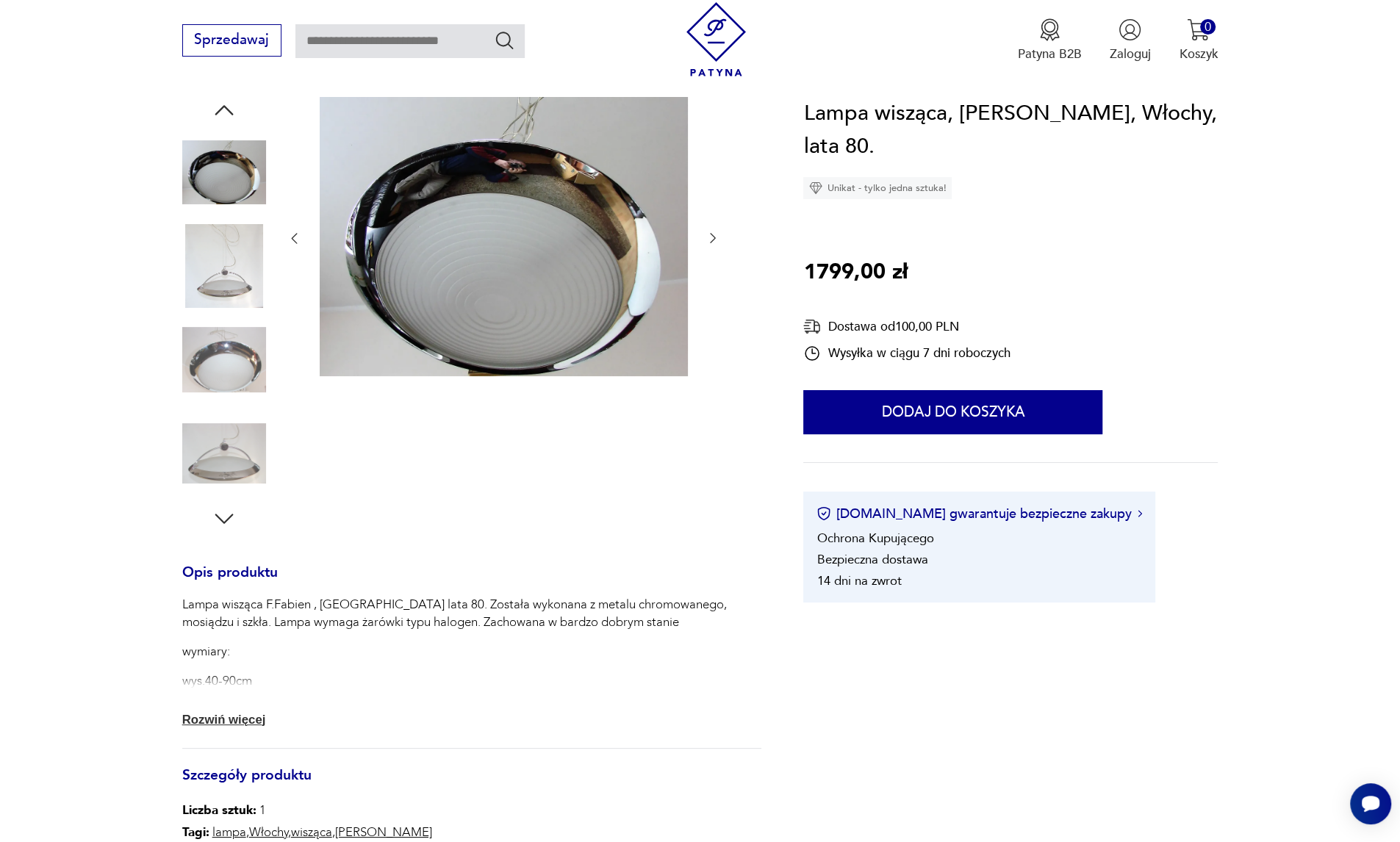
scroll to position [195, 0]
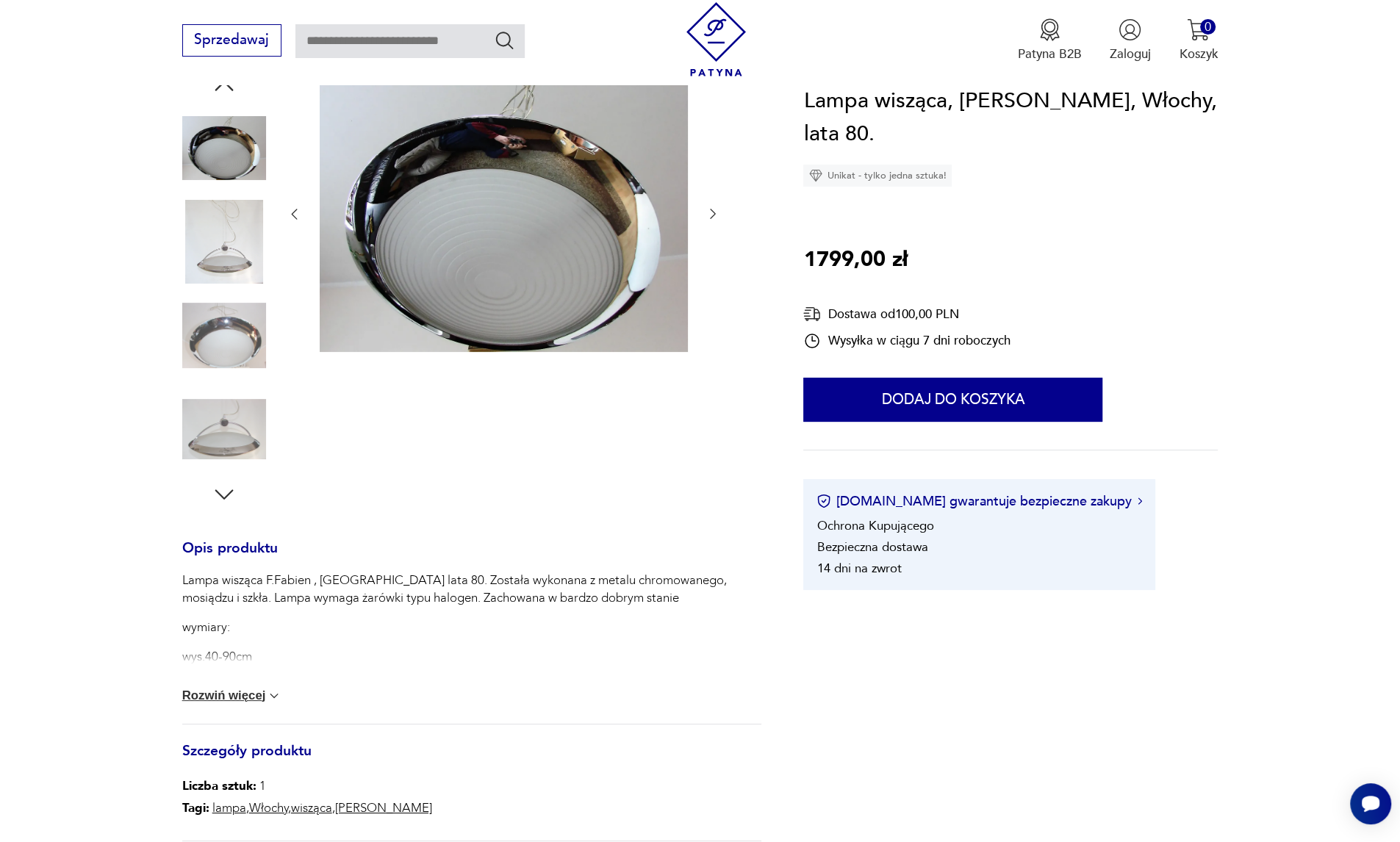
click at [222, 694] on button "Rozwiń więcej" at bounding box center [232, 695] width 100 height 14
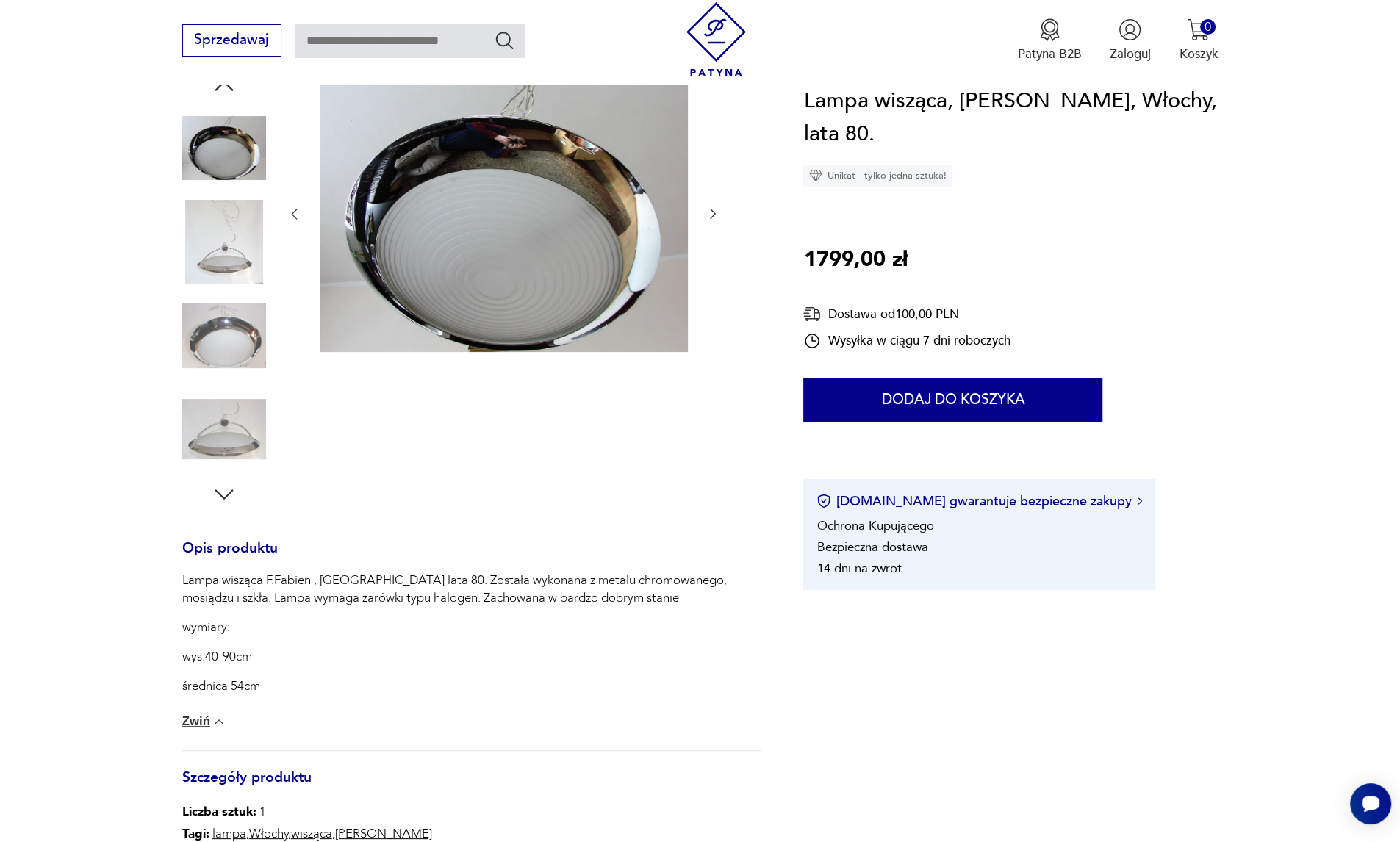
click at [218, 411] on img at bounding box center [224, 429] width 84 height 84
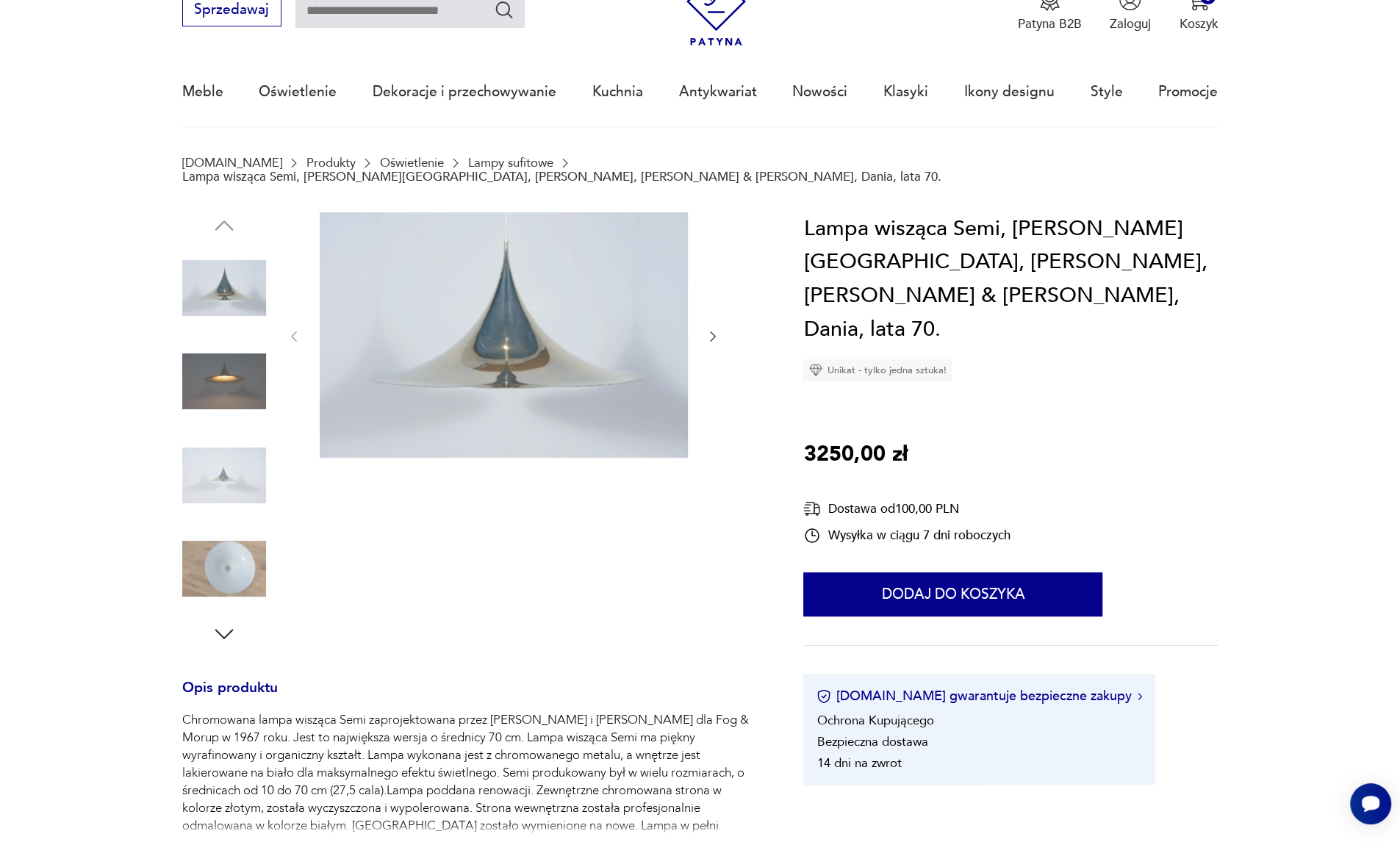
scroll to position [294, 0]
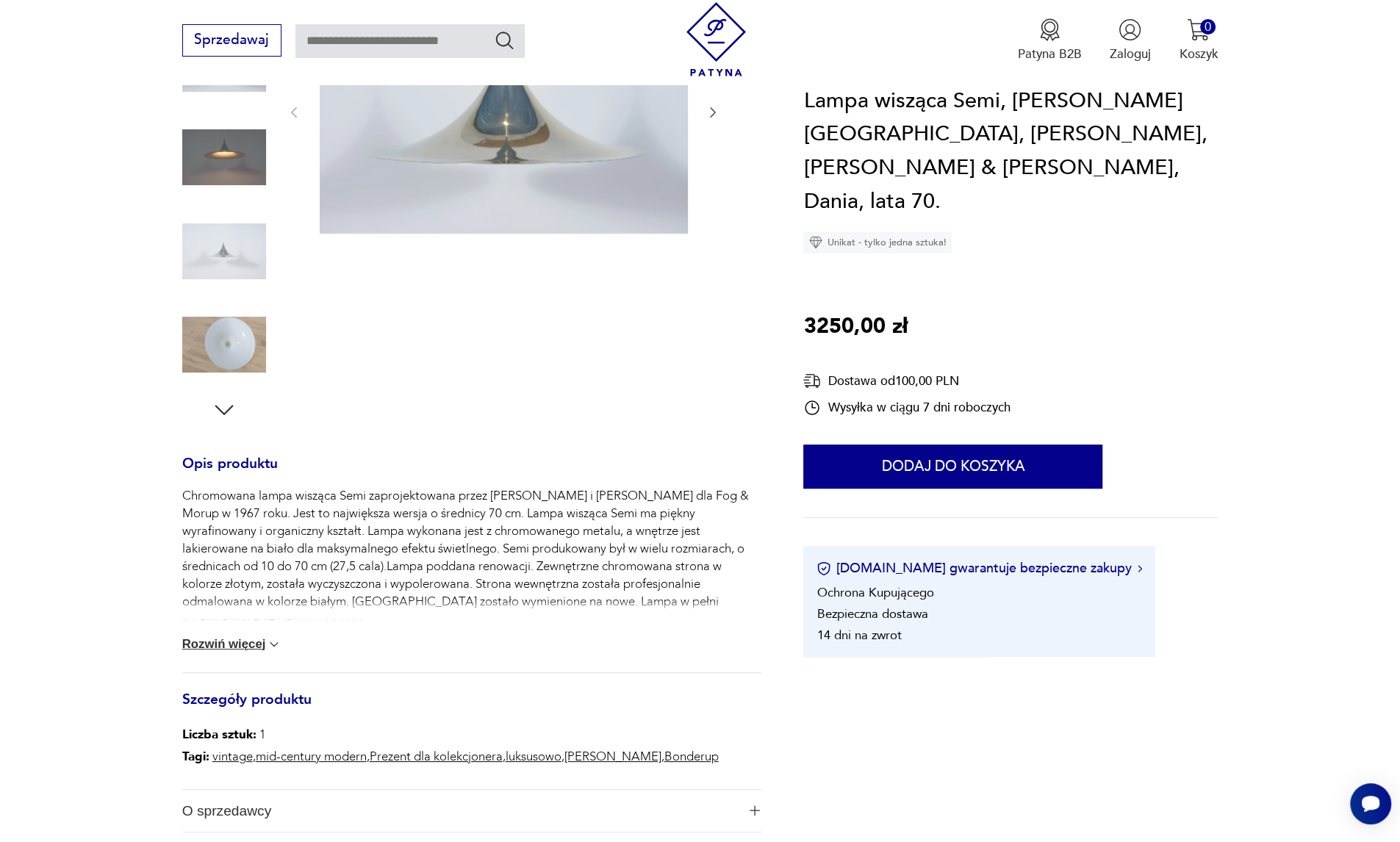
click at [251, 637] on button "Rozwiń więcej" at bounding box center [232, 643] width 100 height 14
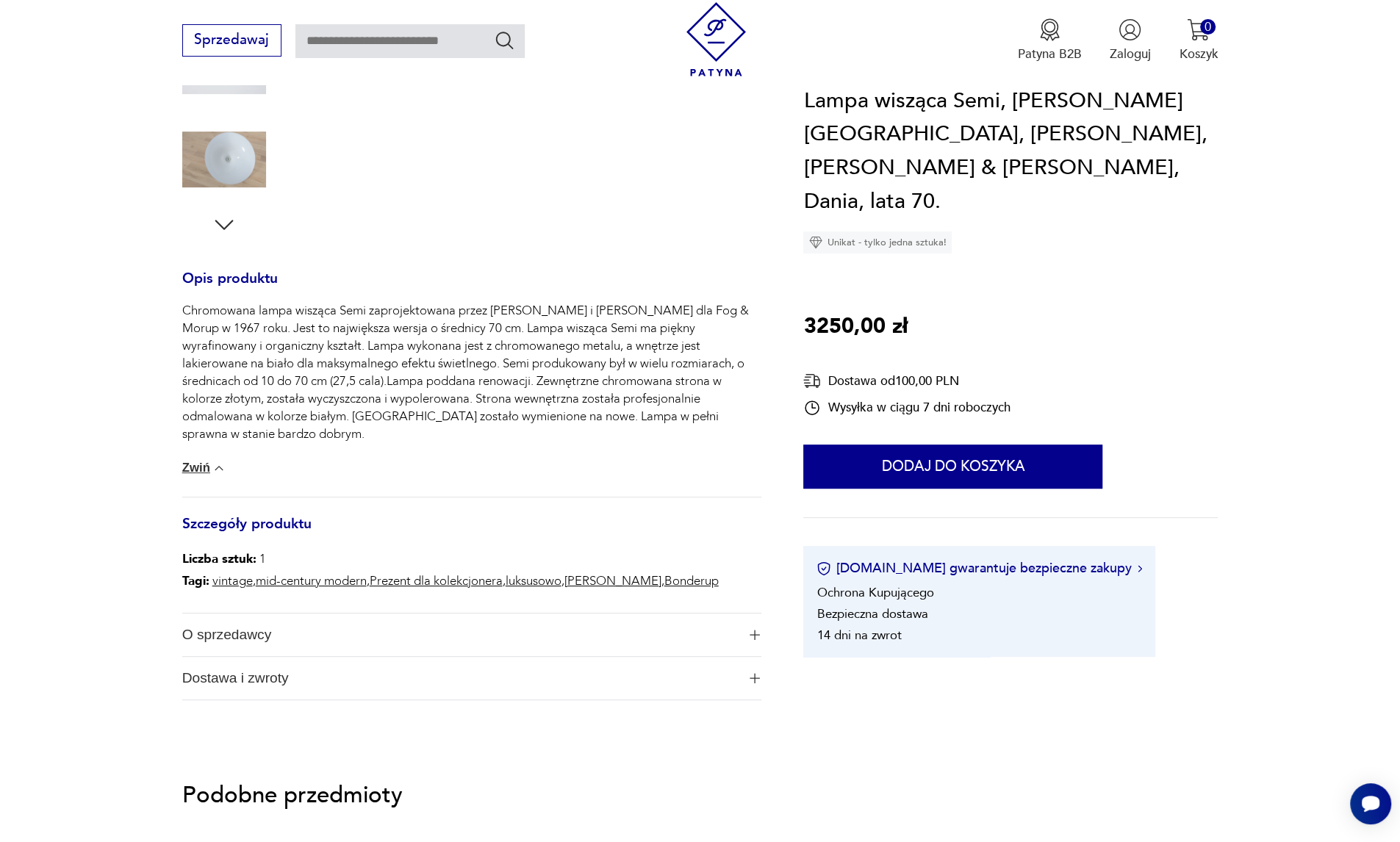
scroll to position [489, 0]
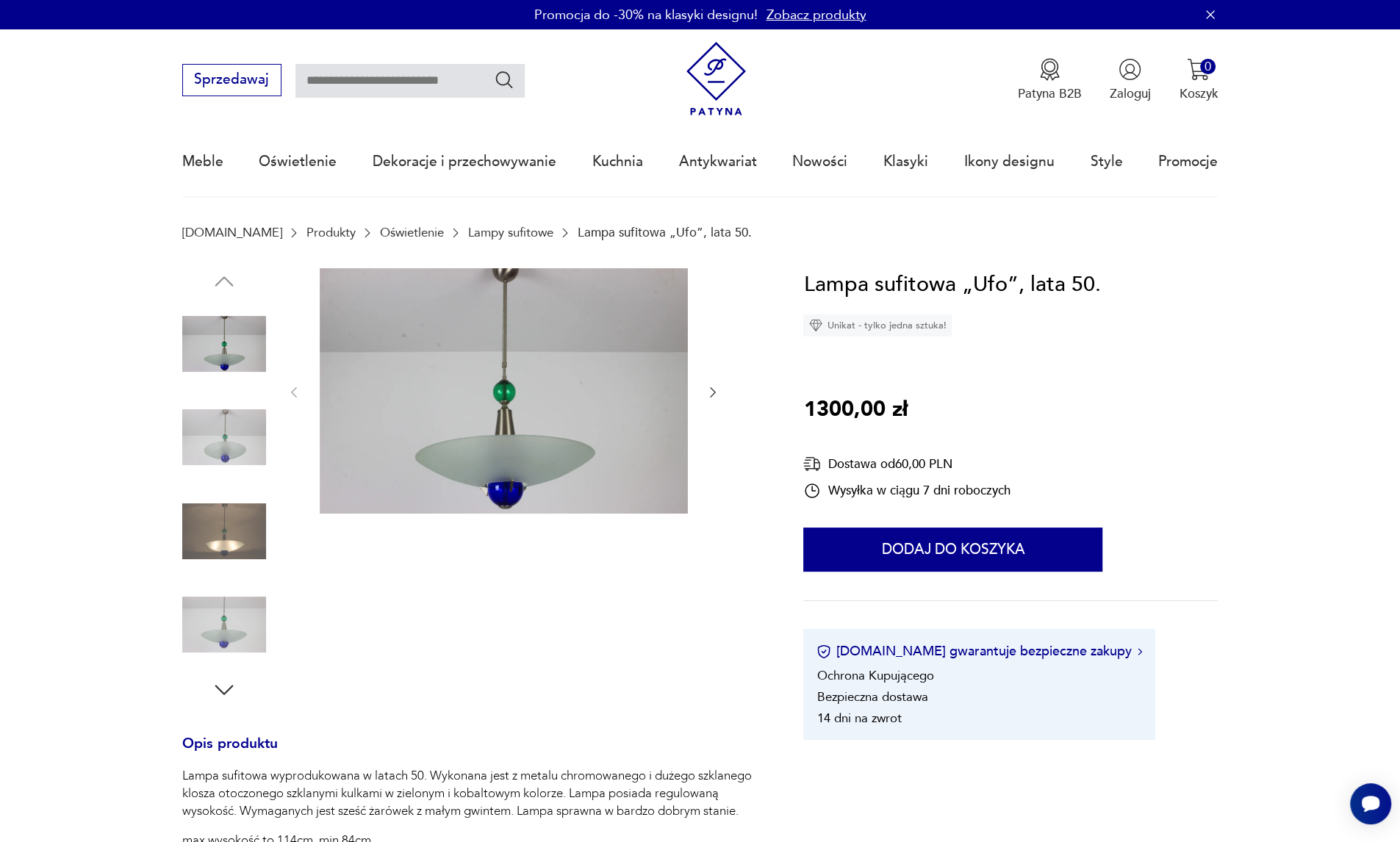
click at [205, 450] on img at bounding box center [224, 437] width 84 height 84
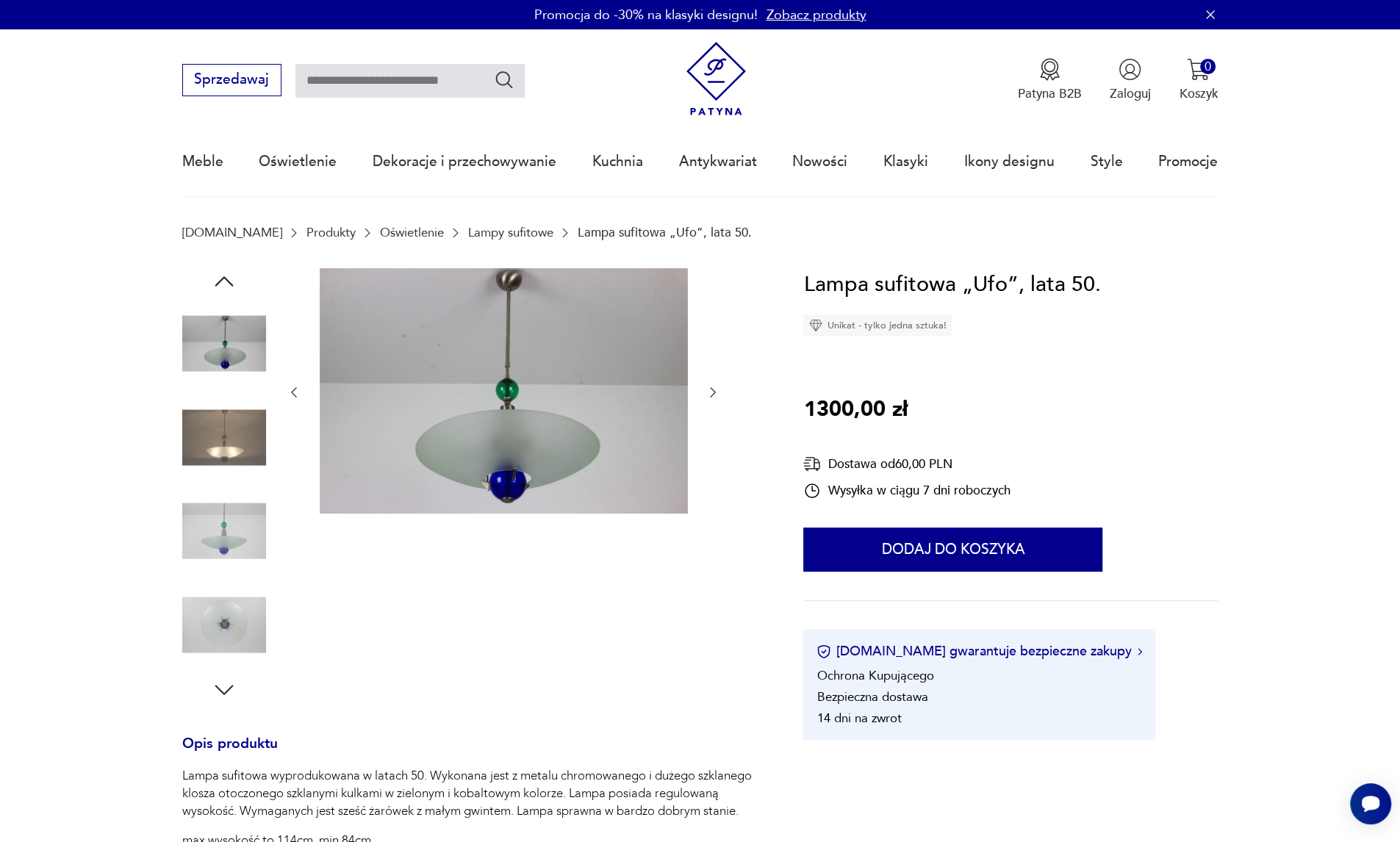
click at [235, 433] on img at bounding box center [224, 437] width 84 height 84
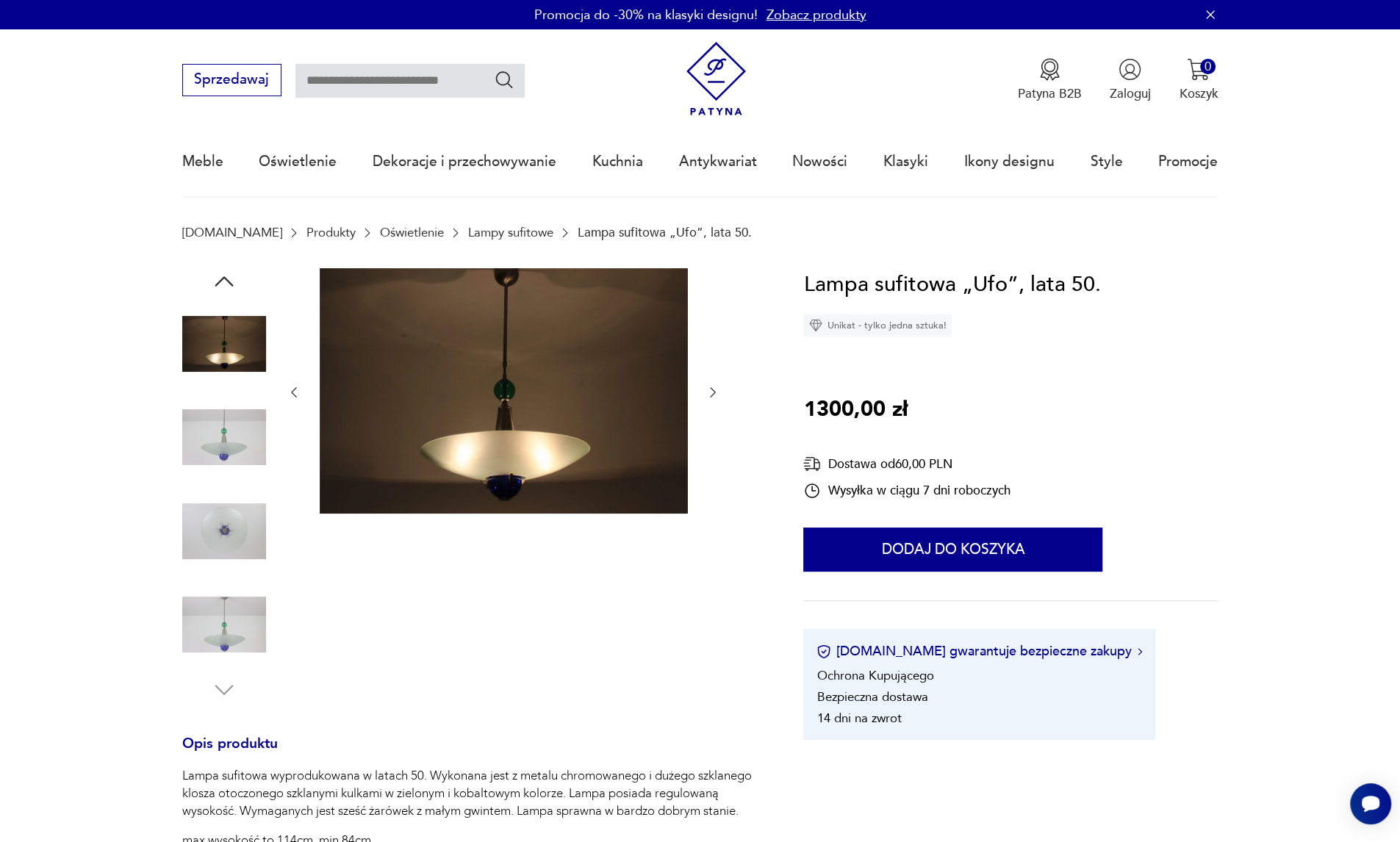
click at [221, 520] on img at bounding box center [224, 531] width 84 height 84
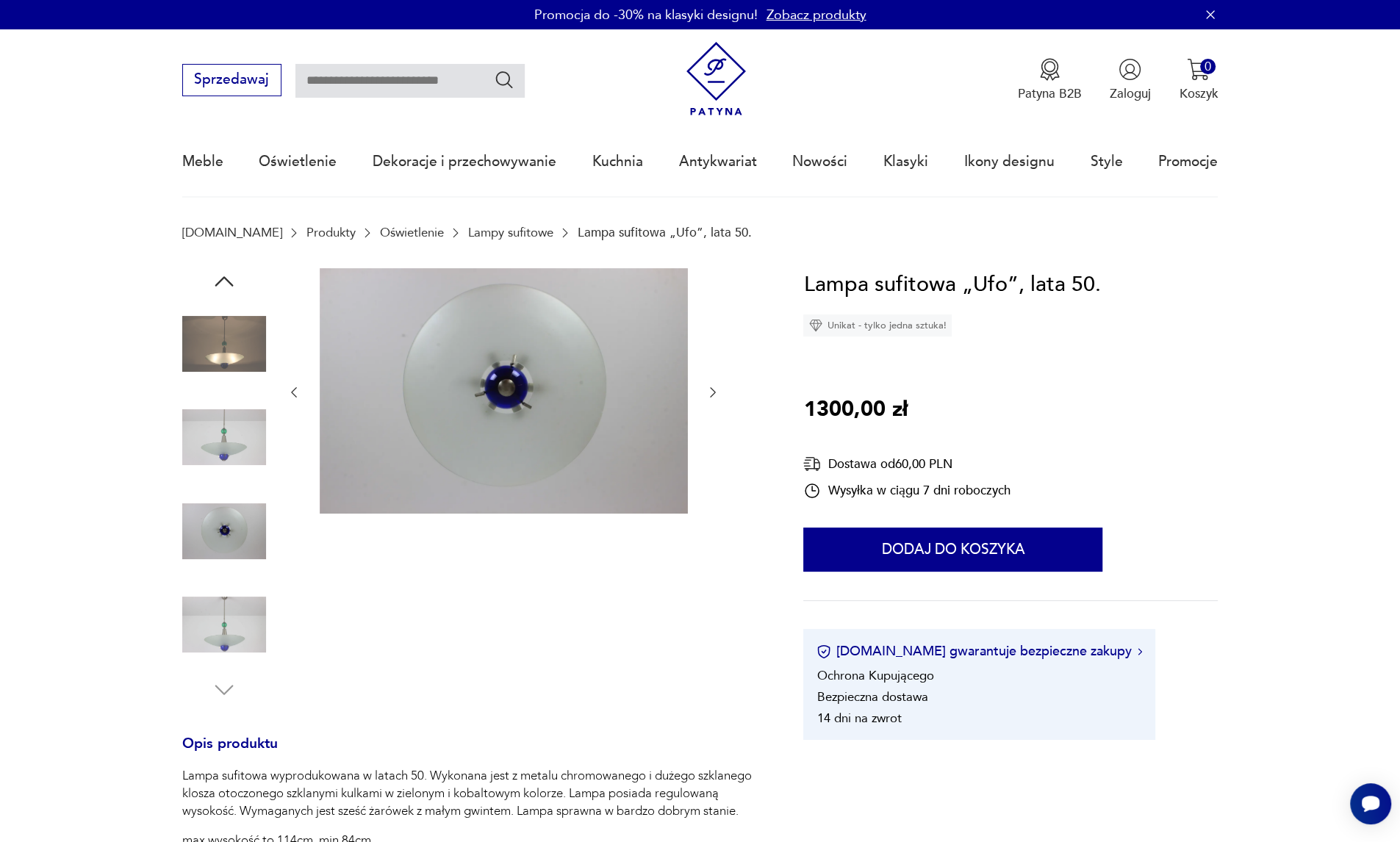
click at [224, 630] on img at bounding box center [224, 624] width 84 height 84
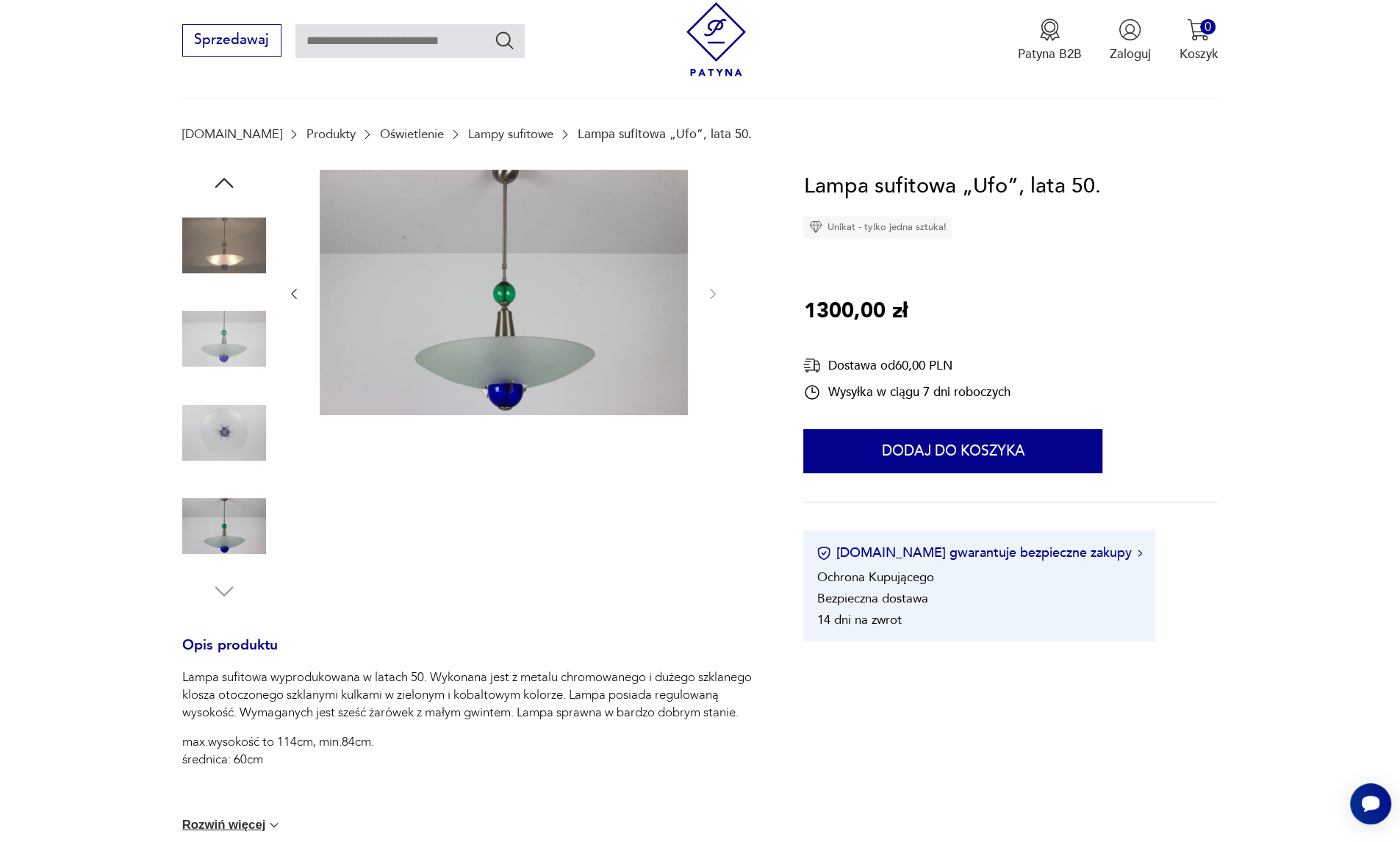
scroll to position [97, 0]
